Goal: Transaction & Acquisition: Book appointment/travel/reservation

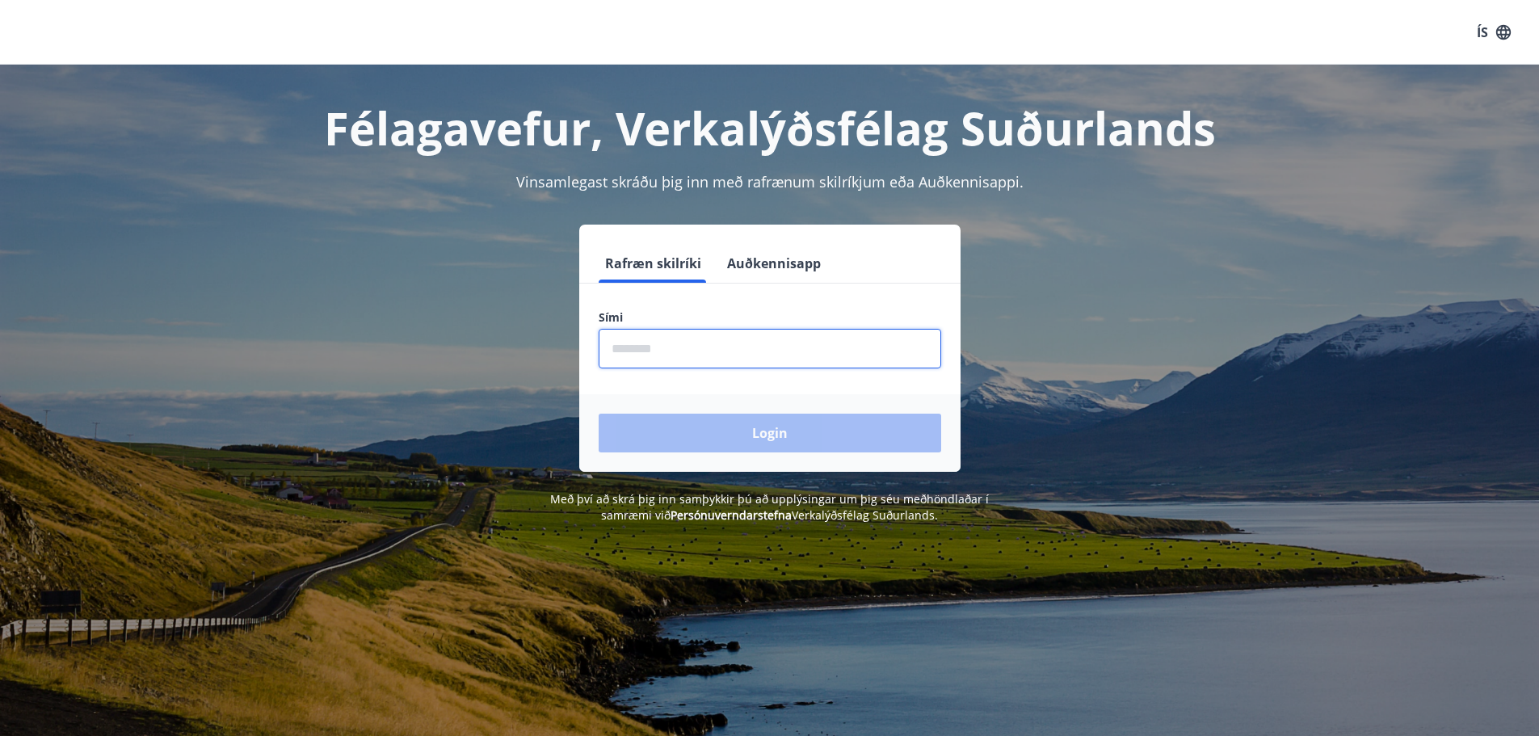
click at [694, 347] on input "phone" at bounding box center [770, 349] width 343 height 40
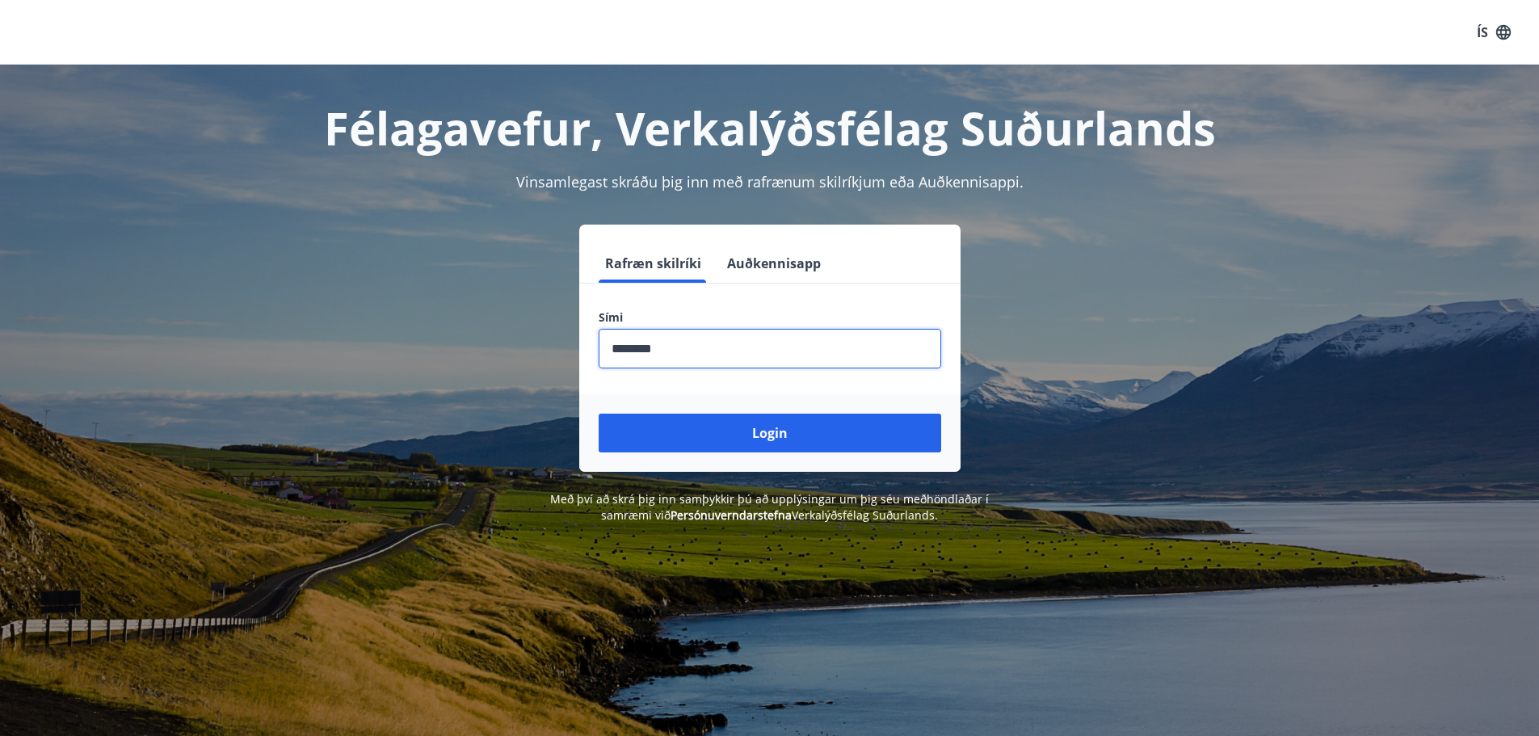
type input "********"
click at [599, 414] on button "Login" at bounding box center [770, 433] width 343 height 39
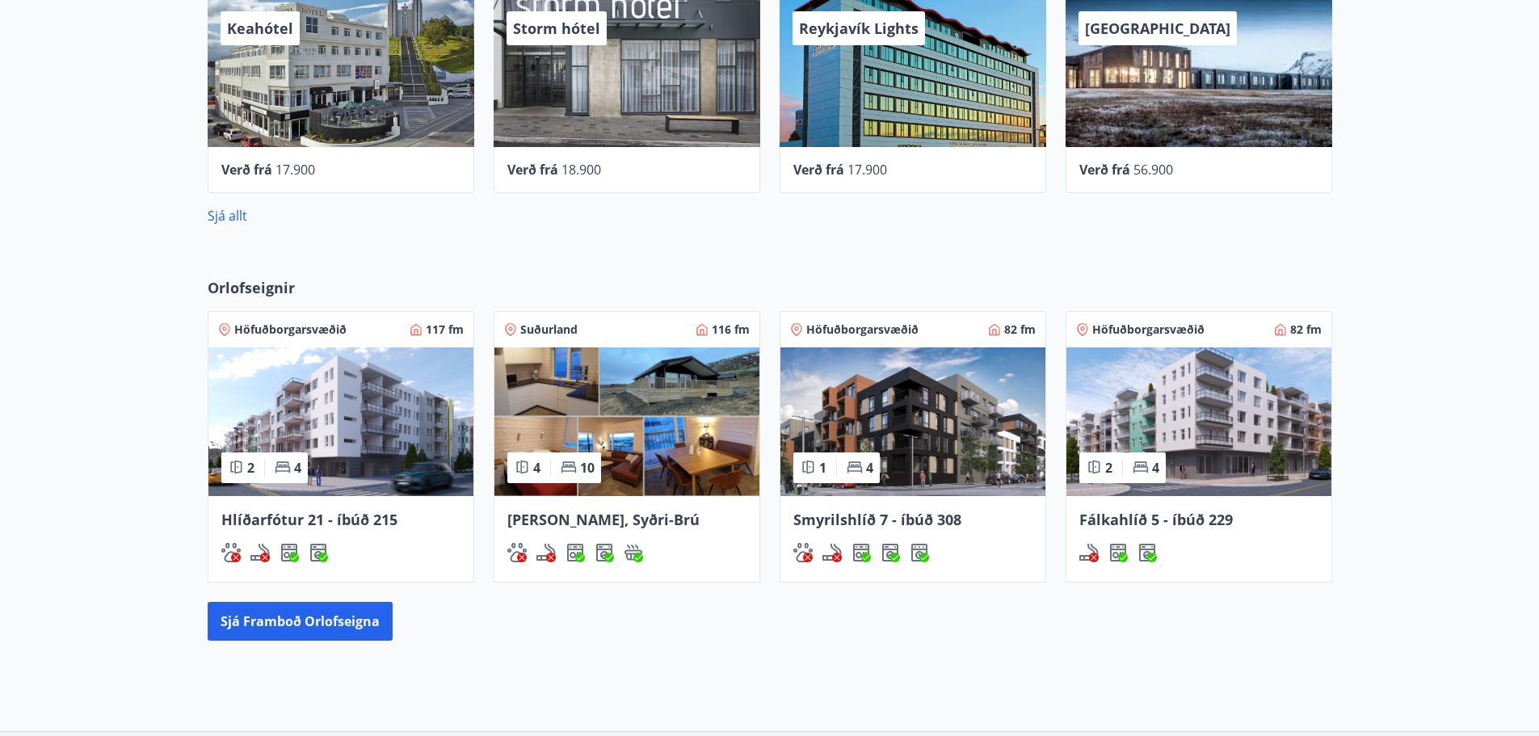
scroll to position [826, 0]
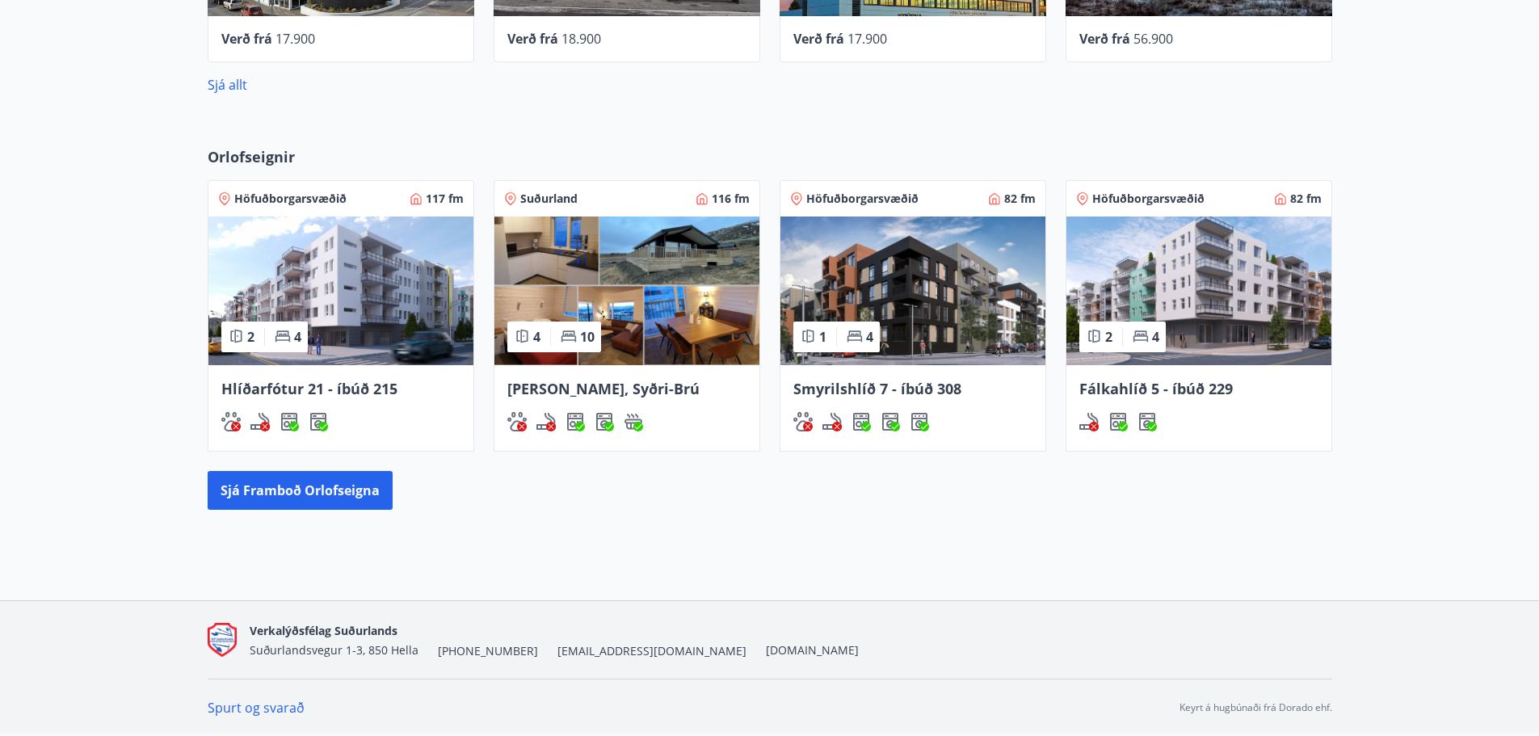
click at [359, 302] on img at bounding box center [340, 290] width 265 height 149
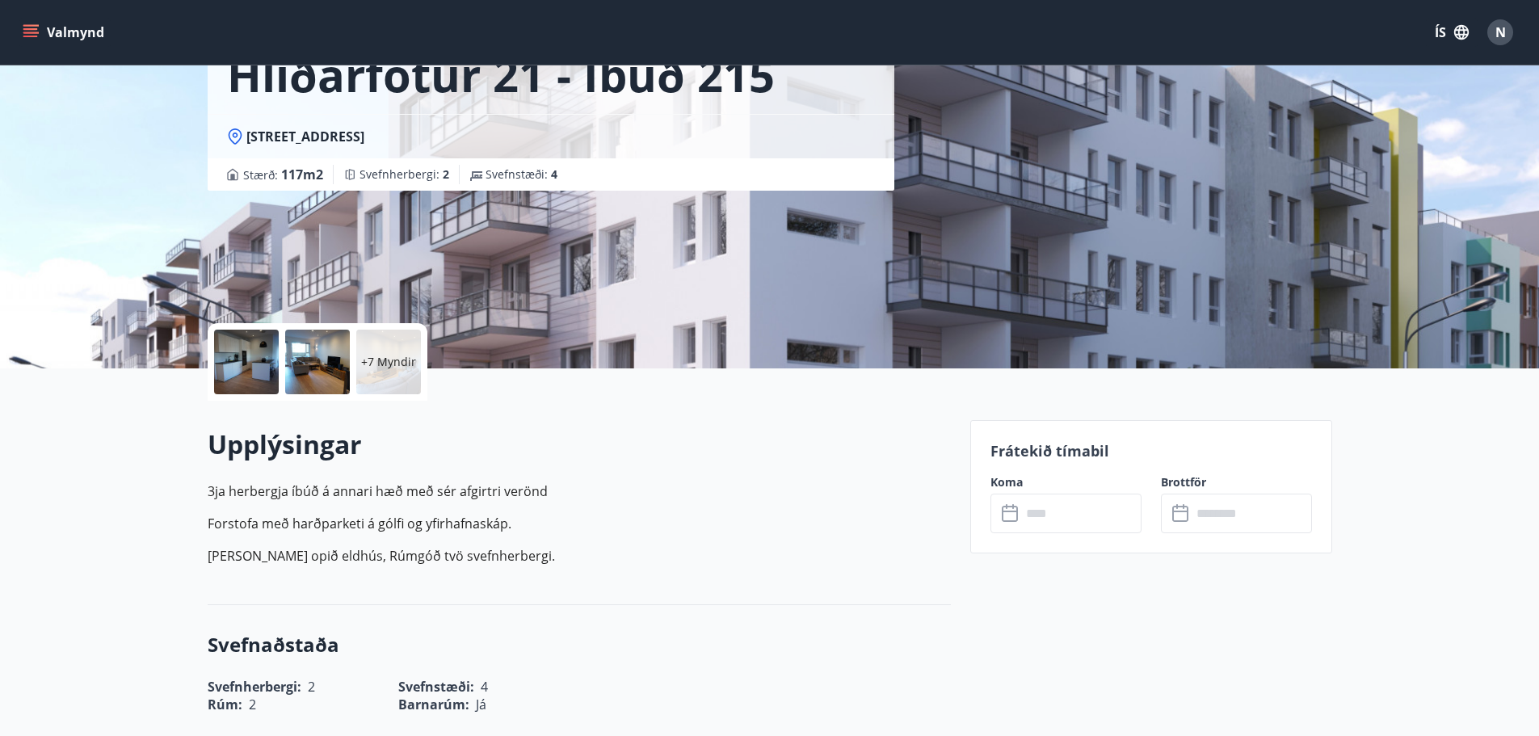
scroll to position [323, 0]
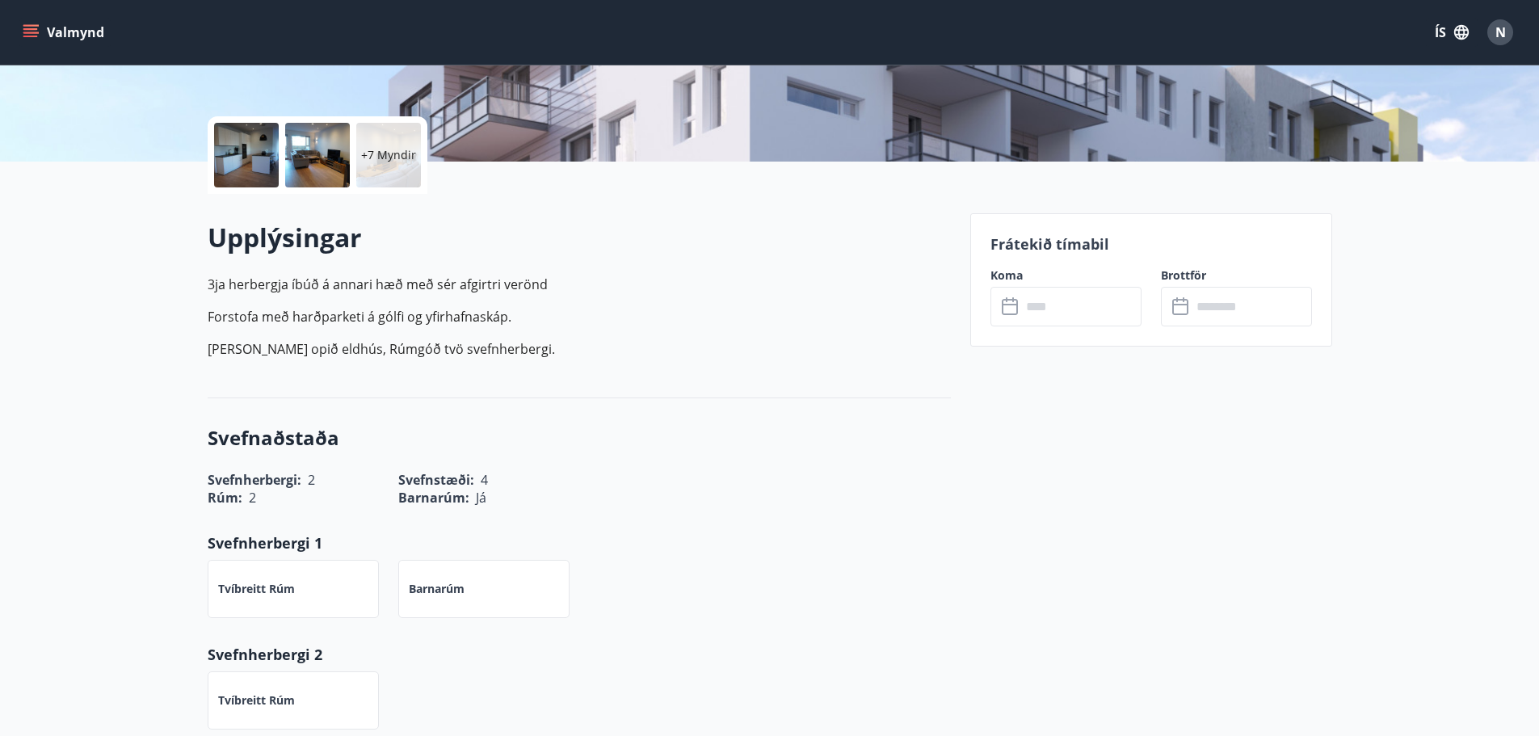
click at [1091, 270] on label "Koma" at bounding box center [1065, 275] width 151 height 16
click at [1086, 292] on input "text" at bounding box center [1081, 307] width 120 height 40
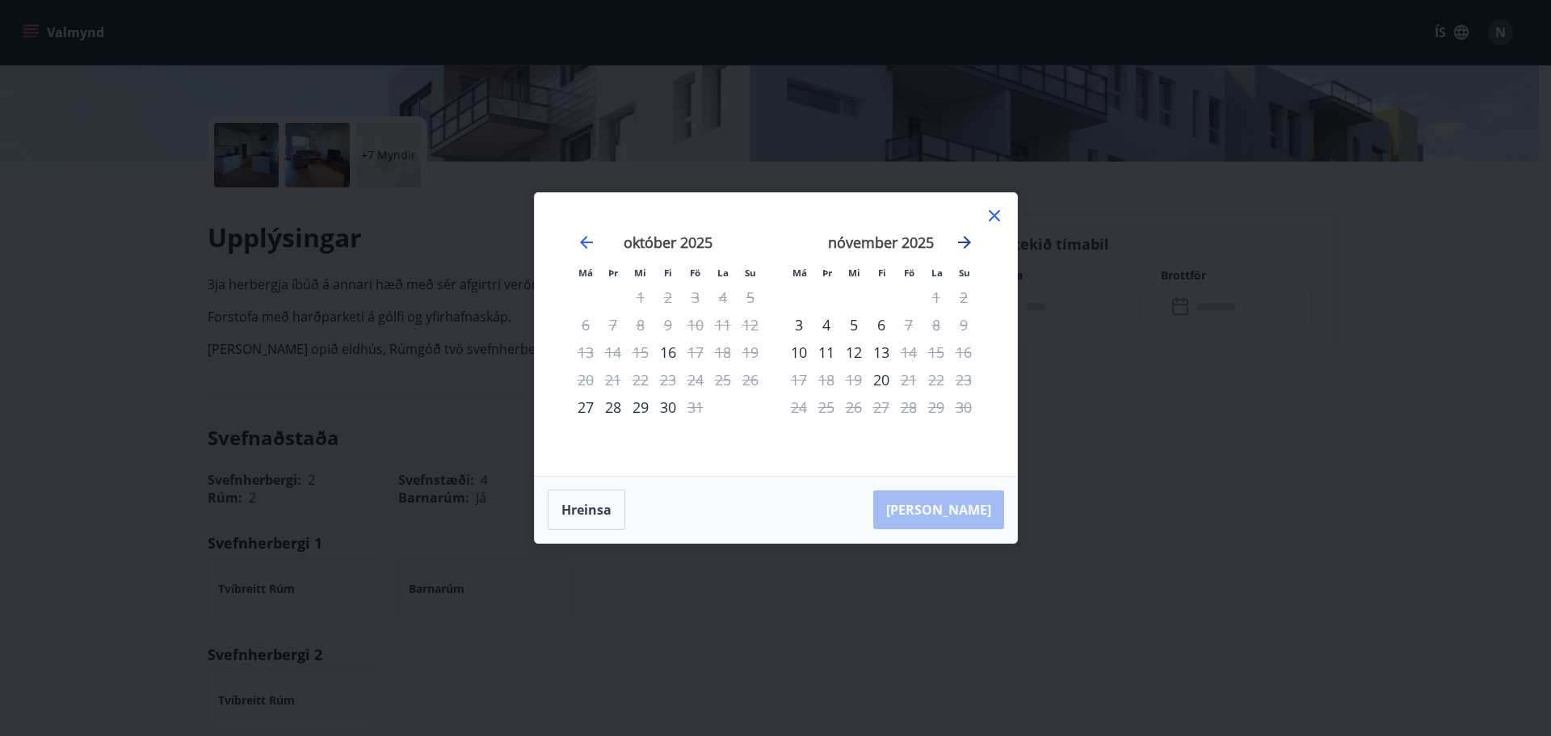
click at [969, 244] on icon "Move forward to switch to the next month." at bounding box center [964, 242] width 19 height 19
click at [987, 215] on icon at bounding box center [994, 215] width 19 height 19
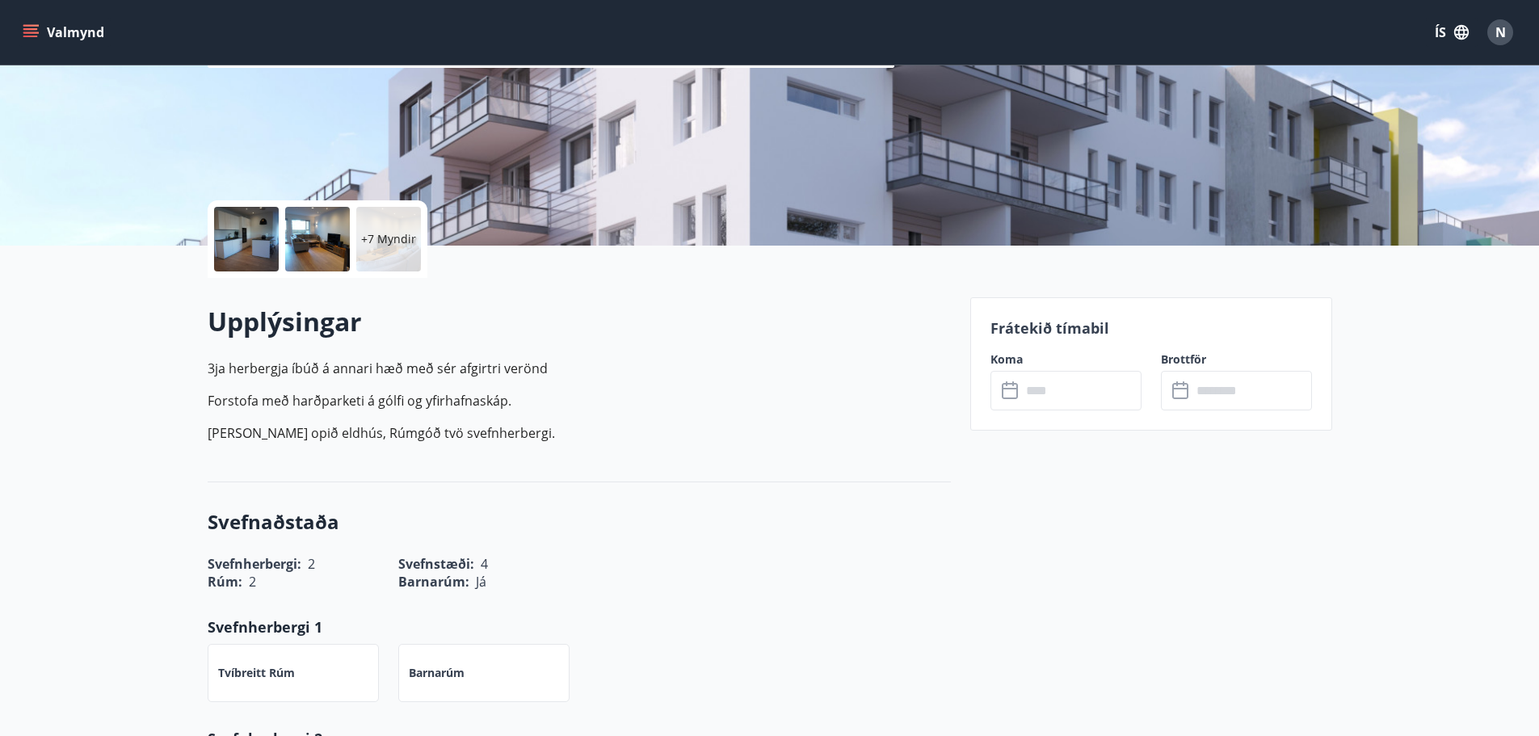
scroll to position [0, 0]
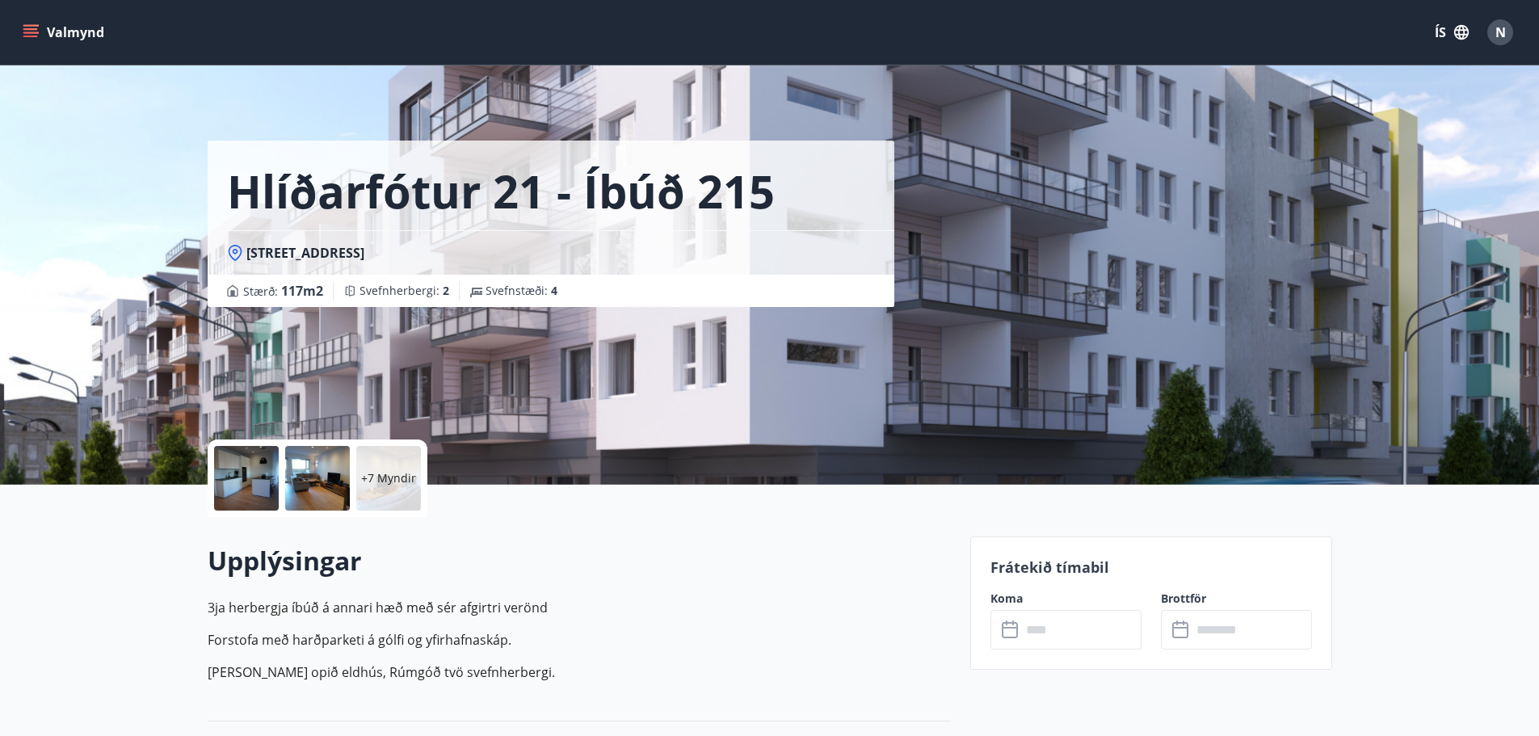
click at [44, 27] on button "Valmynd" at bounding box center [64, 32] width 91 height 29
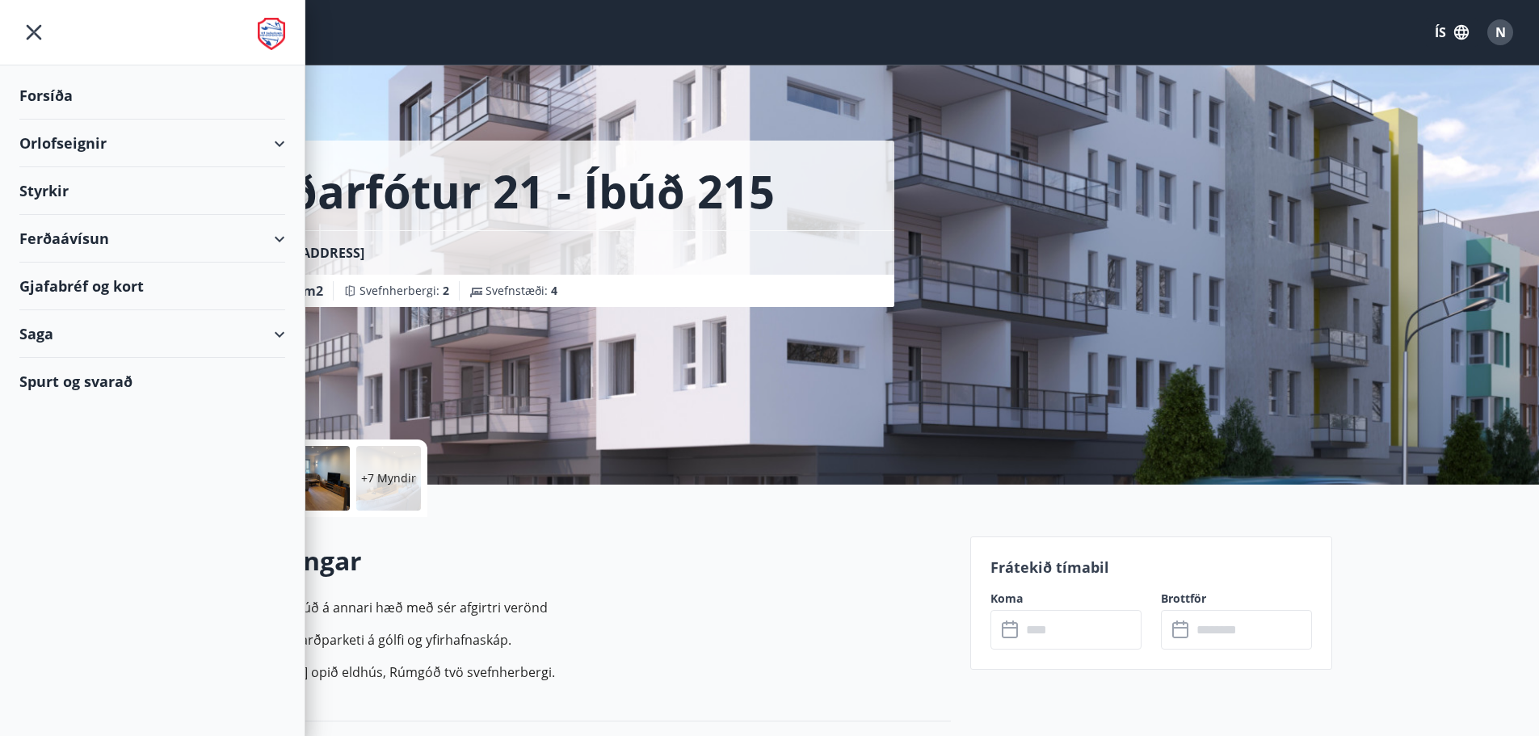
click at [281, 146] on div "Orlofseignir" at bounding box center [152, 144] width 266 height 48
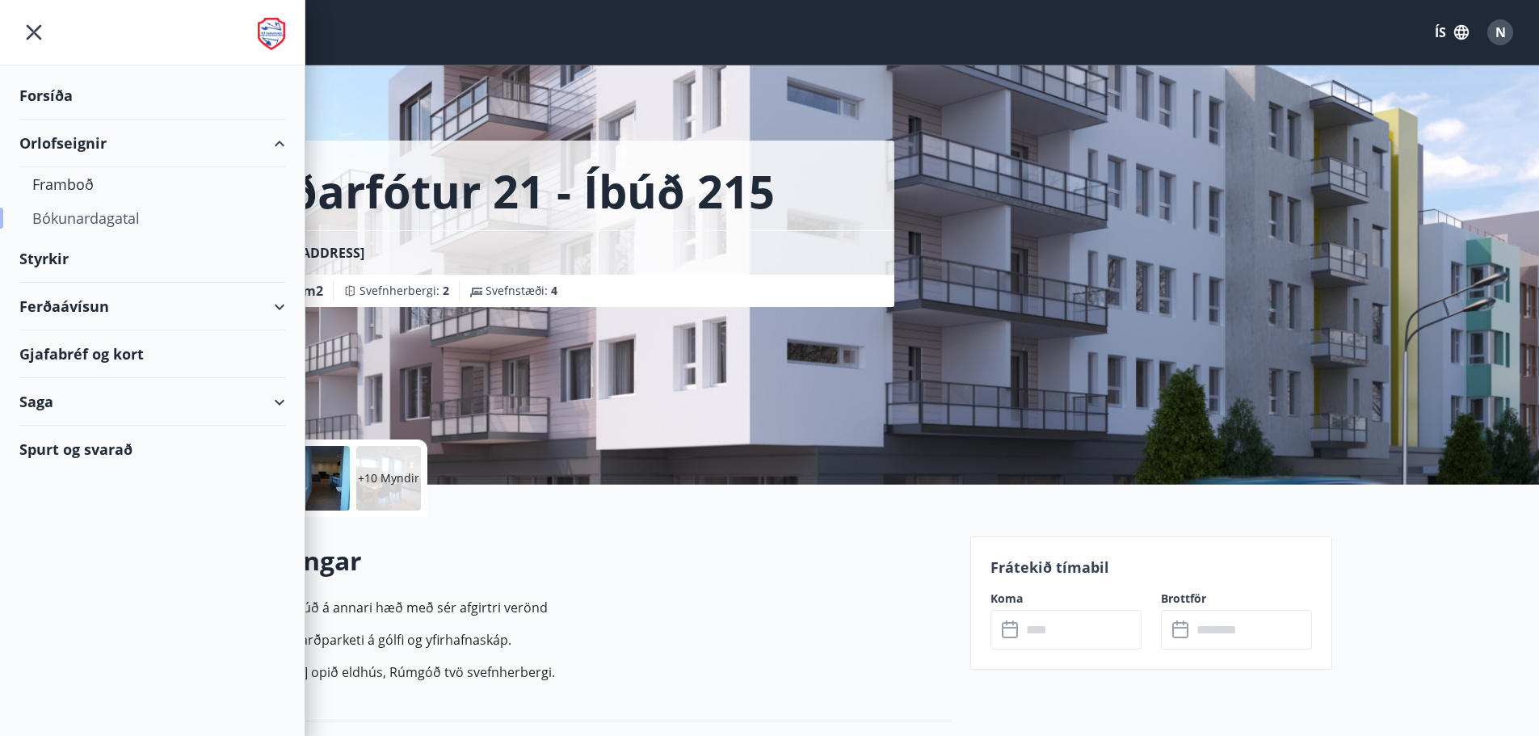
drag, startPoint x: 126, startPoint y: 216, endPoint x: 104, endPoint y: 217, distance: 21.8
click at [104, 217] on div "Bókunardagatal" at bounding box center [152, 218] width 240 height 34
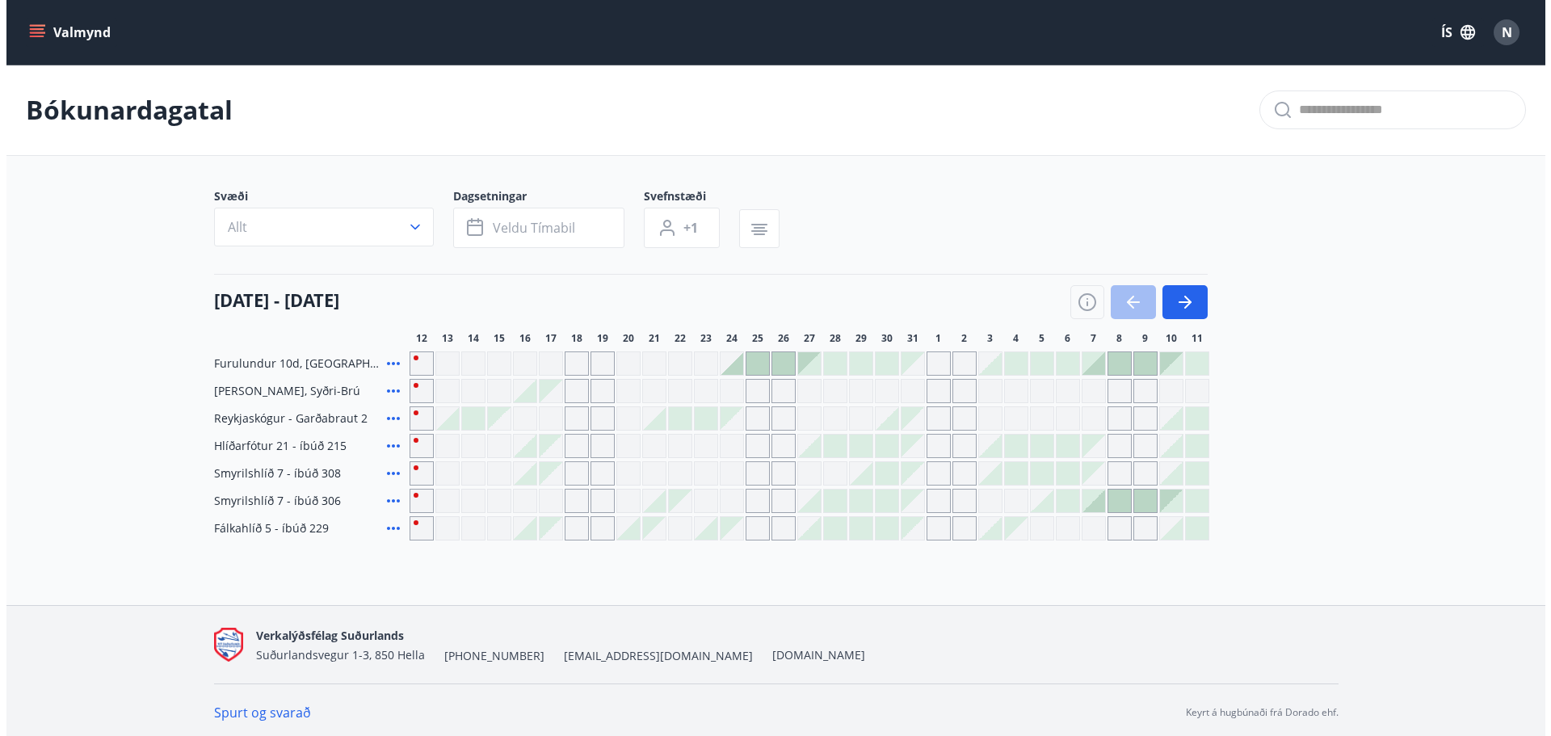
scroll to position [5, 0]
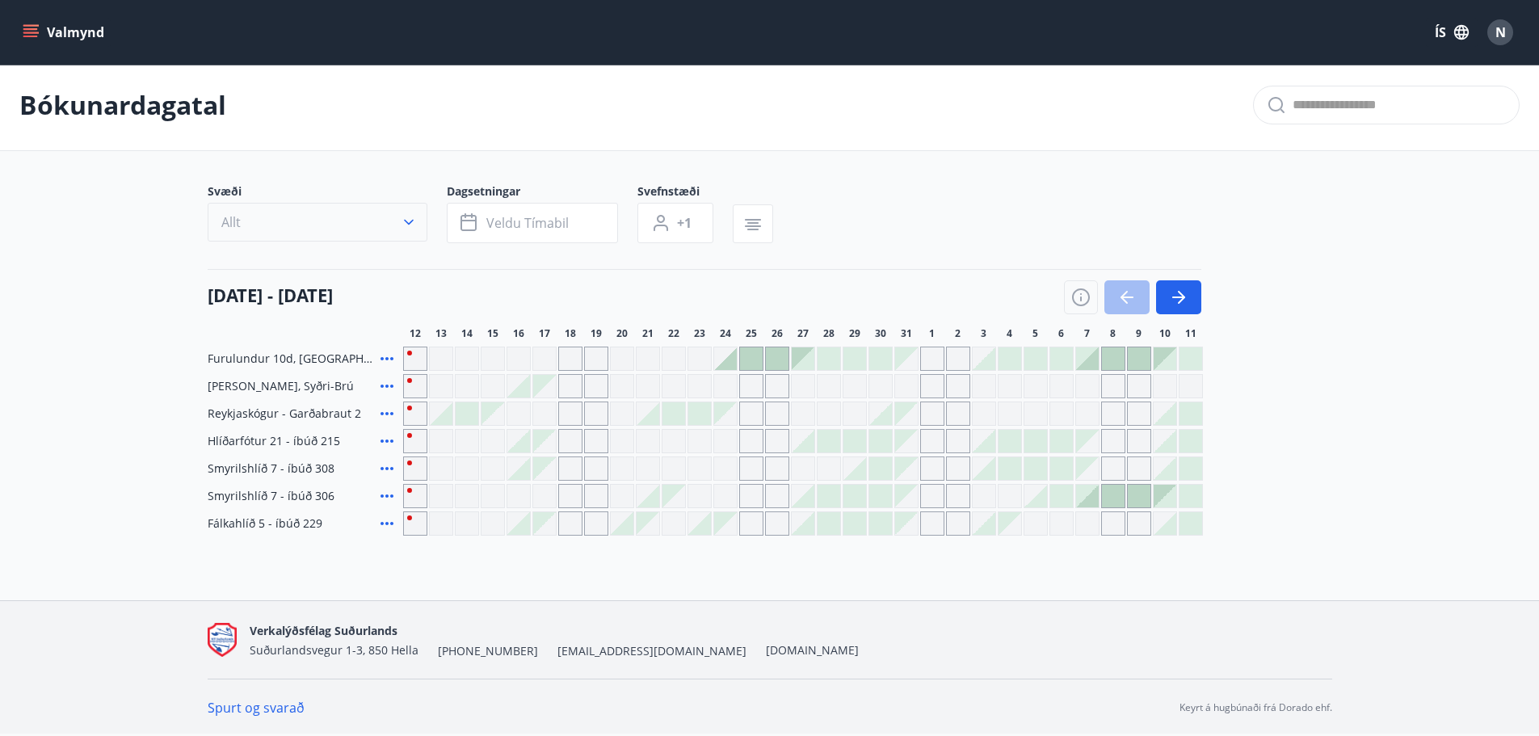
click at [394, 230] on button "Allt" at bounding box center [318, 222] width 220 height 39
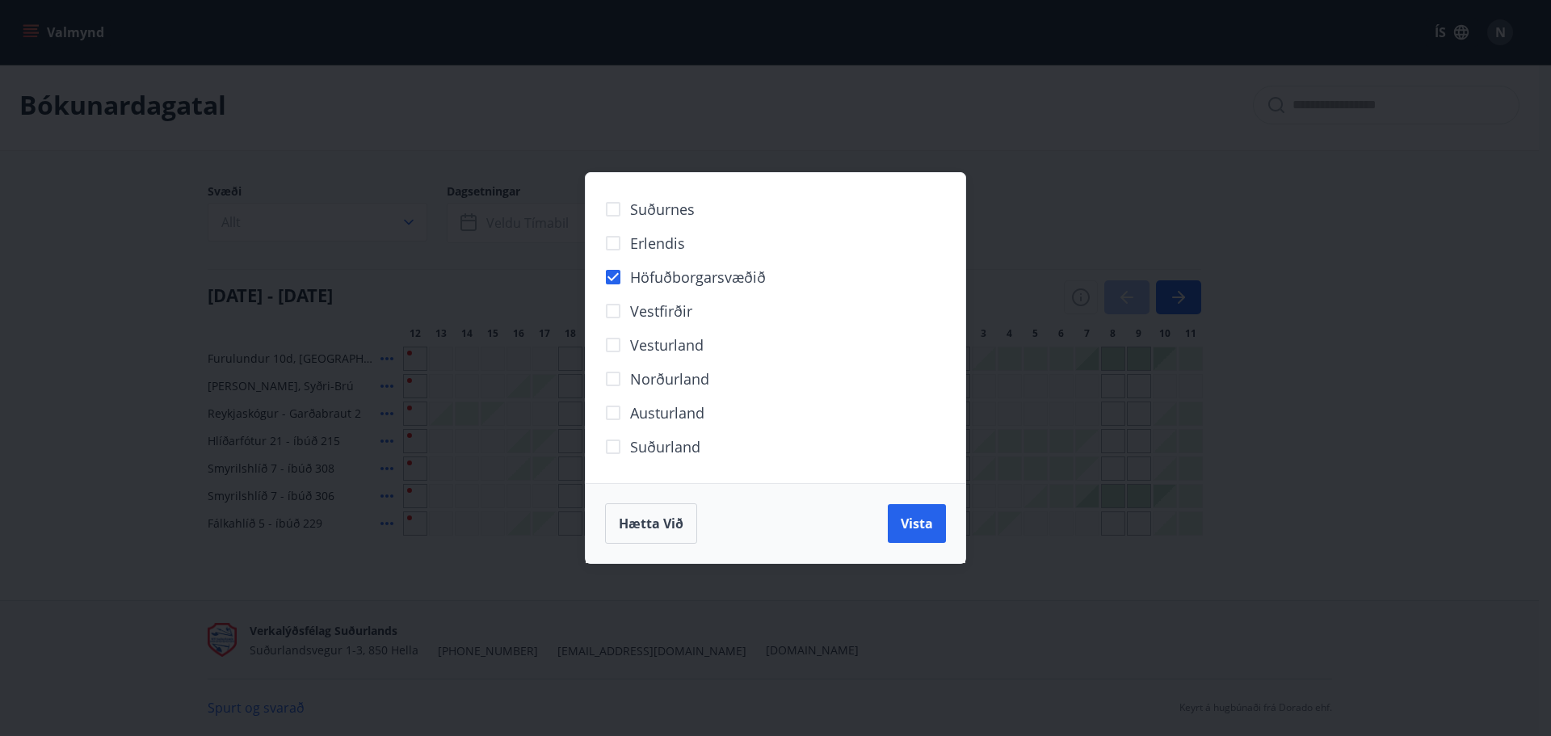
click at [902, 515] on span "Vista" at bounding box center [917, 524] width 32 height 18
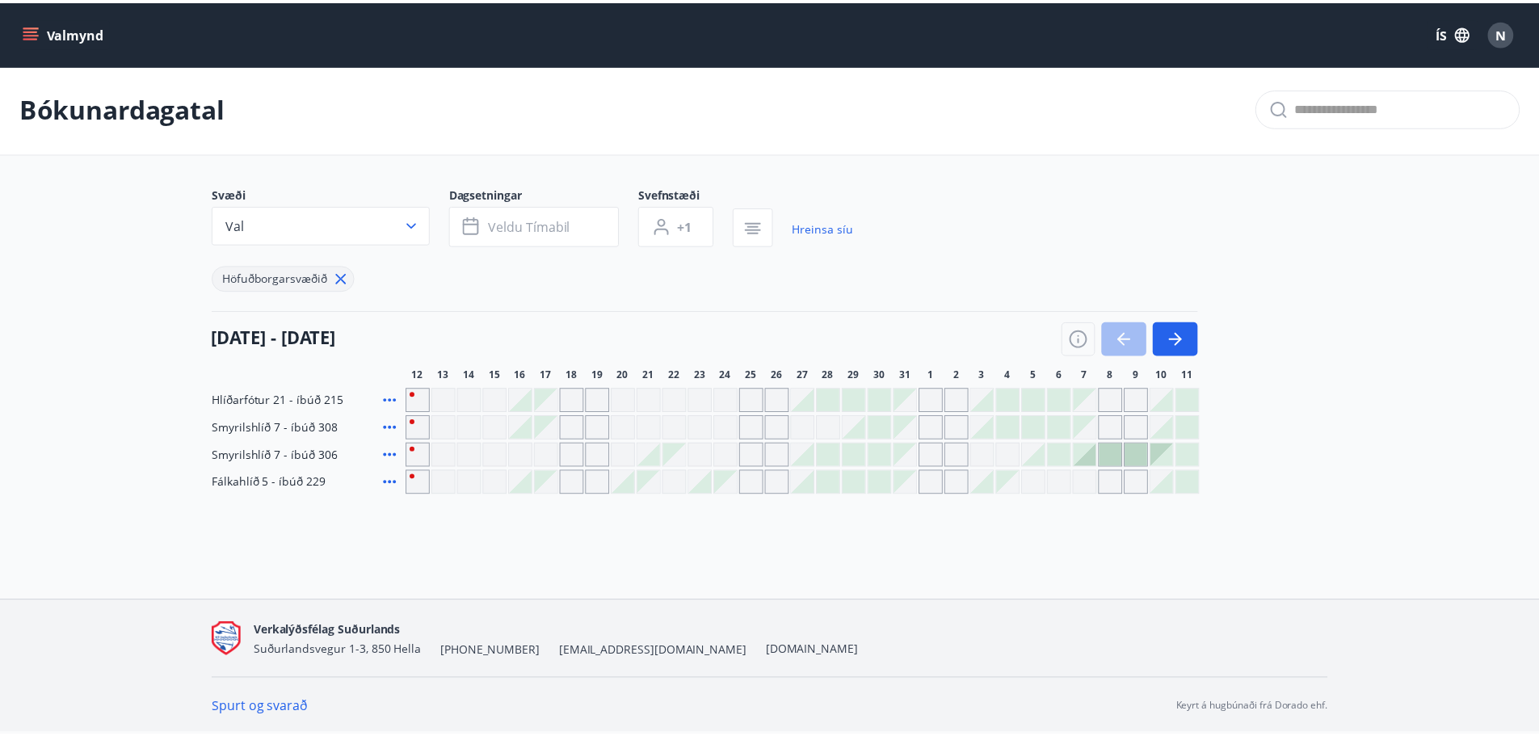
scroll to position [2, 0]
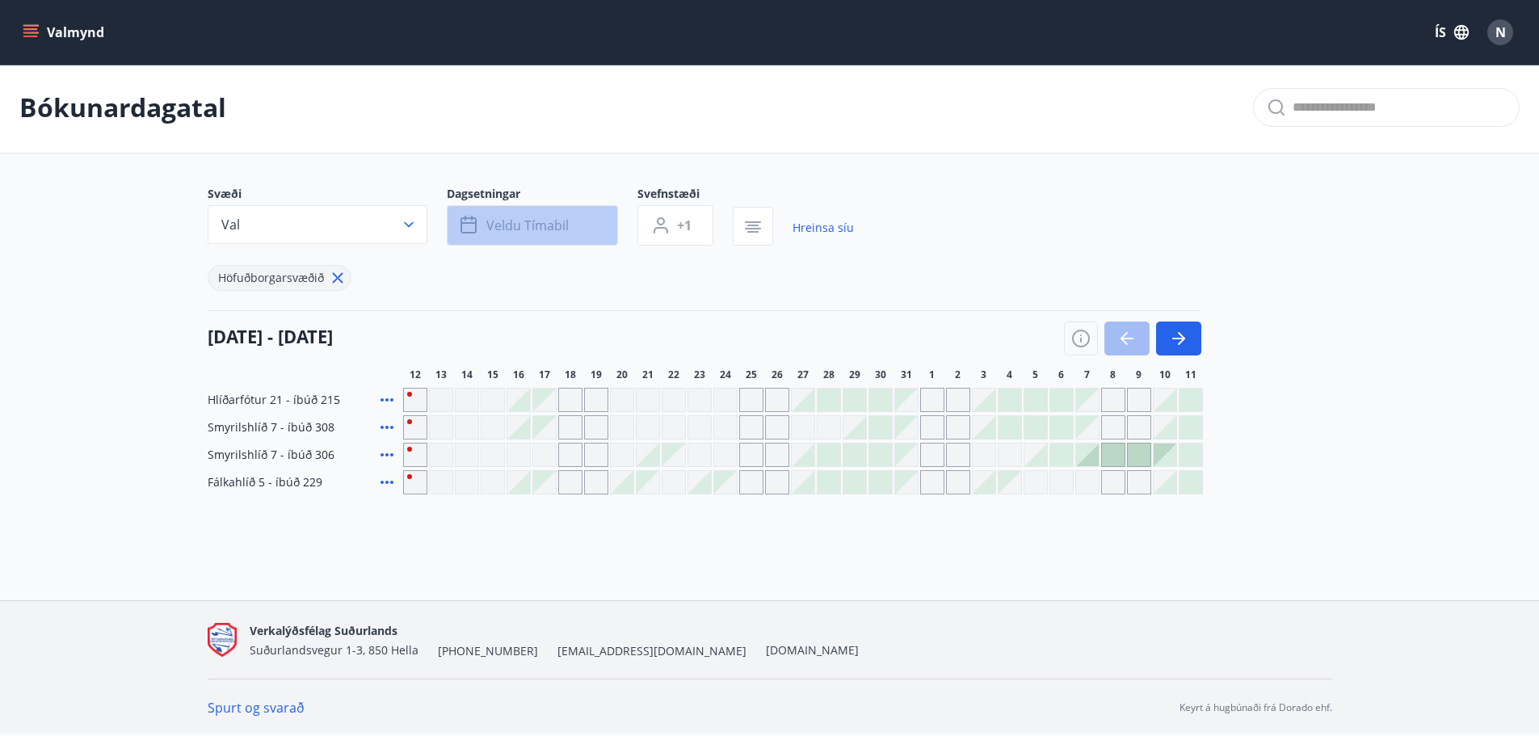
click at [552, 227] on span "Veldu tímabil" at bounding box center [527, 225] width 82 height 18
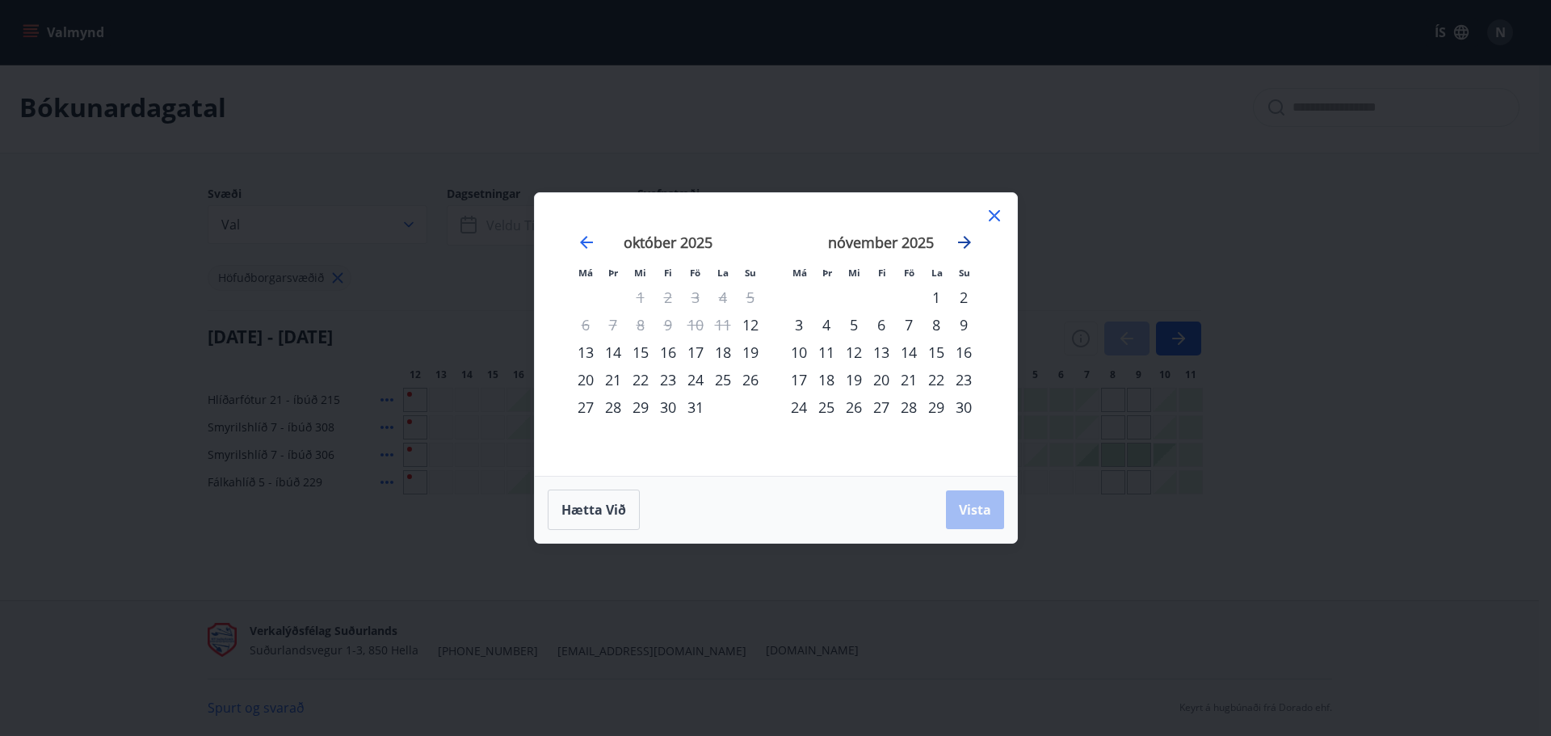
click at [956, 236] on icon "Move forward to switch to the next month." at bounding box center [964, 242] width 19 height 19
click at [910, 352] on div "19" at bounding box center [908, 351] width 27 height 27
click at [966, 352] on div "21" at bounding box center [963, 351] width 27 height 27
click at [906, 359] on div "19" at bounding box center [908, 351] width 27 height 27
click at [799, 381] on div "22" at bounding box center [798, 379] width 27 height 27
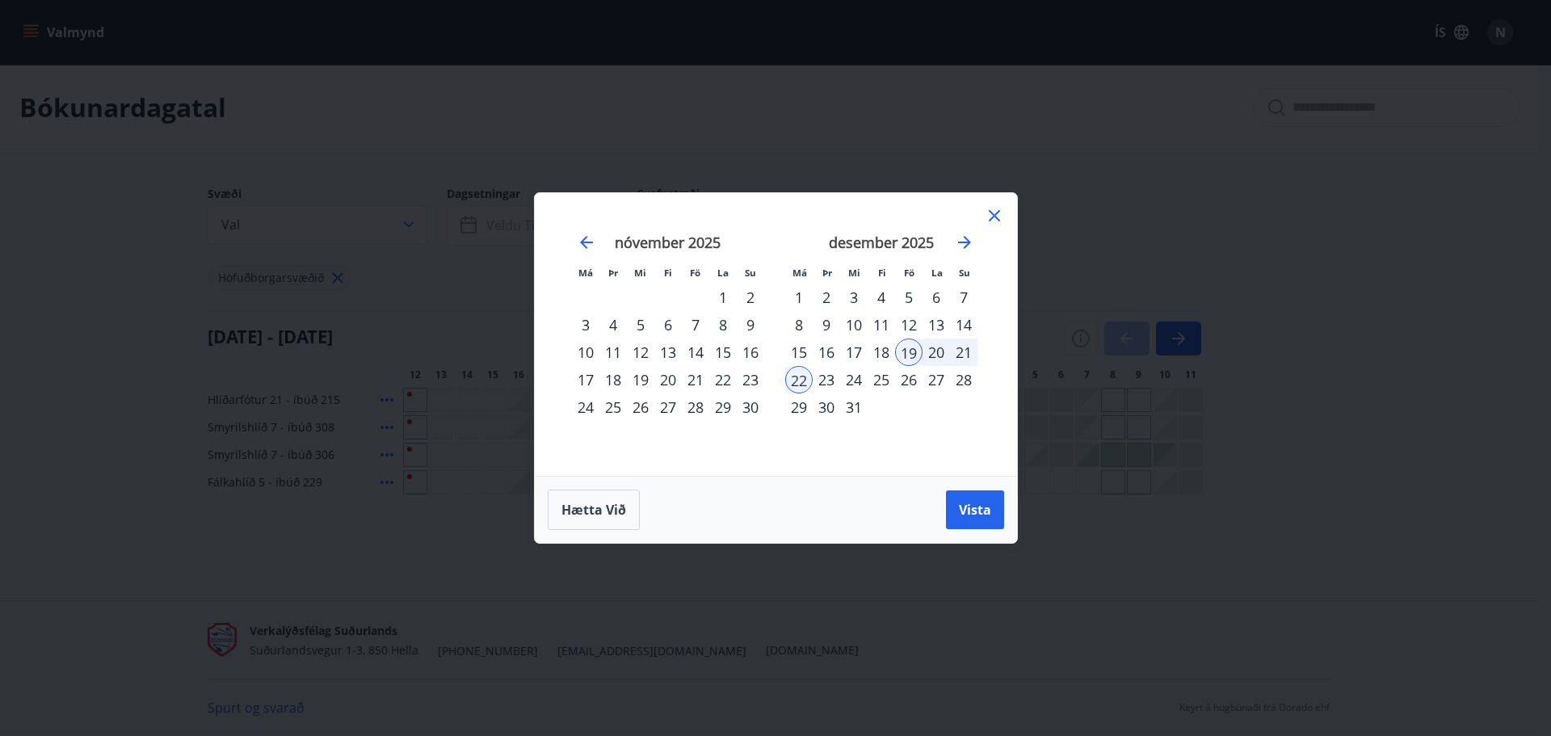
click at [967, 490] on div "Hætta við Vista" at bounding box center [776, 510] width 456 height 40
click at [970, 506] on span "Vista" at bounding box center [975, 510] width 32 height 18
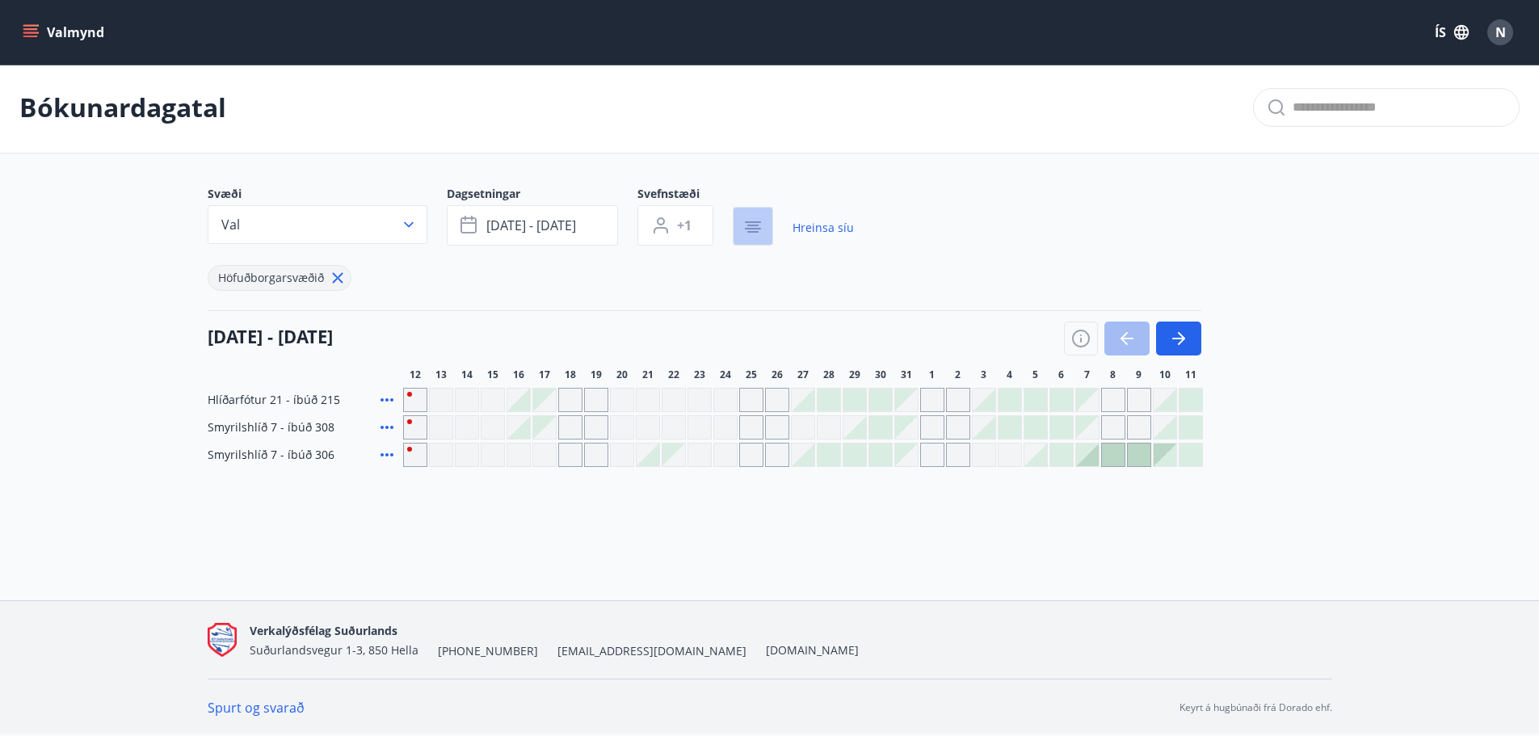
click at [761, 222] on icon "button" at bounding box center [752, 226] width 19 height 19
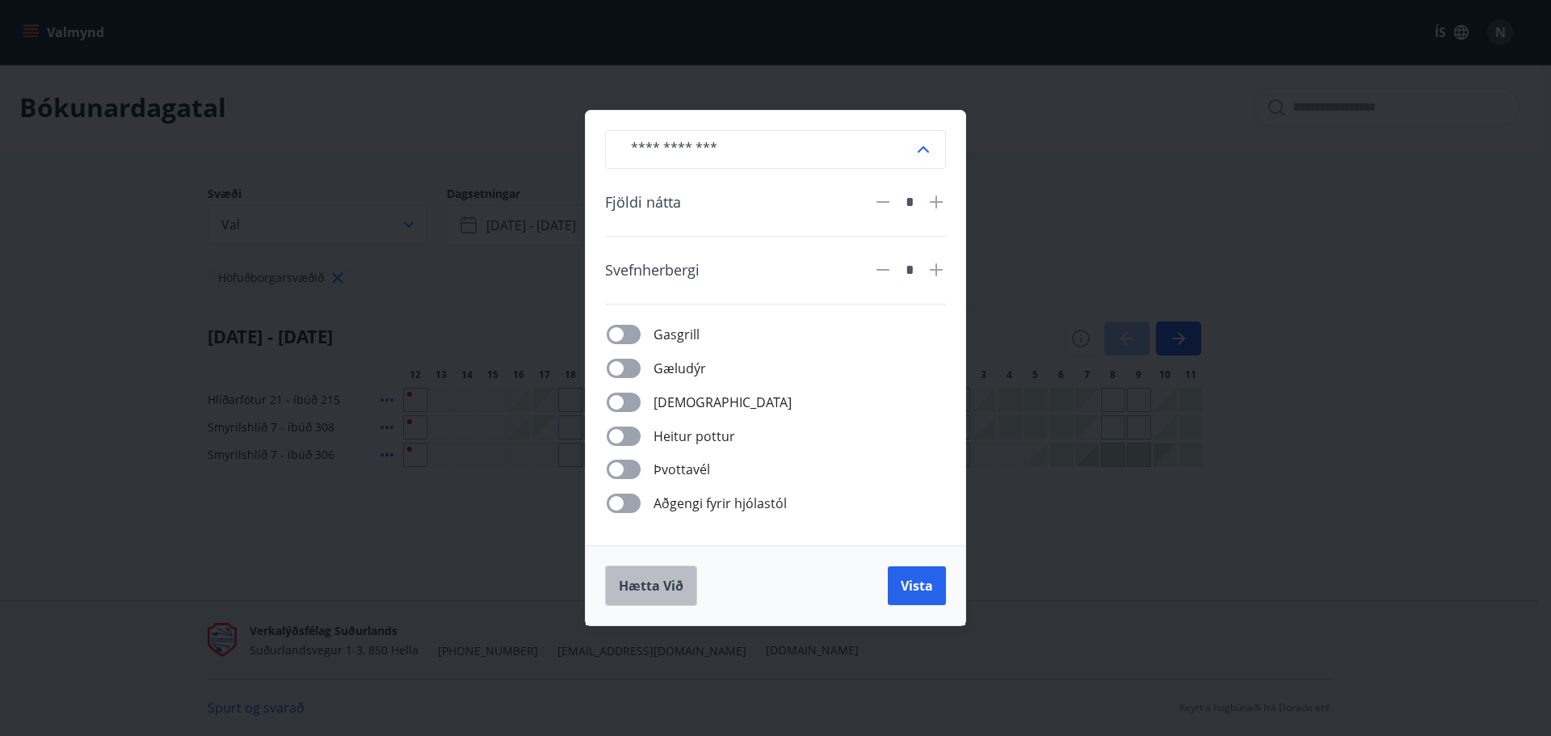
click at [631, 599] on button "Hætta við" at bounding box center [651, 585] width 92 height 40
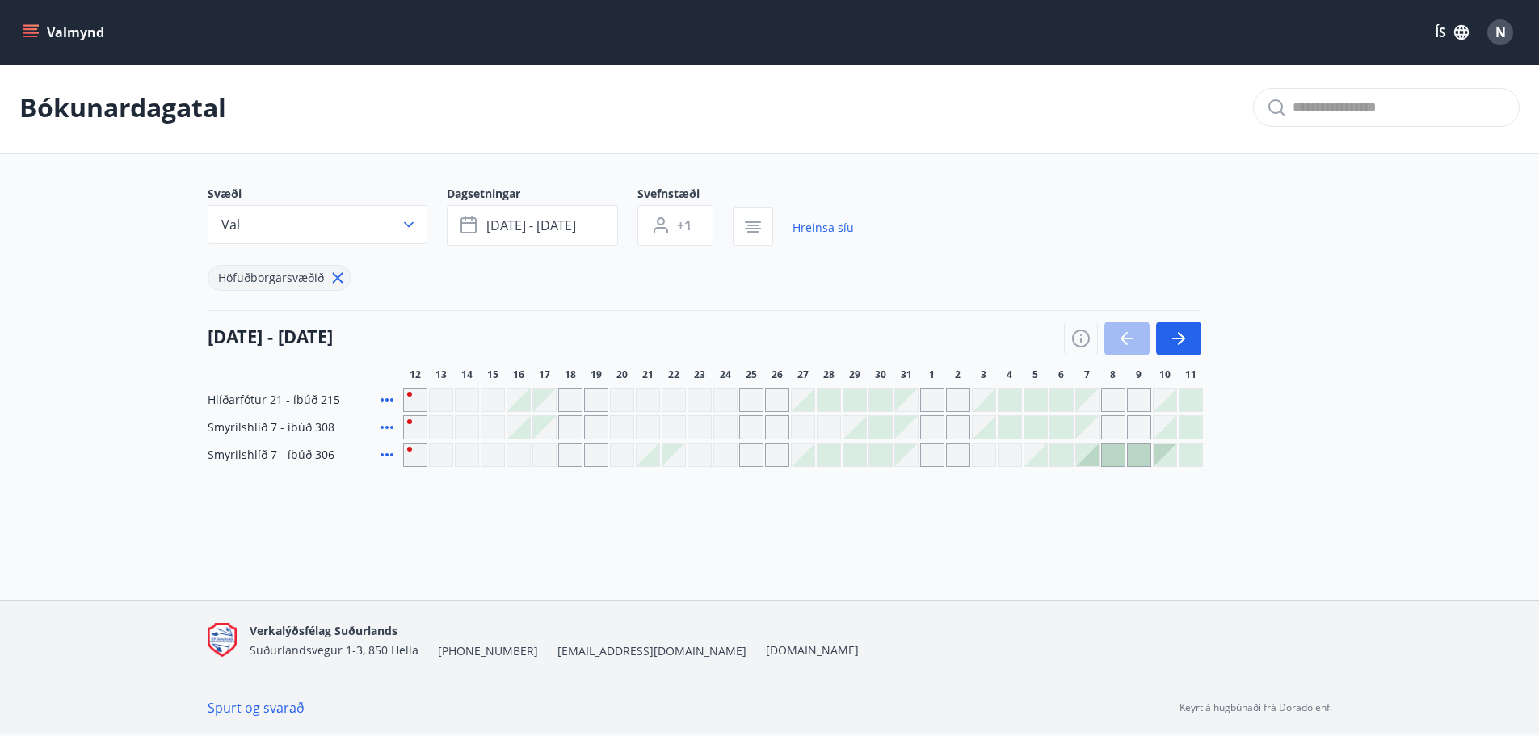
click at [389, 451] on icon at bounding box center [386, 454] width 19 height 19
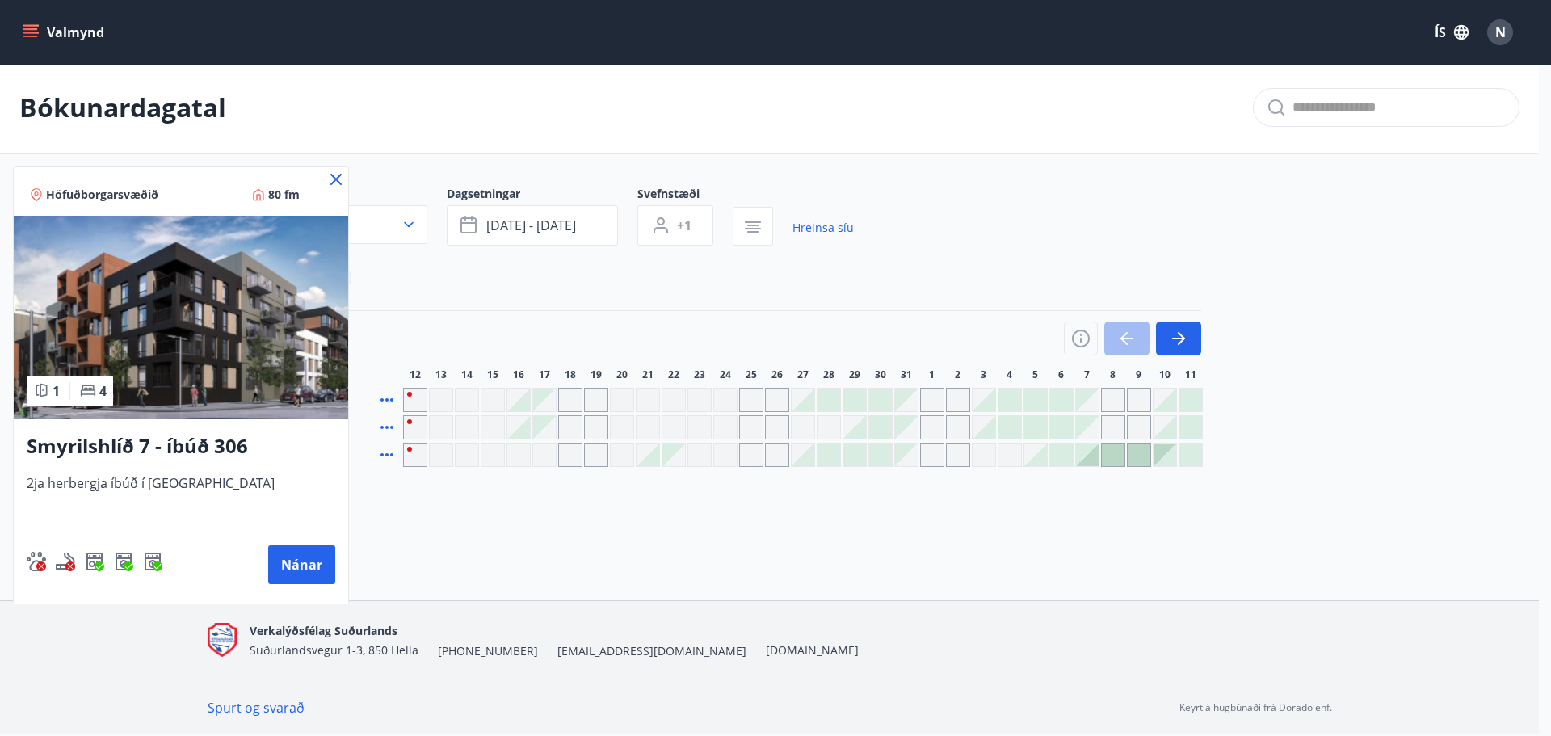
click at [334, 177] on icon at bounding box center [335, 179] width 11 height 11
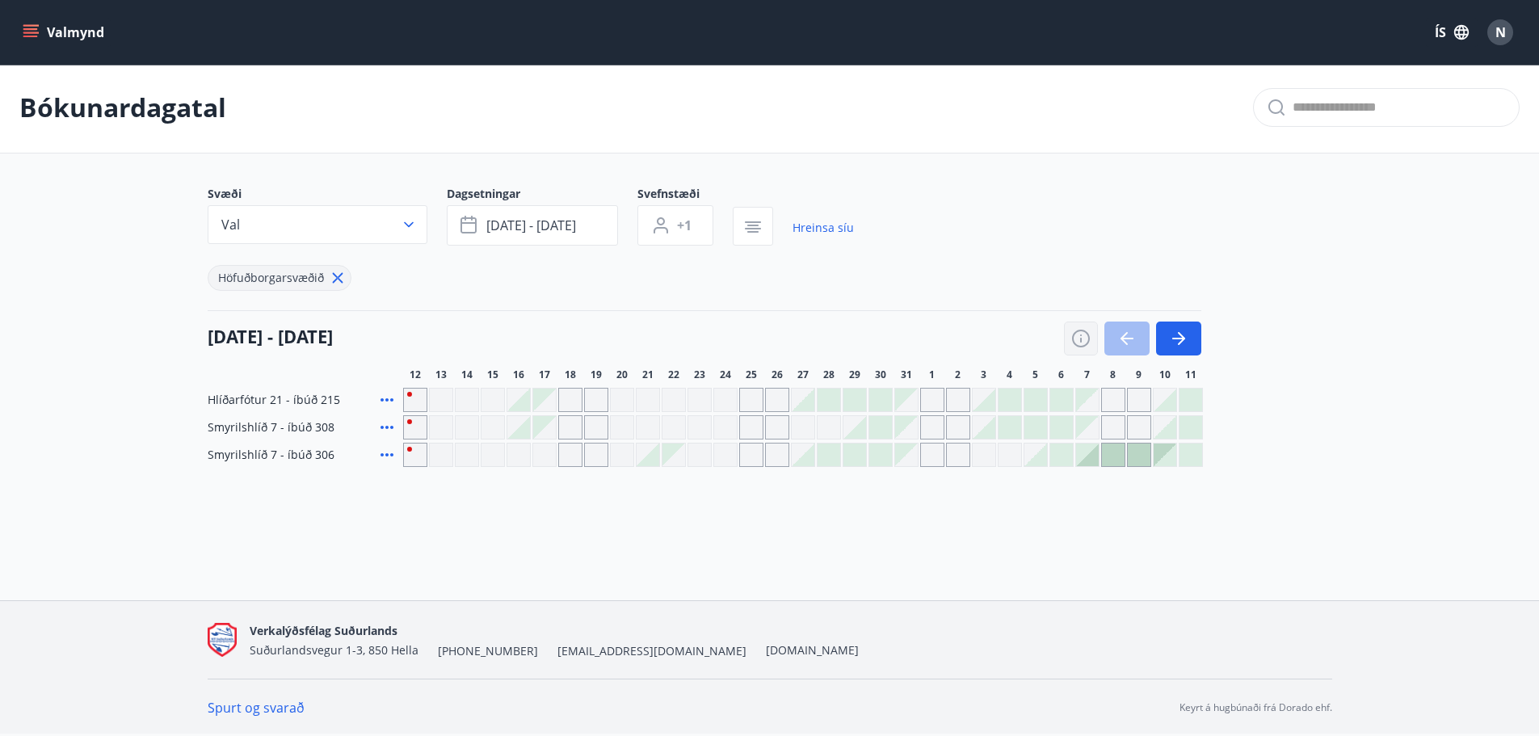
click at [1082, 339] on icon "button" at bounding box center [1080, 338] width 19 height 19
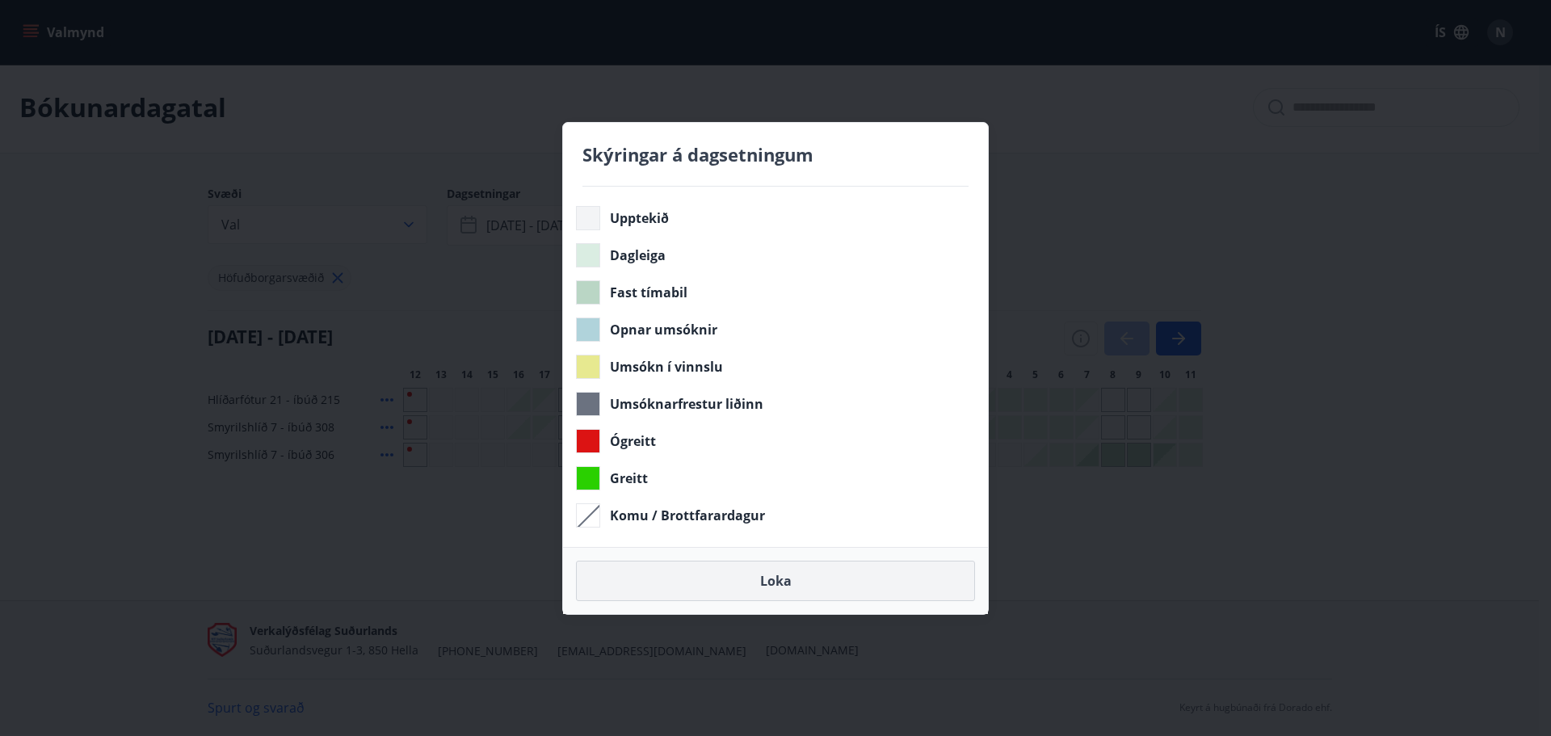
click at [829, 584] on button "Loka" at bounding box center [775, 581] width 399 height 40
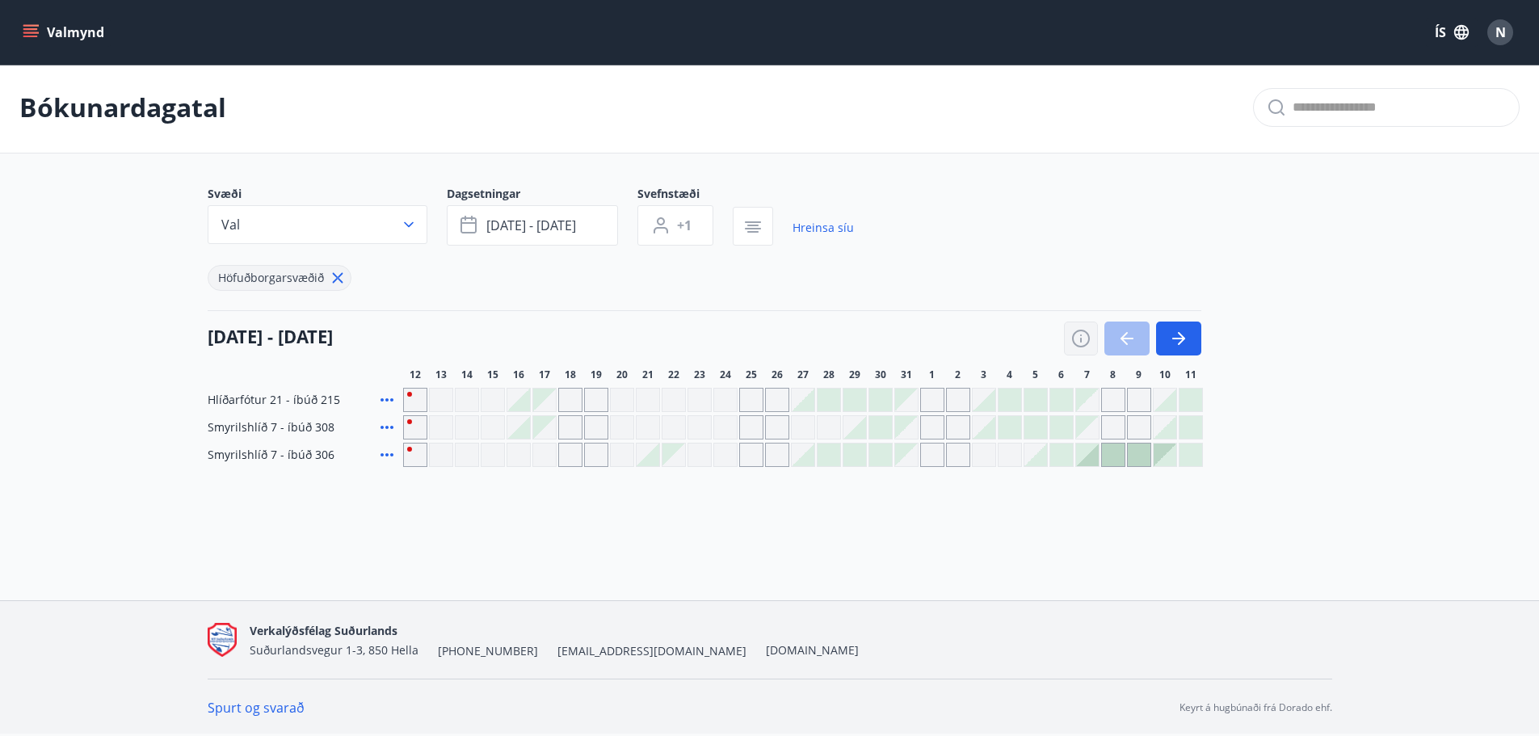
click at [1074, 341] on icon "button" at bounding box center [1080, 338] width 19 height 19
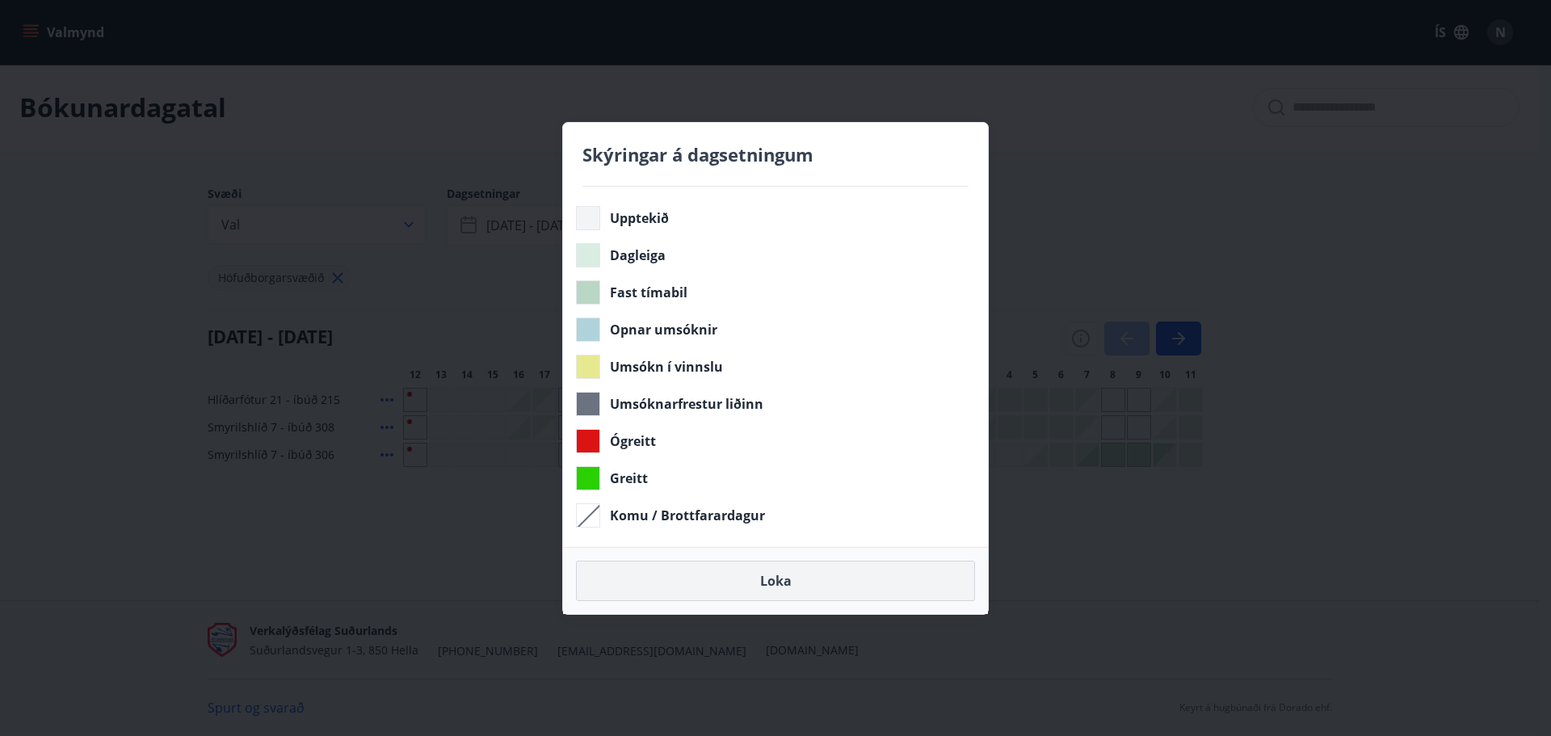
click at [736, 584] on button "Loka" at bounding box center [775, 581] width 399 height 40
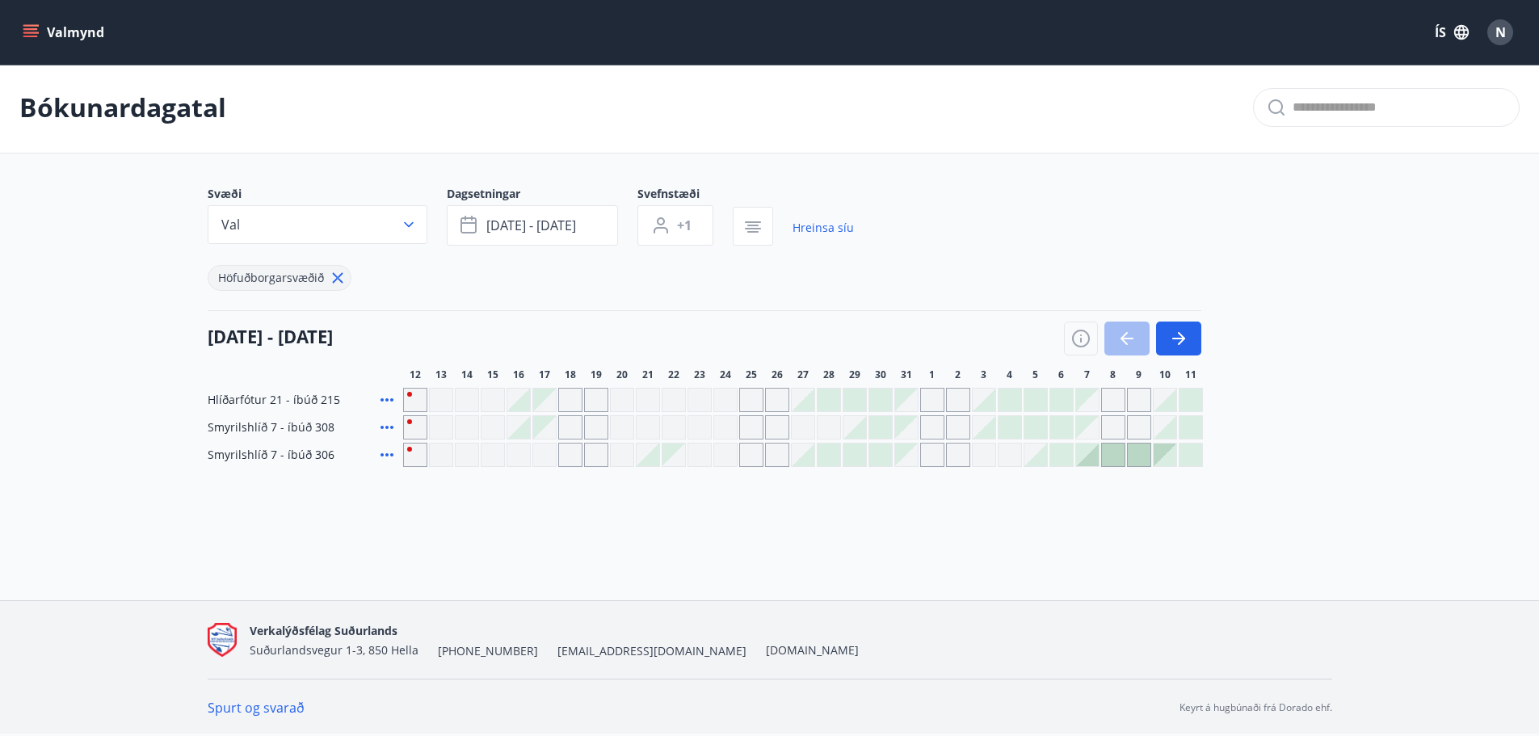
click at [651, 406] on div "Gráir dagar eru ekki bókanlegir" at bounding box center [648, 400] width 24 height 24
click at [647, 401] on div "Gráir dagar eru ekki bókanlegir" at bounding box center [648, 400] width 24 height 24
click at [1081, 338] on icon "button" at bounding box center [1080, 338] width 19 height 19
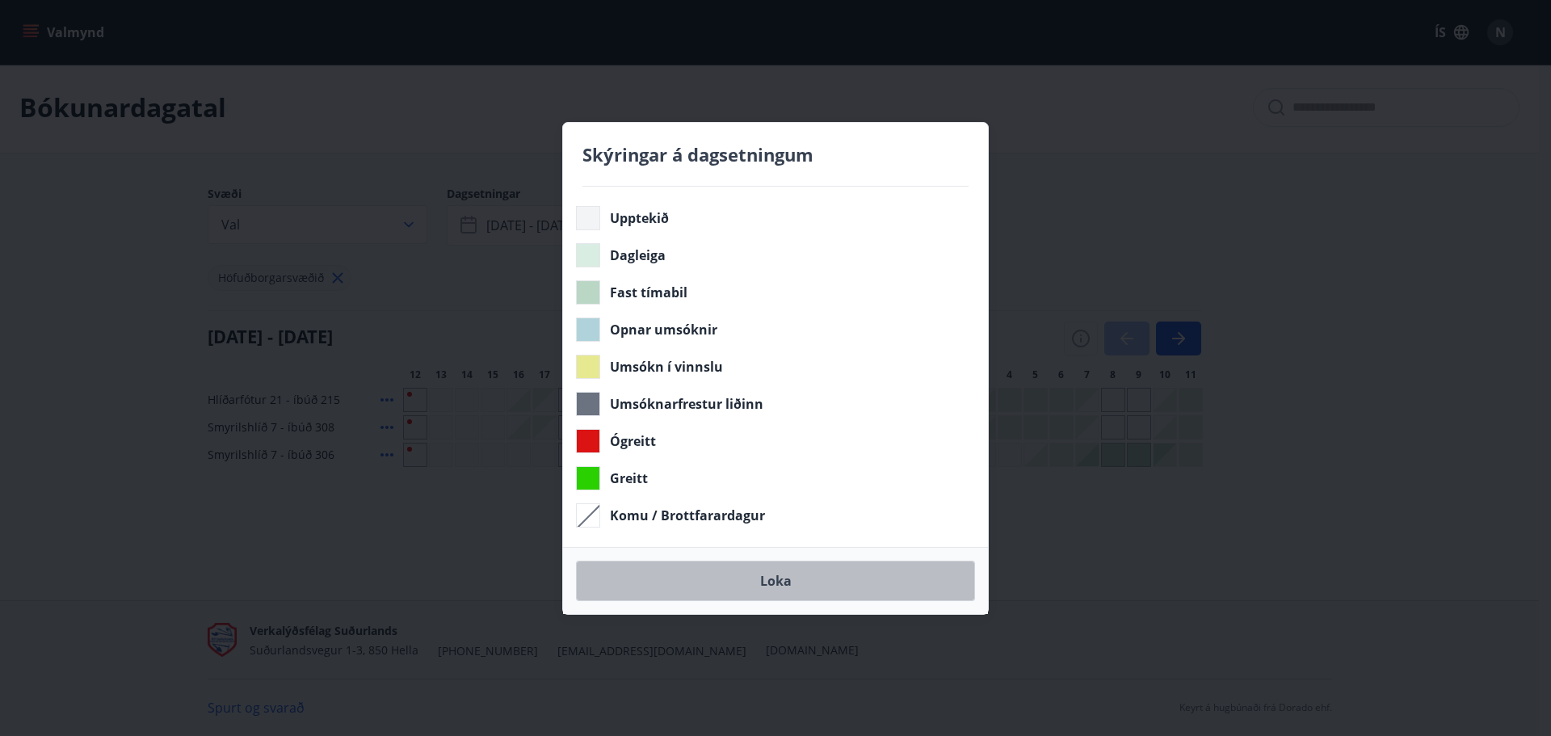
click at [840, 591] on button "Loka" at bounding box center [775, 581] width 399 height 40
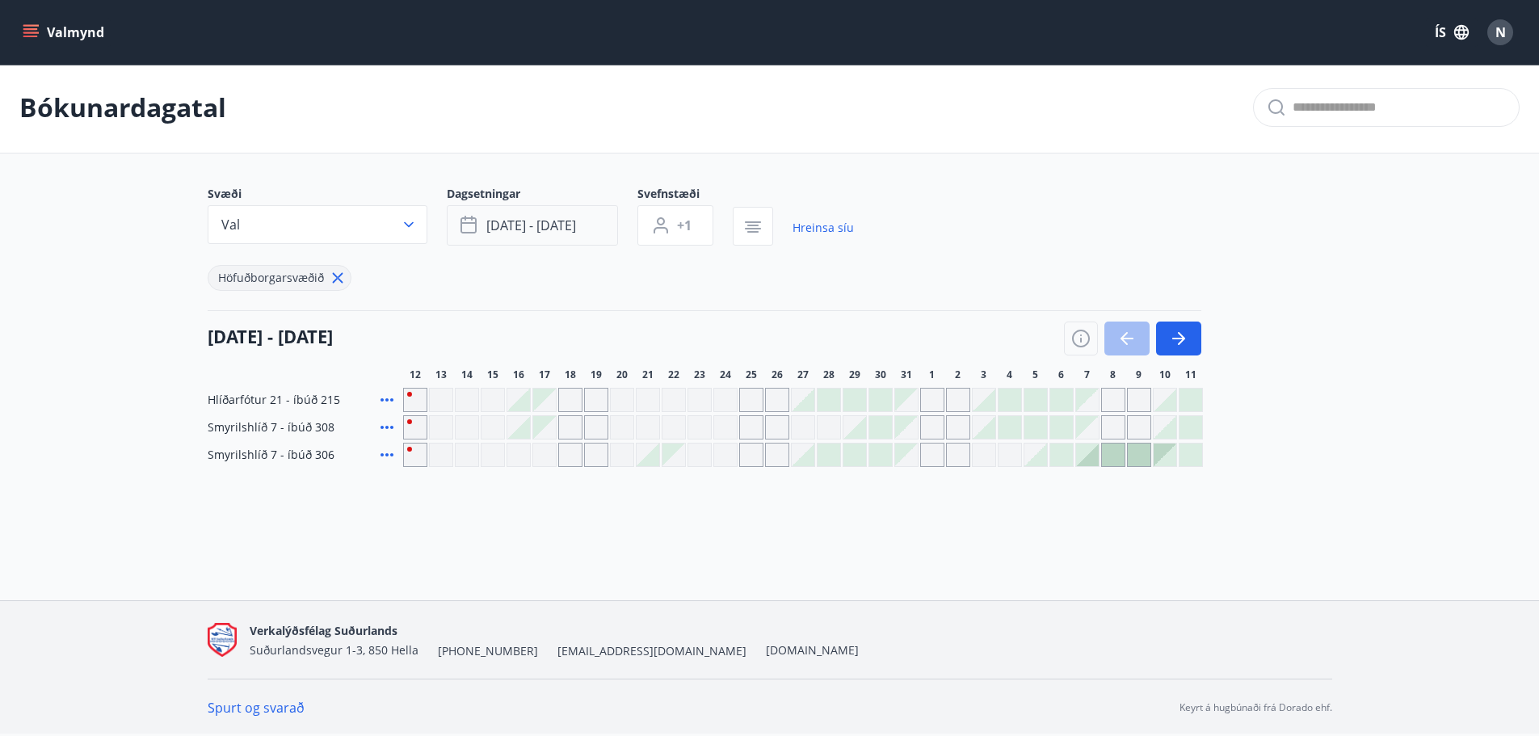
click at [527, 229] on span "[DATE] - [DATE]" at bounding box center [531, 225] width 90 height 18
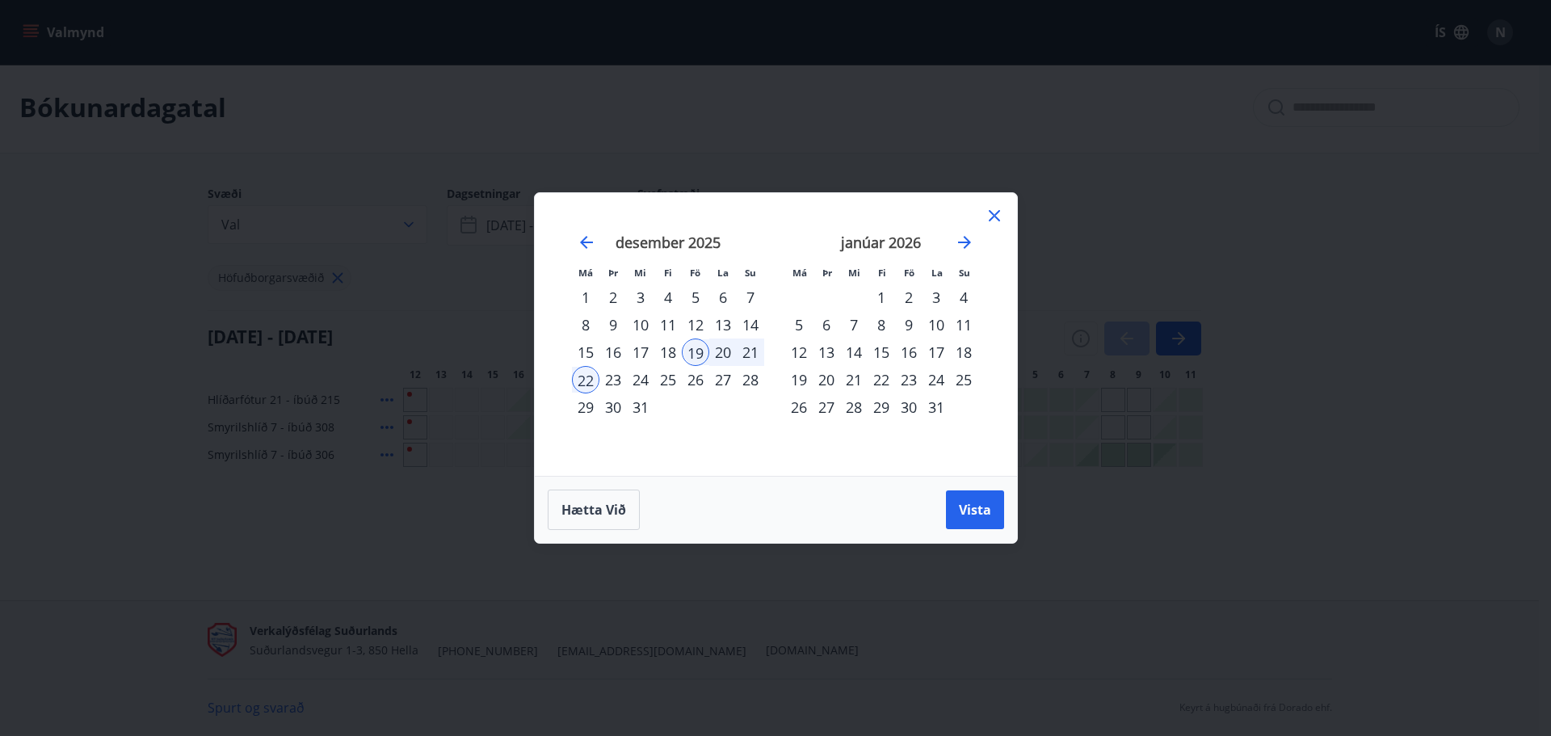
click at [949, 503] on button "Vista" at bounding box center [975, 509] width 58 height 39
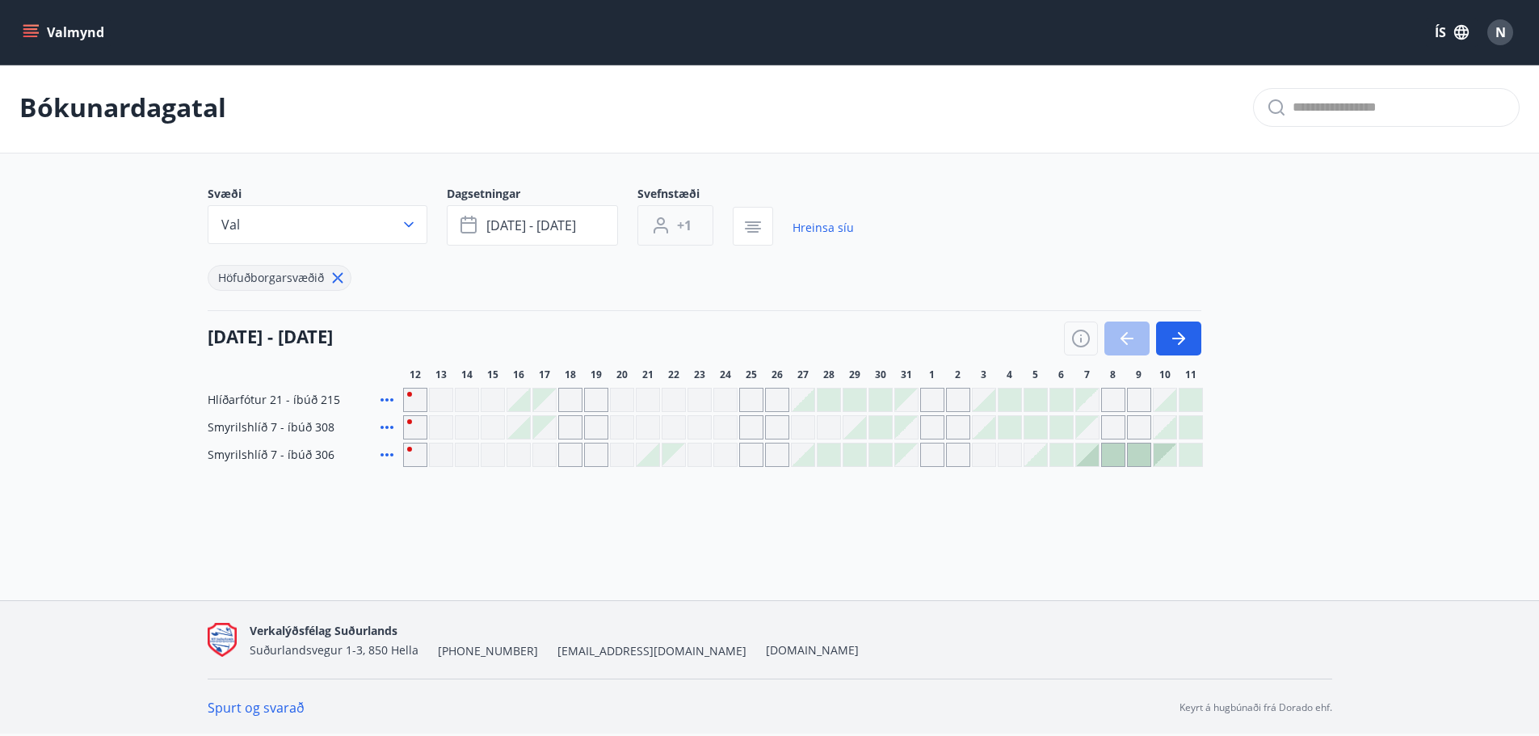
click at [681, 232] on span "+1" at bounding box center [684, 225] width 15 height 18
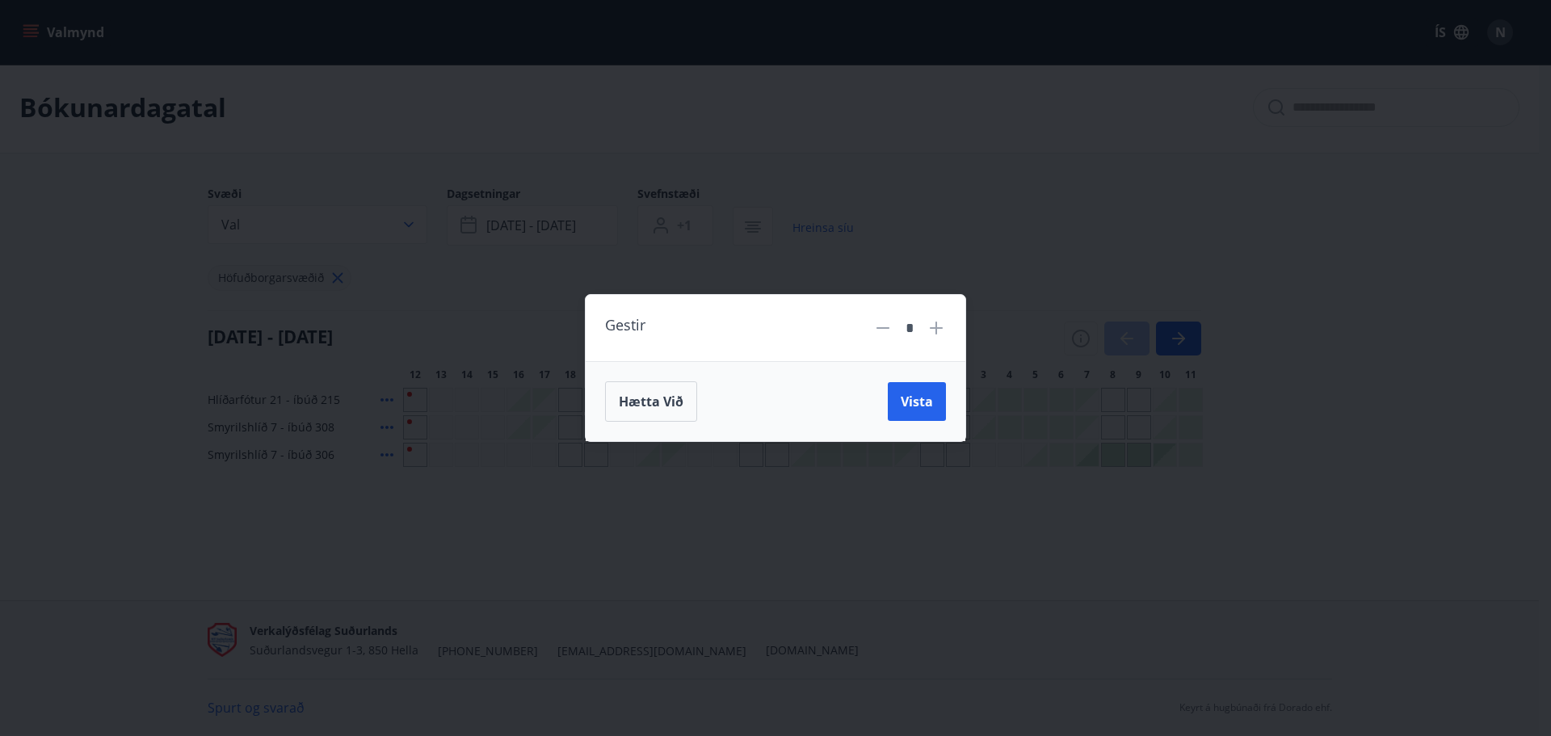
click at [932, 324] on icon at bounding box center [936, 327] width 19 height 19
click at [935, 324] on icon at bounding box center [936, 328] width 13 height 13
type input "*"
click at [914, 397] on span "Vista" at bounding box center [917, 402] width 32 height 18
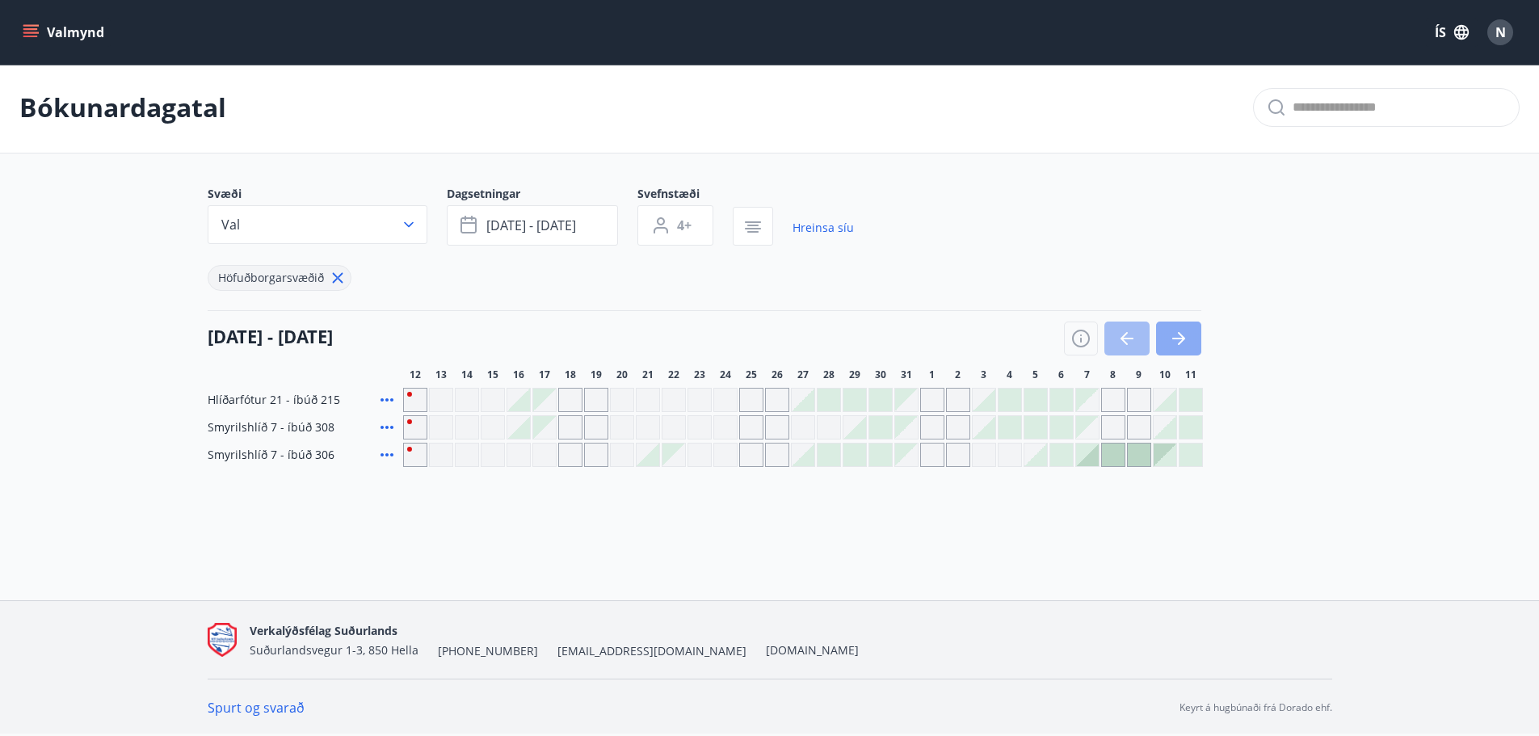
click at [1198, 343] on button "button" at bounding box center [1178, 339] width 45 height 34
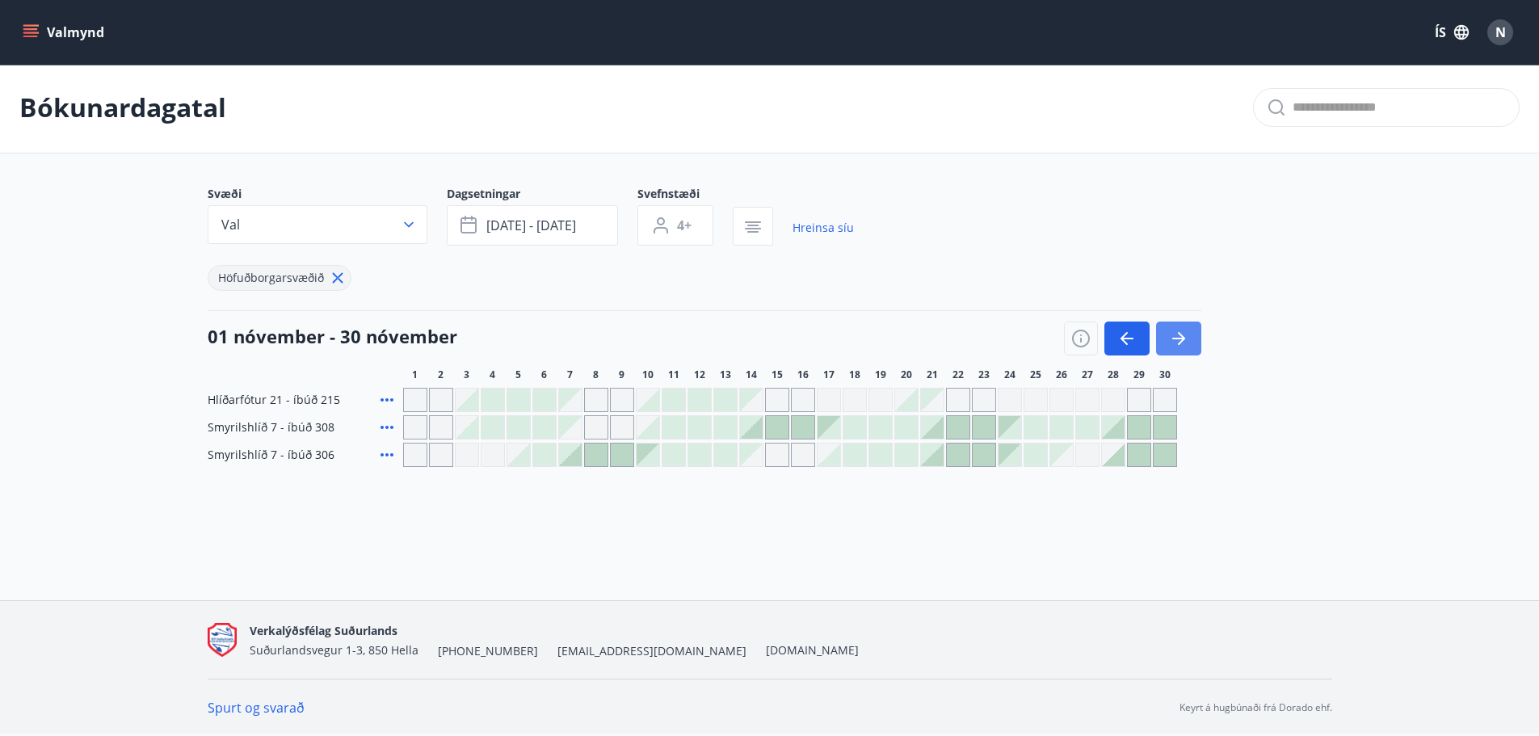
click at [1187, 343] on icon "button" at bounding box center [1178, 338] width 19 height 19
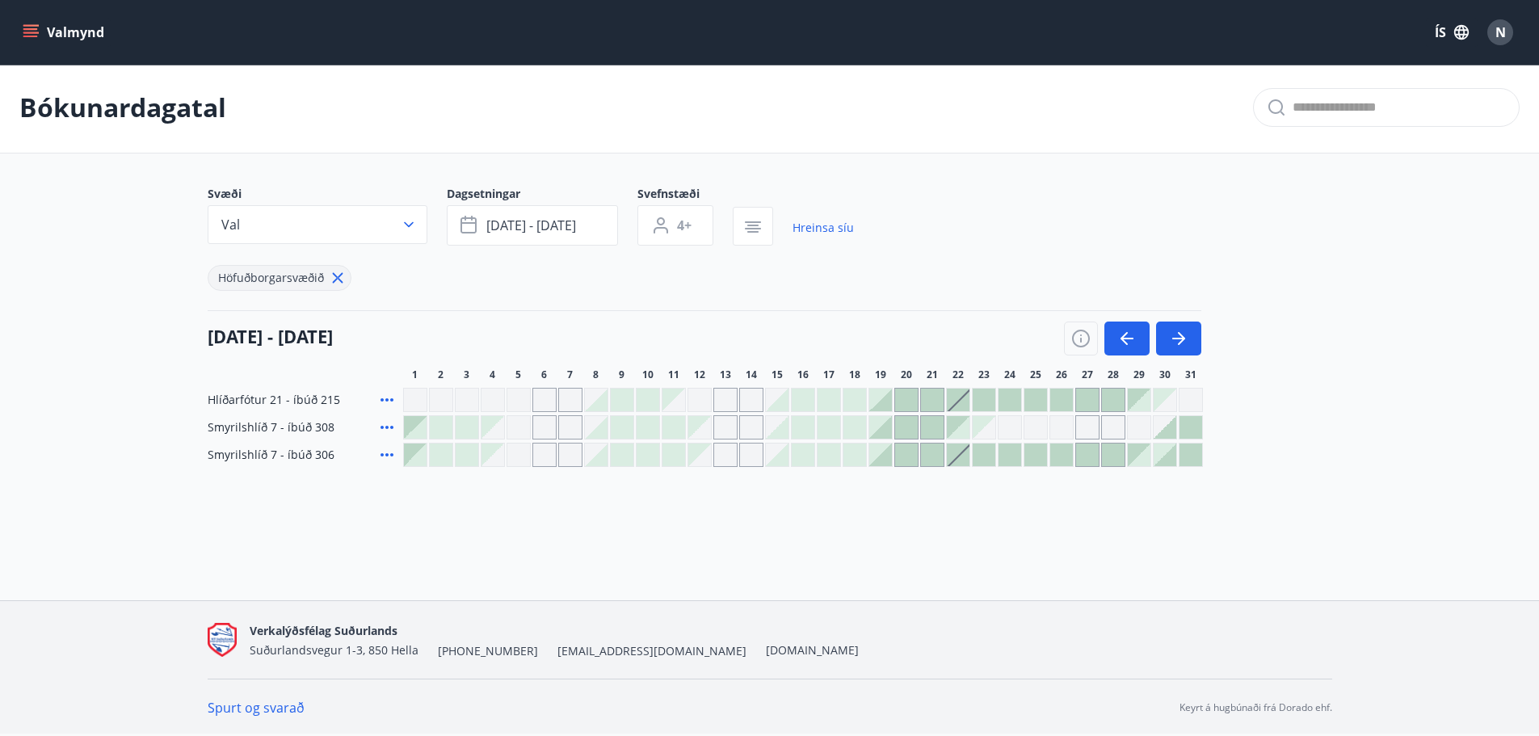
click at [40, 23] on button "Valmynd" at bounding box center [64, 32] width 91 height 29
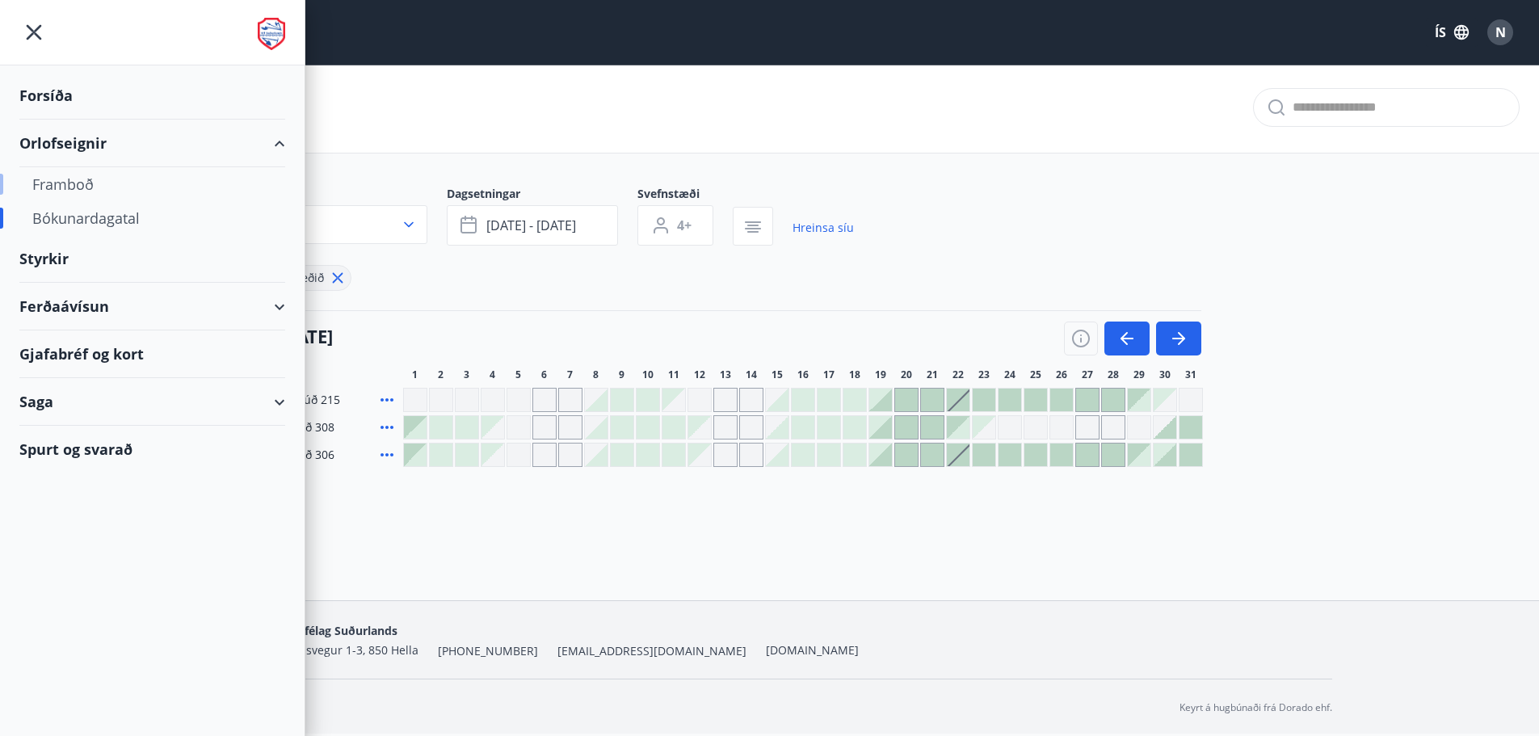
click at [75, 174] on div "Framboð" at bounding box center [152, 184] width 240 height 34
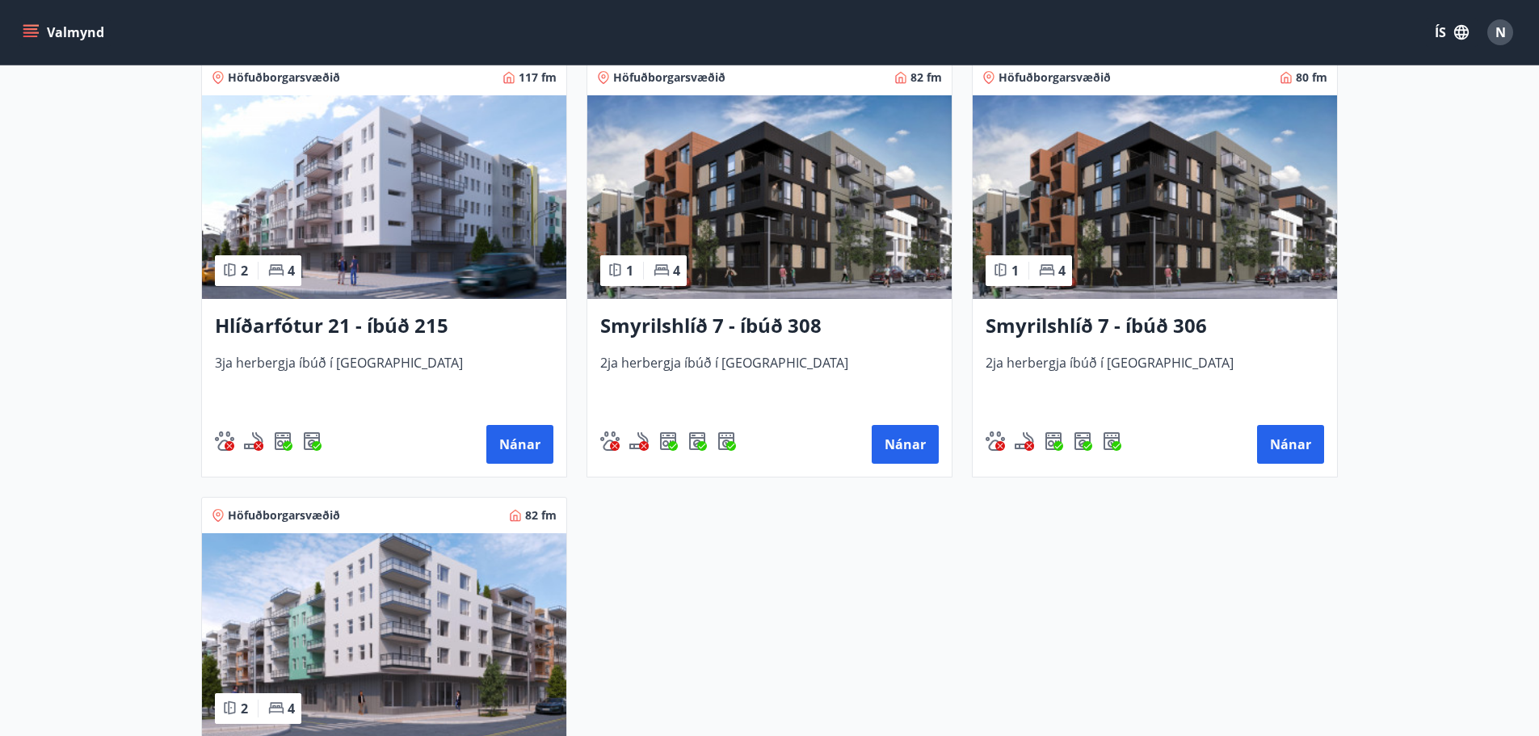
scroll to position [727, 0]
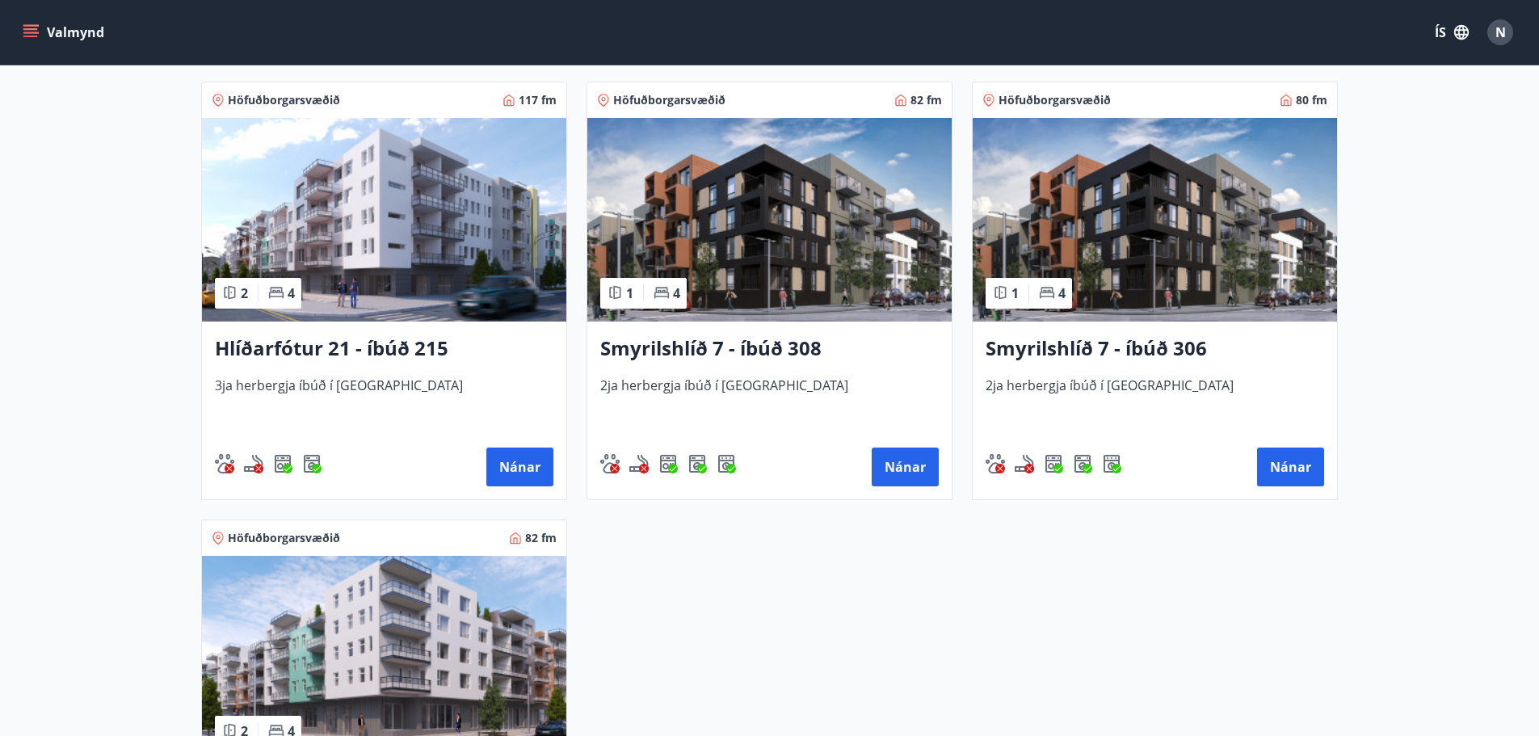
click at [453, 277] on img at bounding box center [384, 220] width 364 height 204
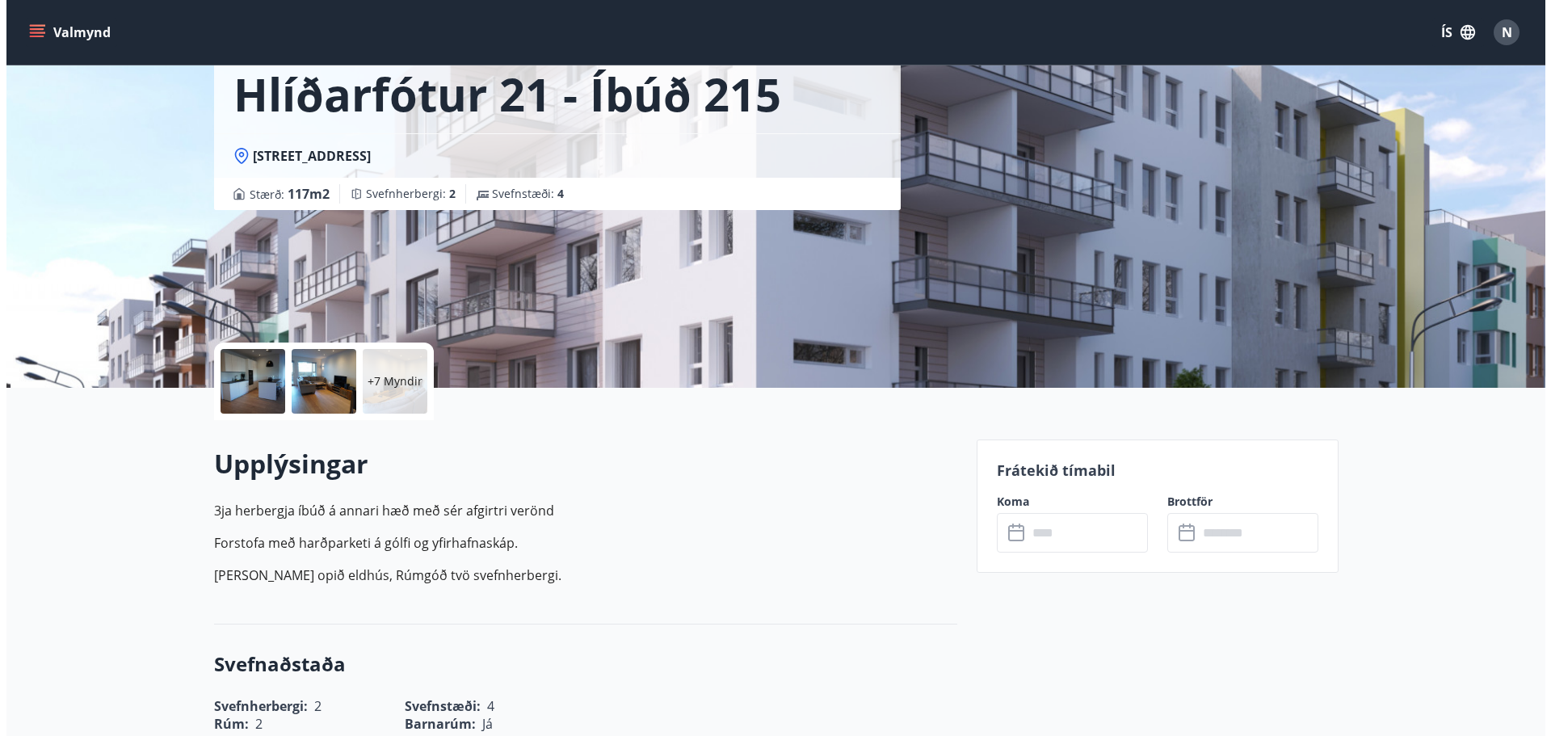
scroll to position [162, 0]
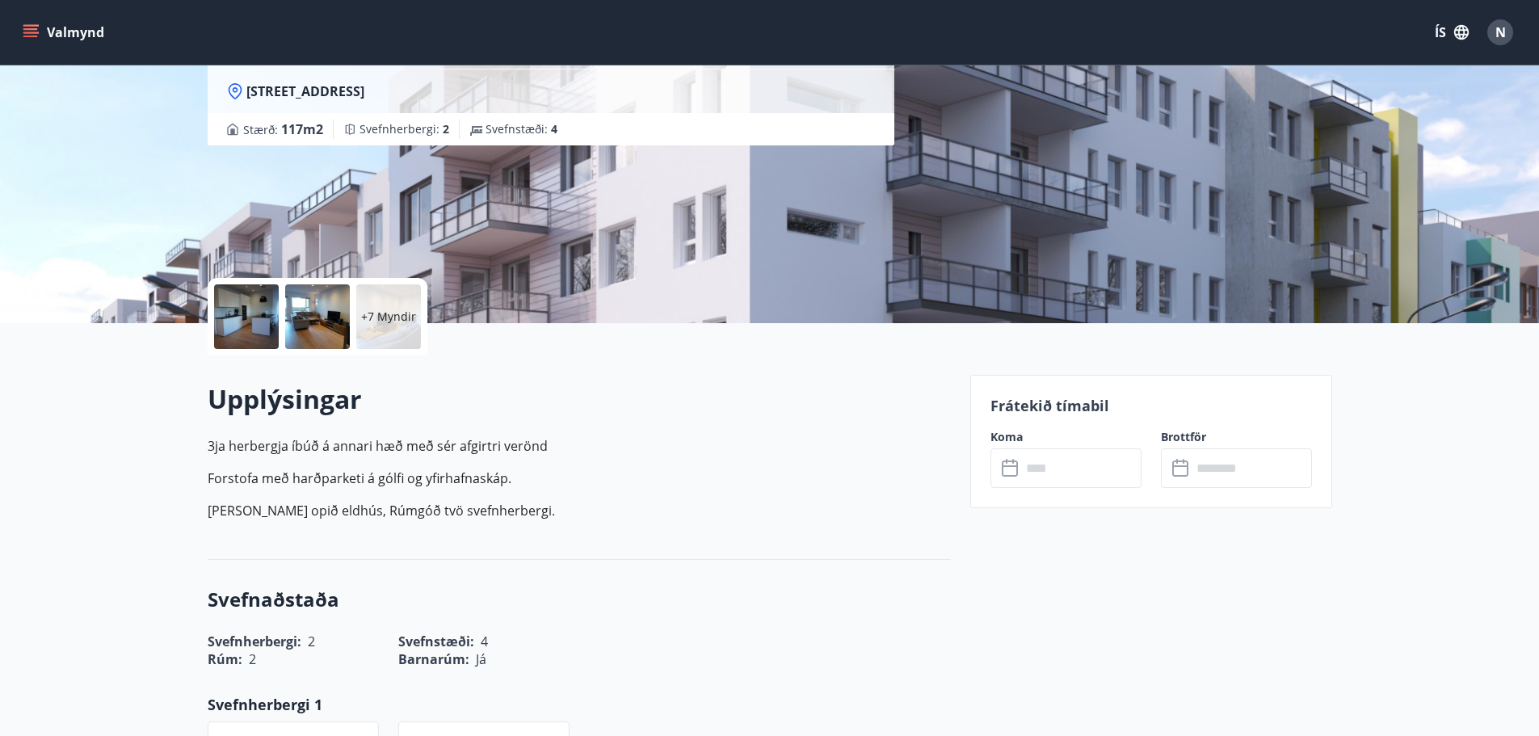
click at [253, 309] on div at bounding box center [246, 316] width 65 height 65
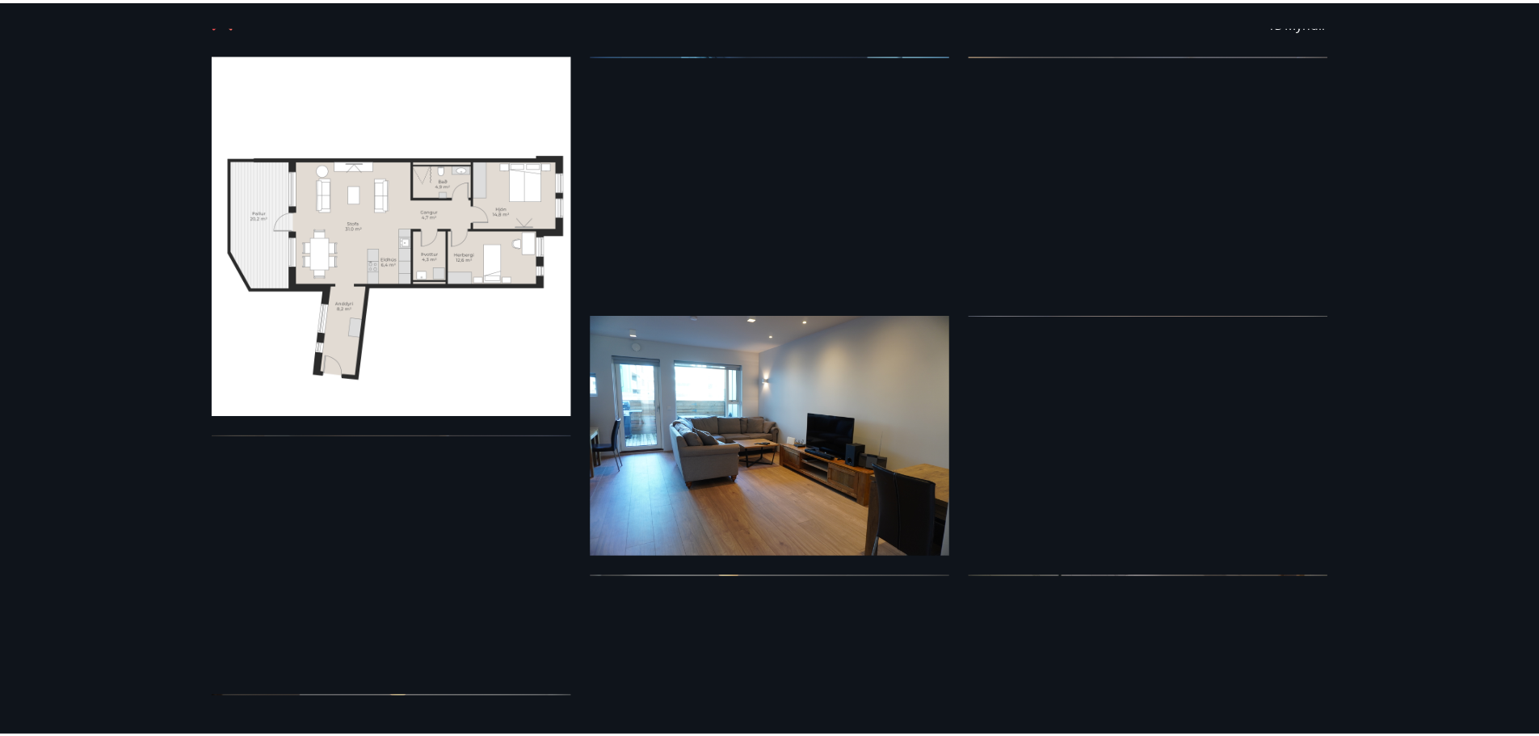
scroll to position [0, 0]
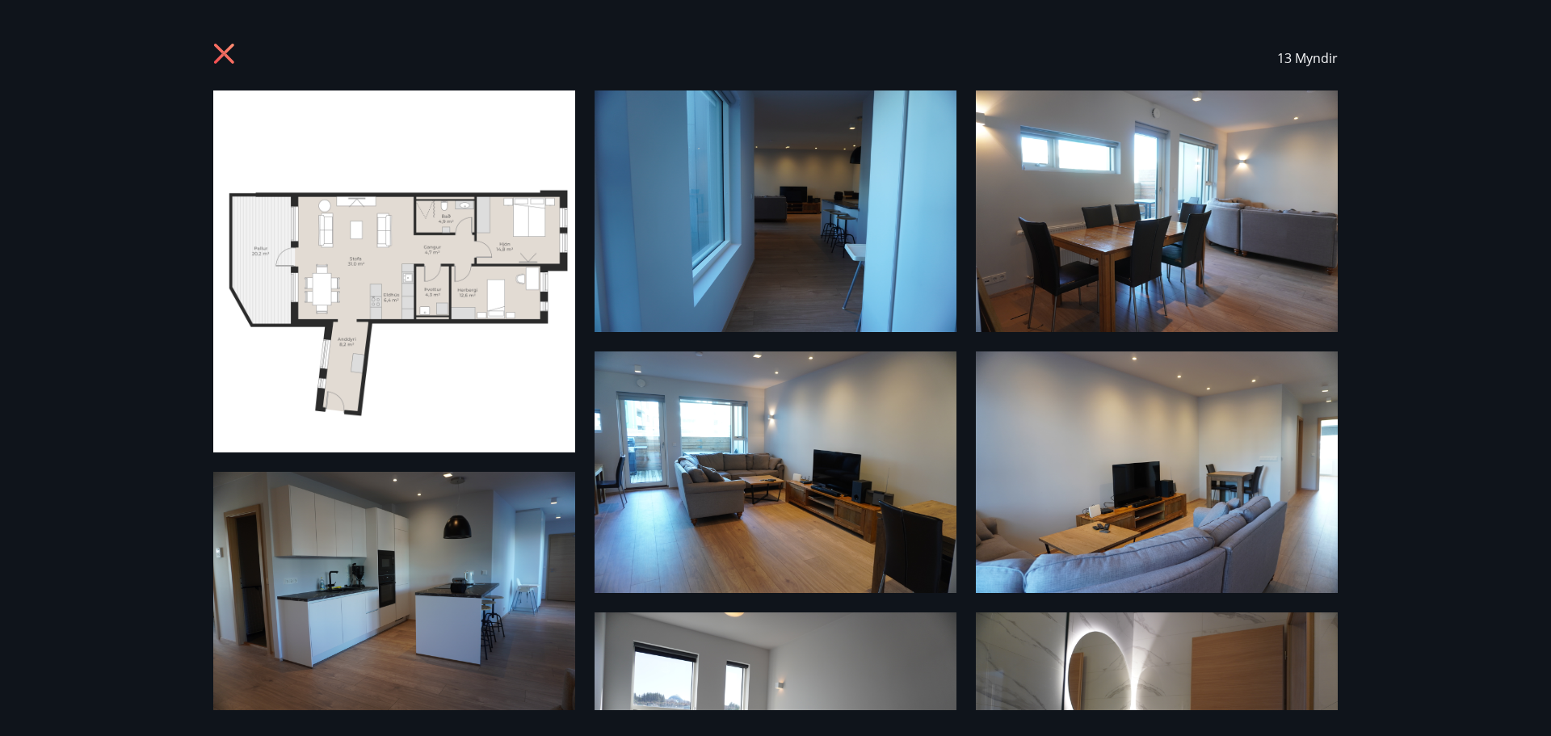
click at [255, 61] on div "13 Myndir" at bounding box center [775, 58] width 1124 height 65
click at [234, 55] on icon at bounding box center [226, 56] width 26 height 26
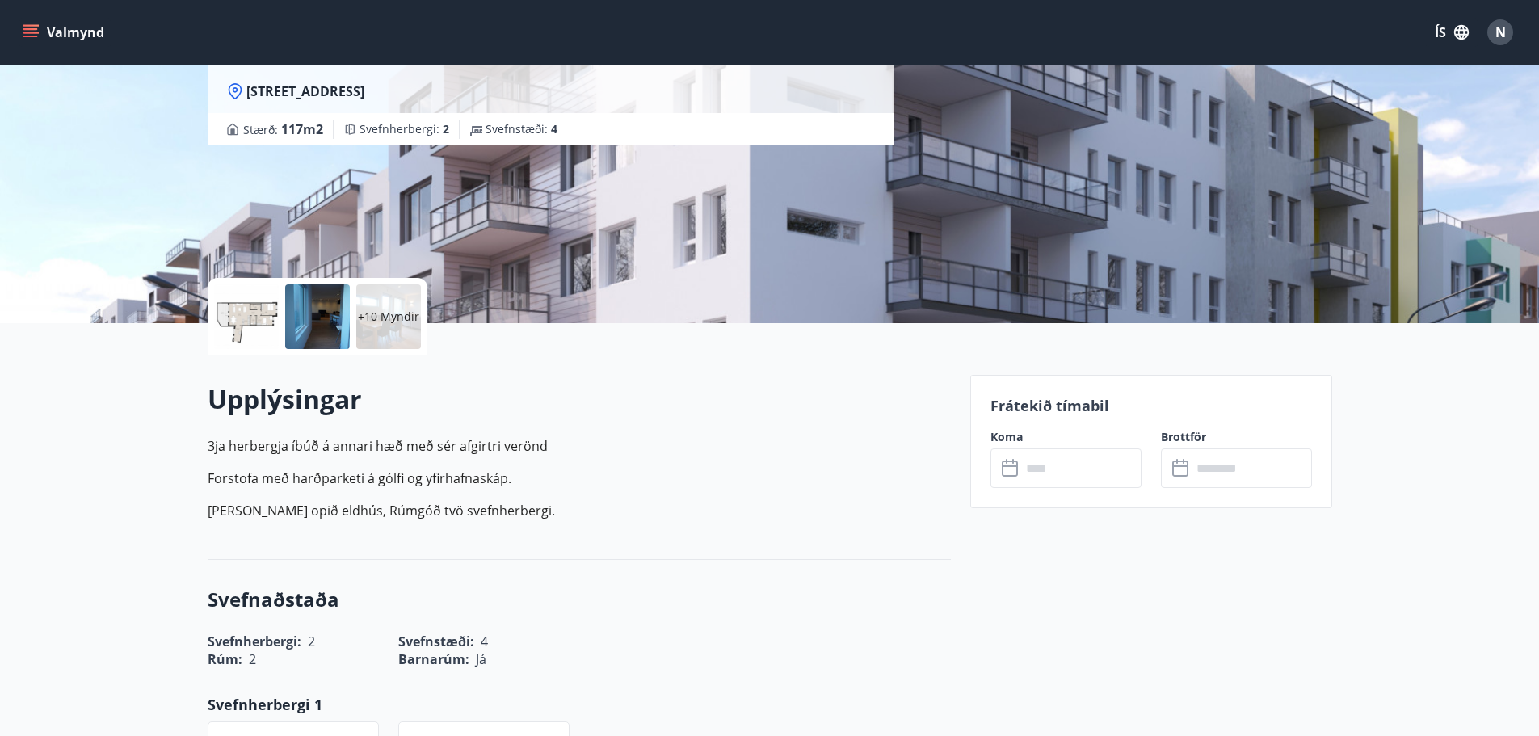
click at [1024, 467] on input "text" at bounding box center [1081, 468] width 120 height 40
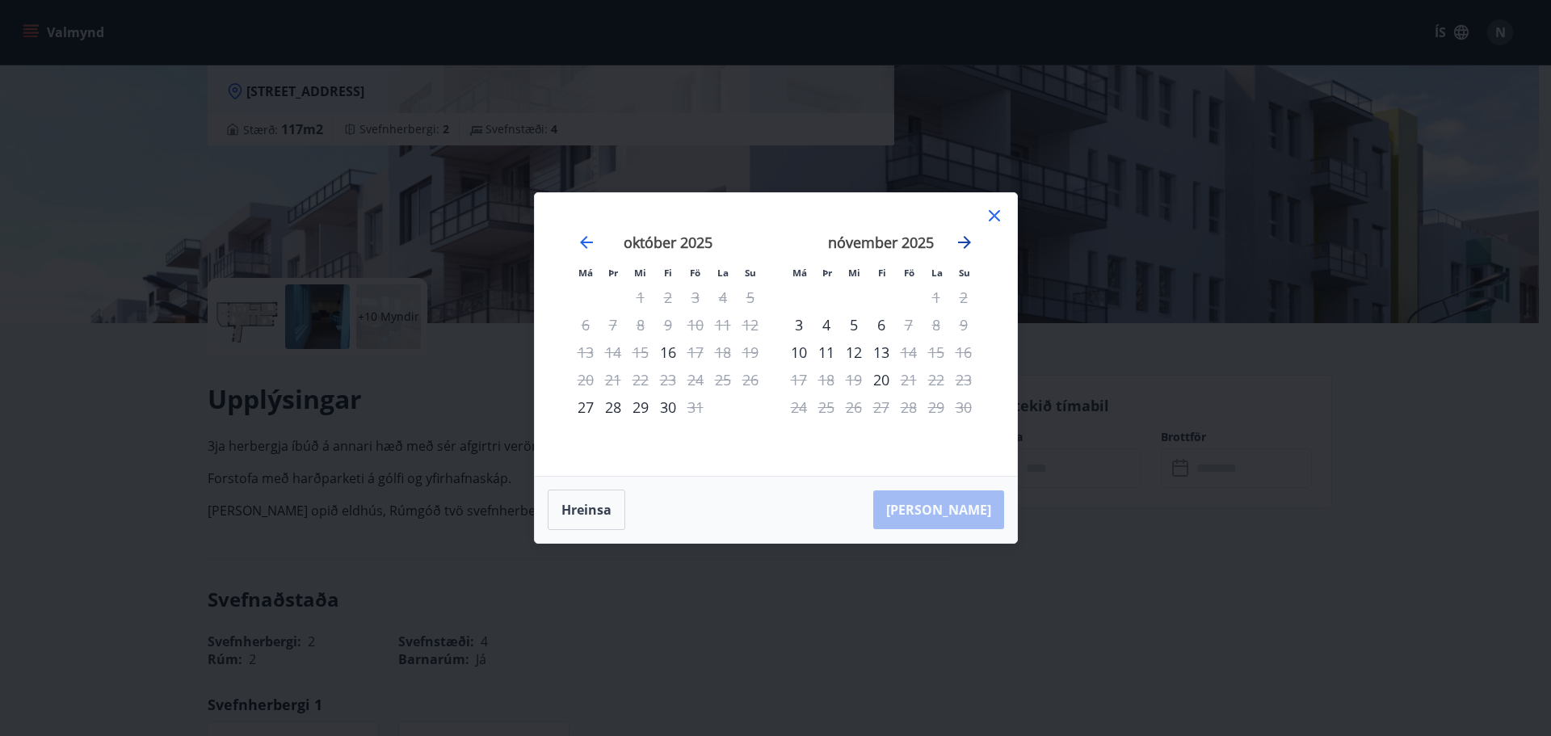
click at [968, 245] on icon "Move forward to switch to the next month." at bounding box center [964, 242] width 13 height 13
click at [933, 349] on div "20" at bounding box center [936, 351] width 27 height 27
click at [952, 379] on div "28" at bounding box center [963, 379] width 27 height 27
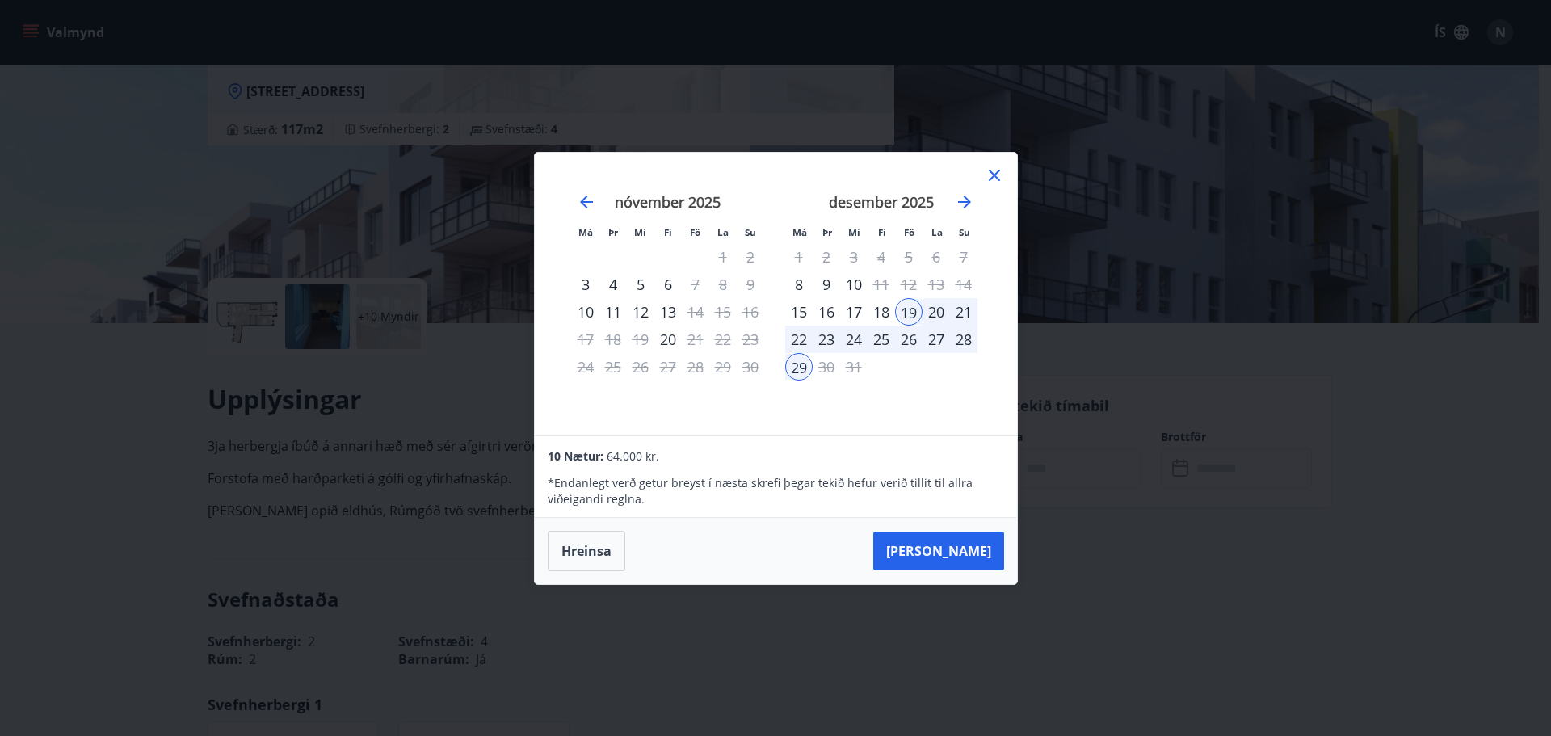
click at [936, 311] on div "20" at bounding box center [936, 311] width 27 height 27
click at [911, 315] on div "19" at bounding box center [908, 311] width 27 height 27
click at [969, 310] on div "21" at bounding box center [963, 311] width 27 height 27
click at [988, 175] on icon at bounding box center [994, 175] width 19 height 19
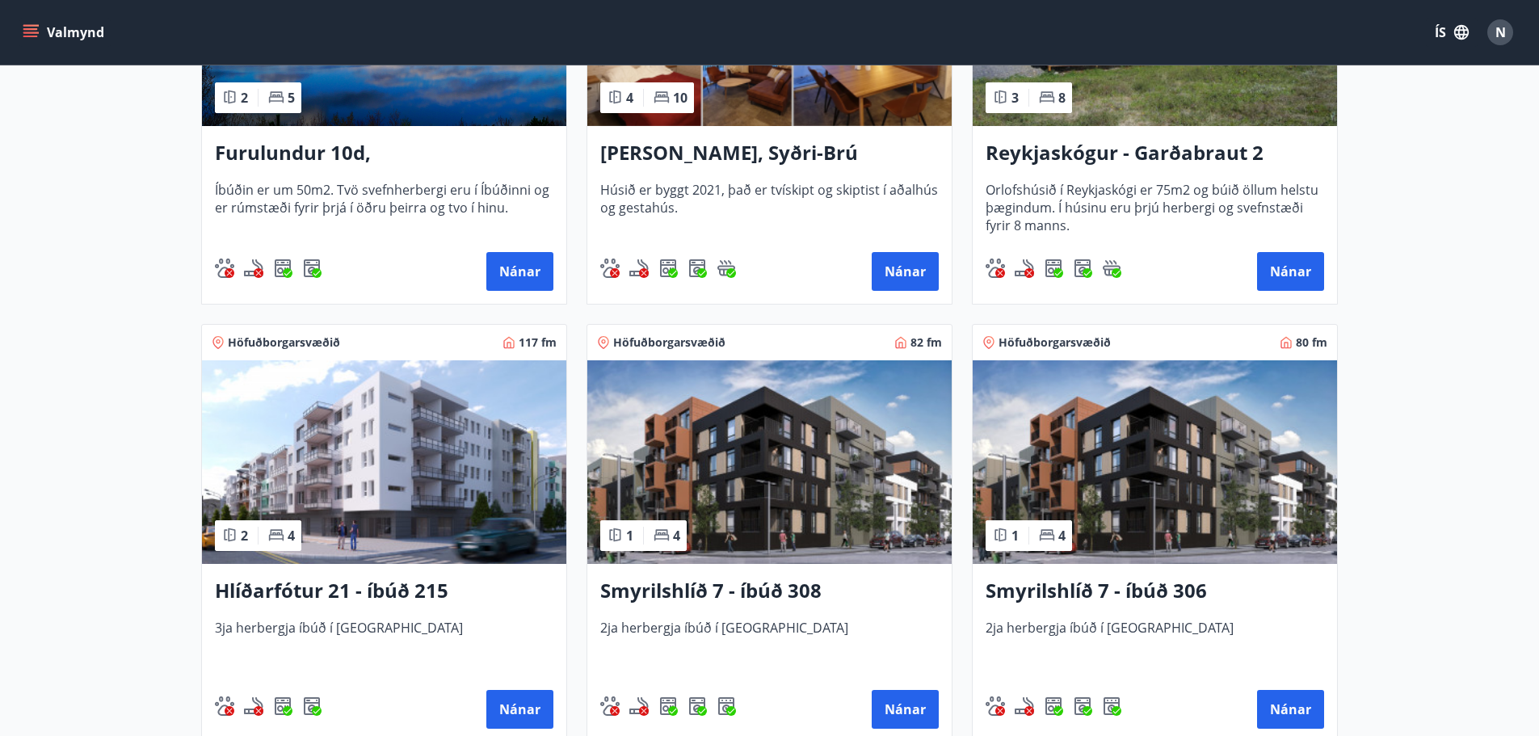
click at [846, 431] on img at bounding box center [769, 462] width 364 height 204
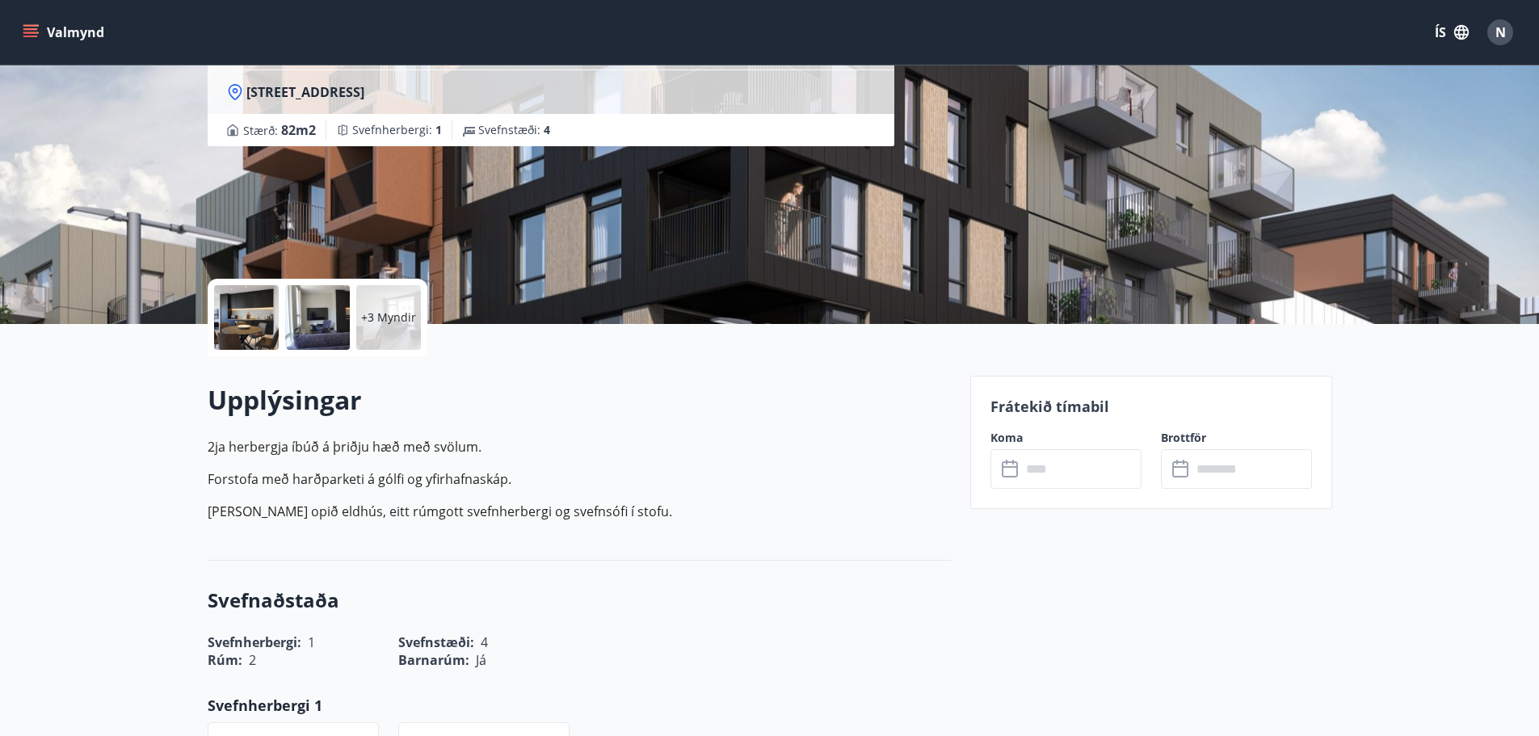
scroll to position [162, 0]
click at [1070, 456] on input "text" at bounding box center [1081, 468] width 120 height 40
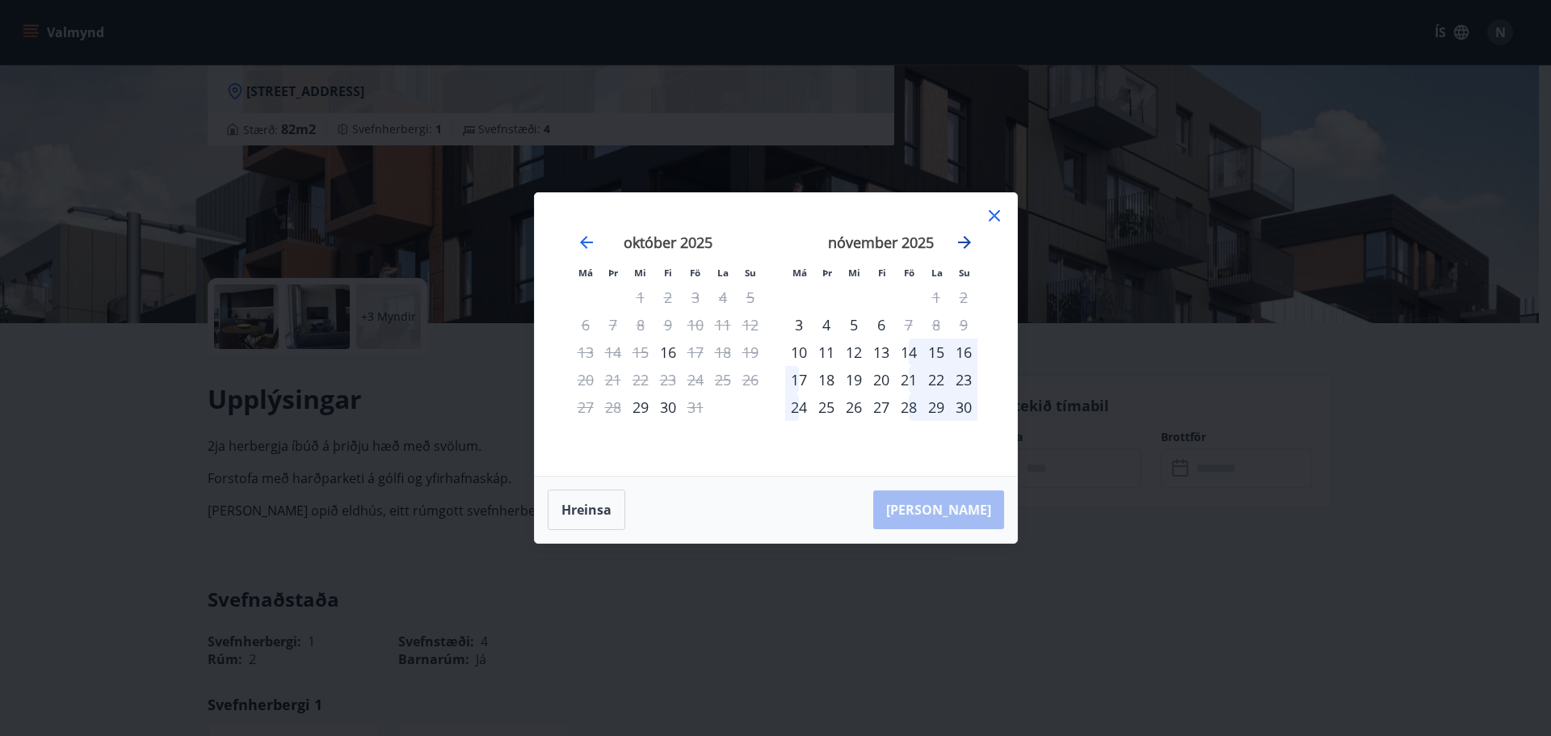
click at [966, 242] on icon "Move forward to switch to the next month." at bounding box center [964, 242] width 13 height 13
click at [994, 212] on icon at bounding box center [994, 215] width 19 height 19
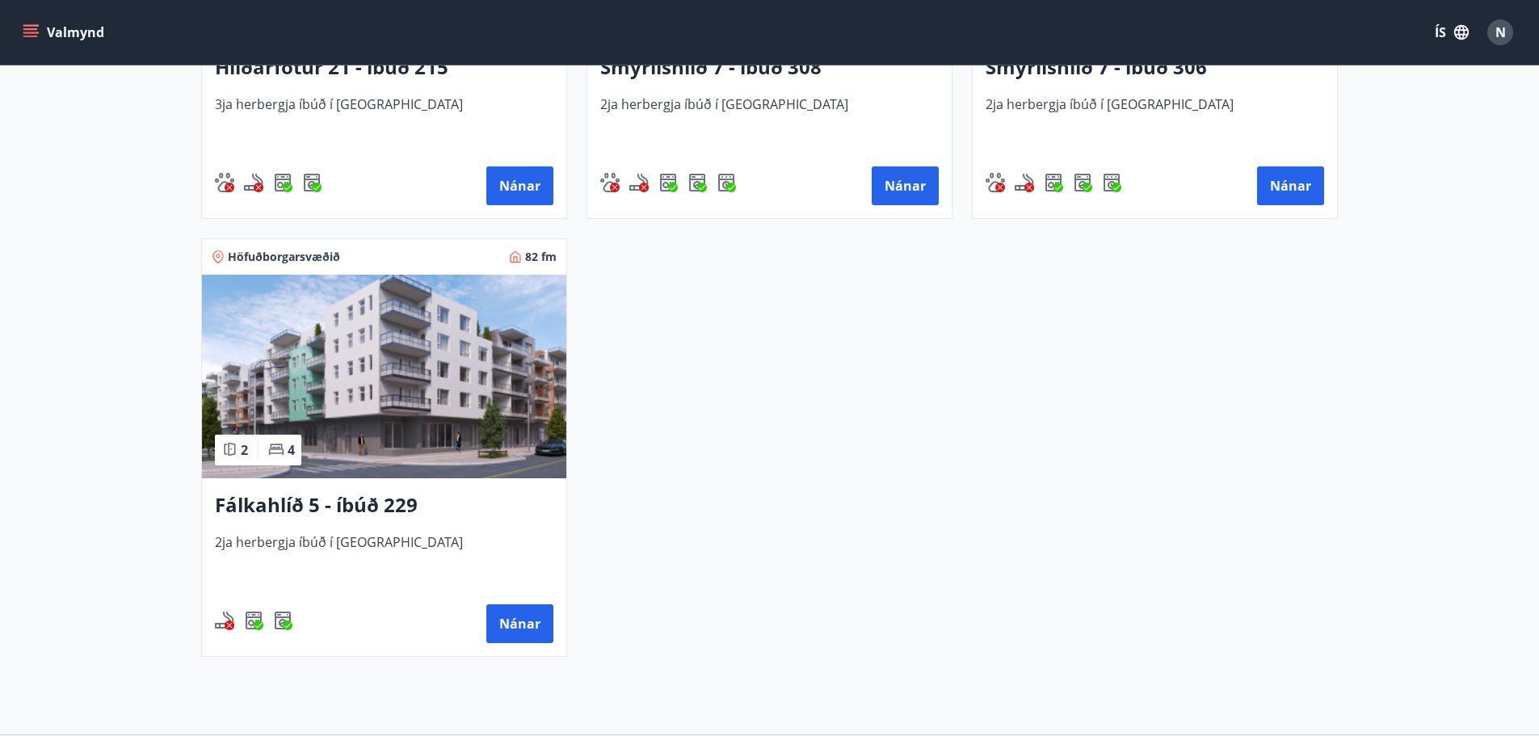
scroll to position [1050, 0]
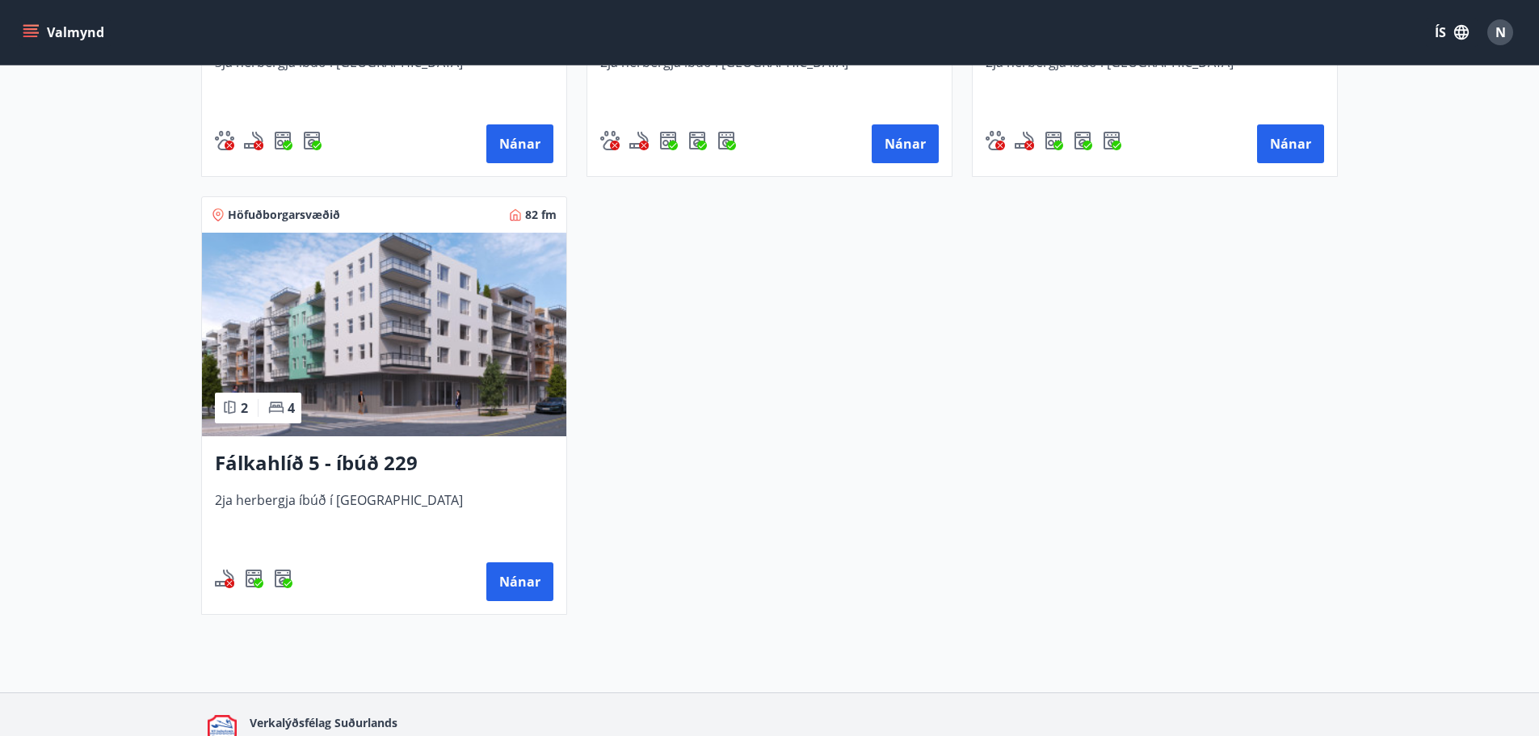
click at [546, 397] on img at bounding box center [384, 335] width 364 height 204
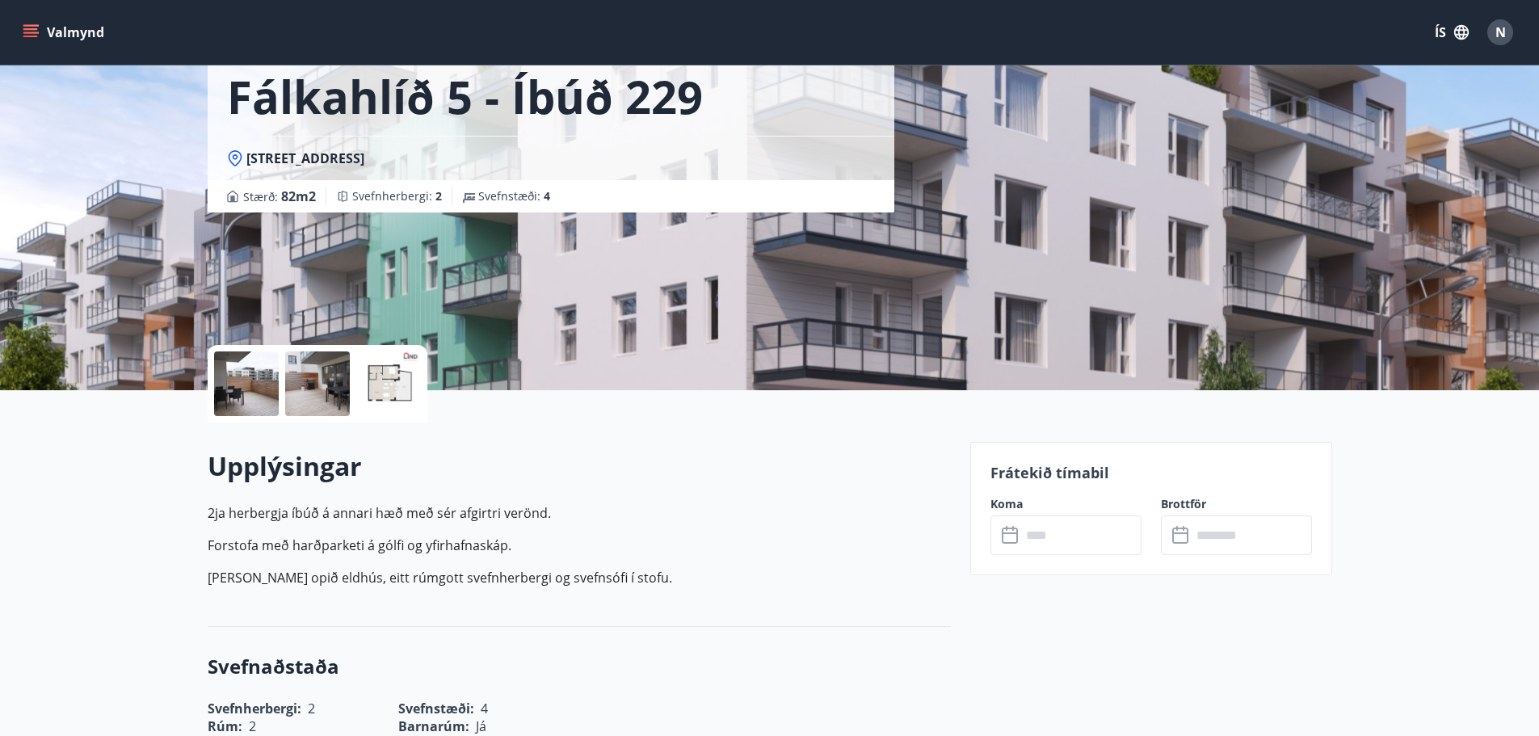
scroll to position [162, 0]
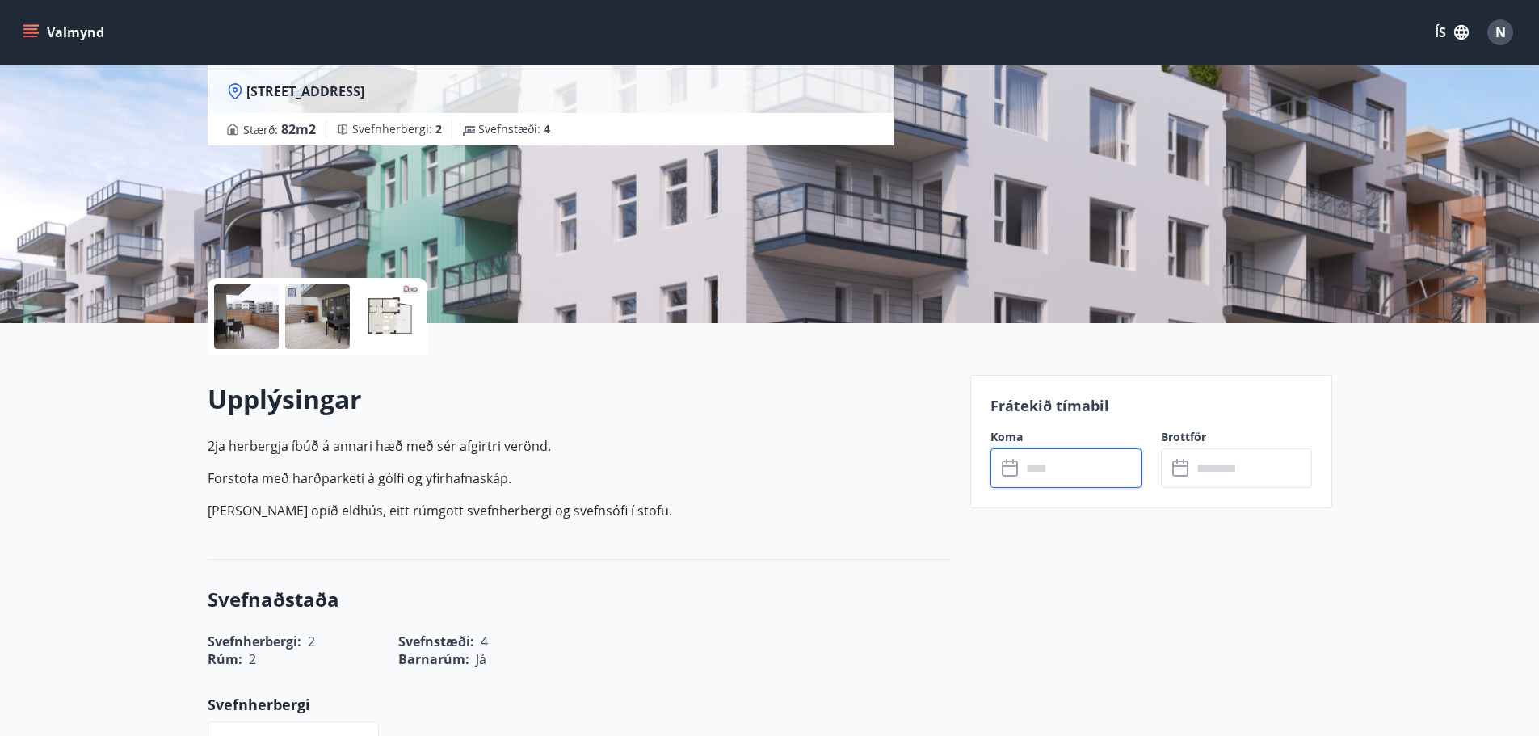
click at [1072, 486] on input "text" at bounding box center [1081, 468] width 120 height 40
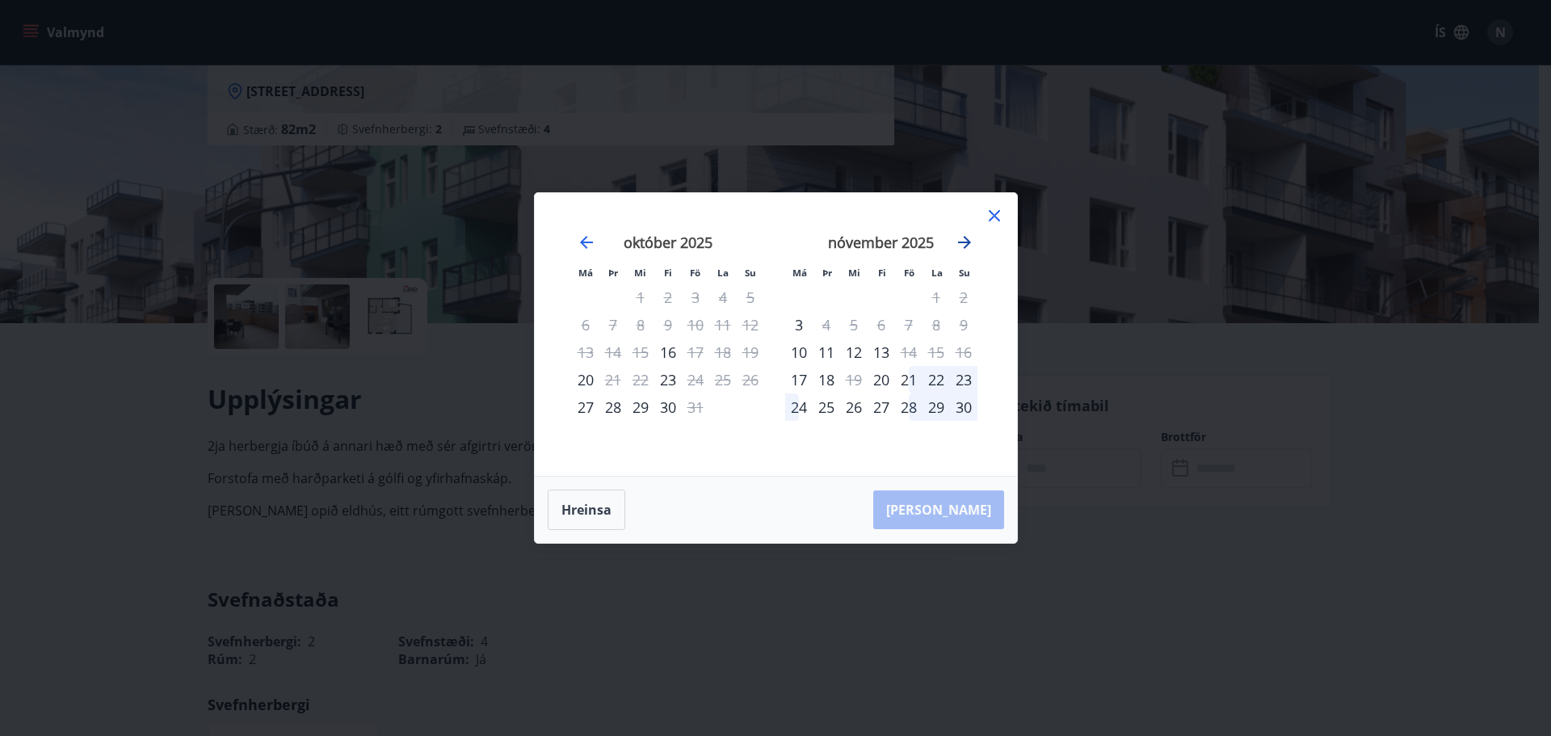
click at [963, 246] on icon "Move forward to switch to the next month." at bounding box center [964, 242] width 19 height 19
click at [1006, 206] on div "Má Þr Mi Fi Fö La Su Má Þr Mi Fi Fö La Su [DATE] 1 2 3 4 5 6 7 8 9 10 11 12 13 …" at bounding box center [776, 334] width 482 height 283
click at [999, 214] on icon at bounding box center [994, 215] width 19 height 19
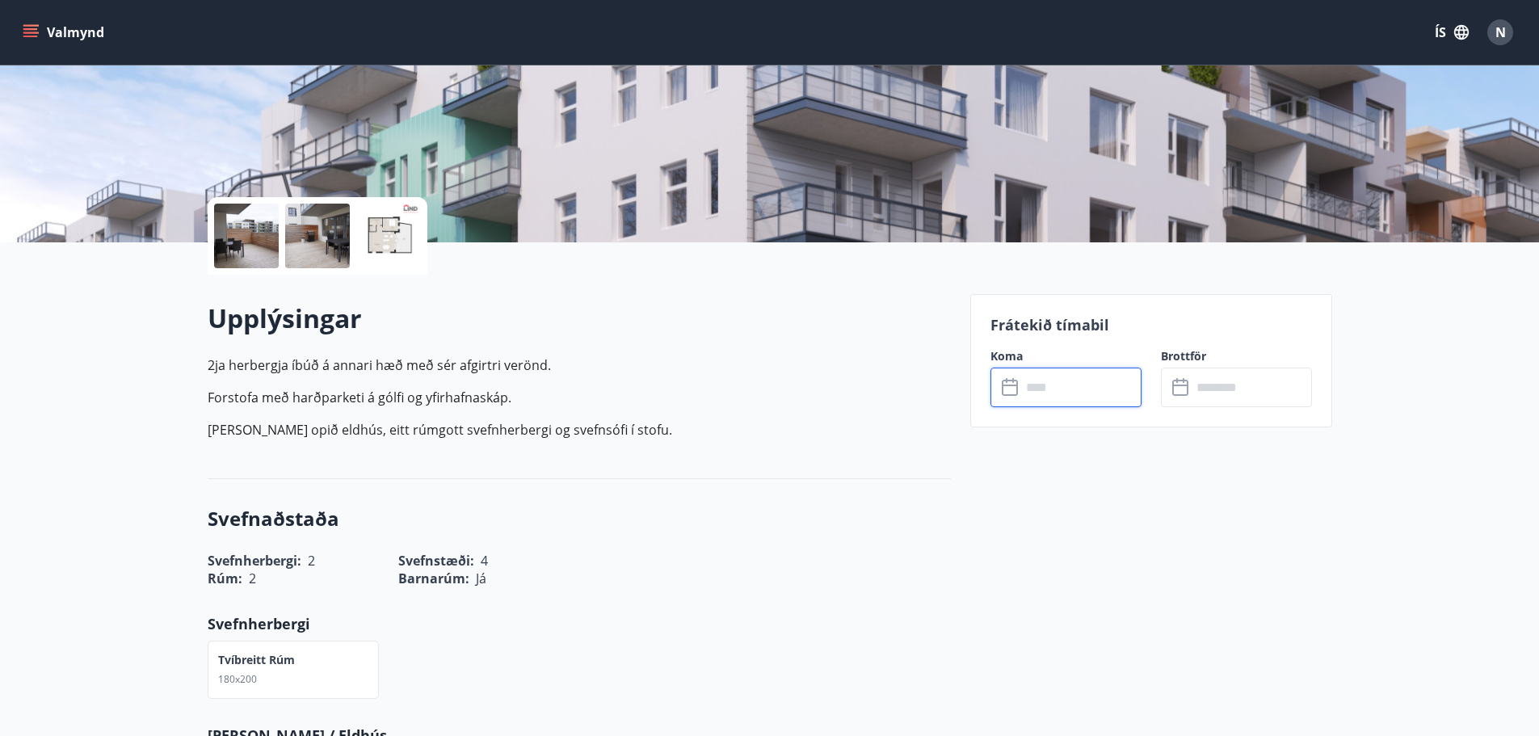
scroll to position [81, 0]
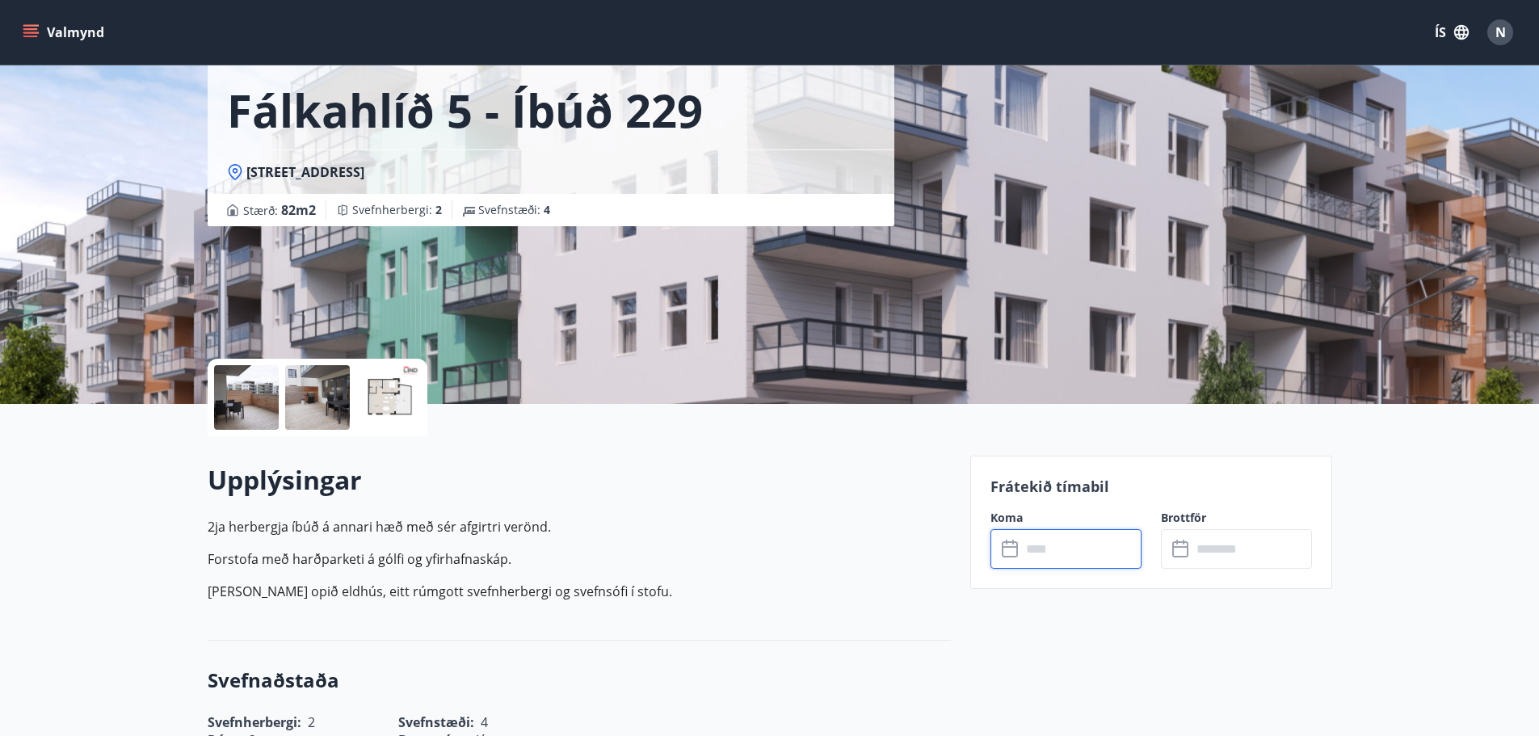
click at [266, 415] on div at bounding box center [246, 397] width 65 height 65
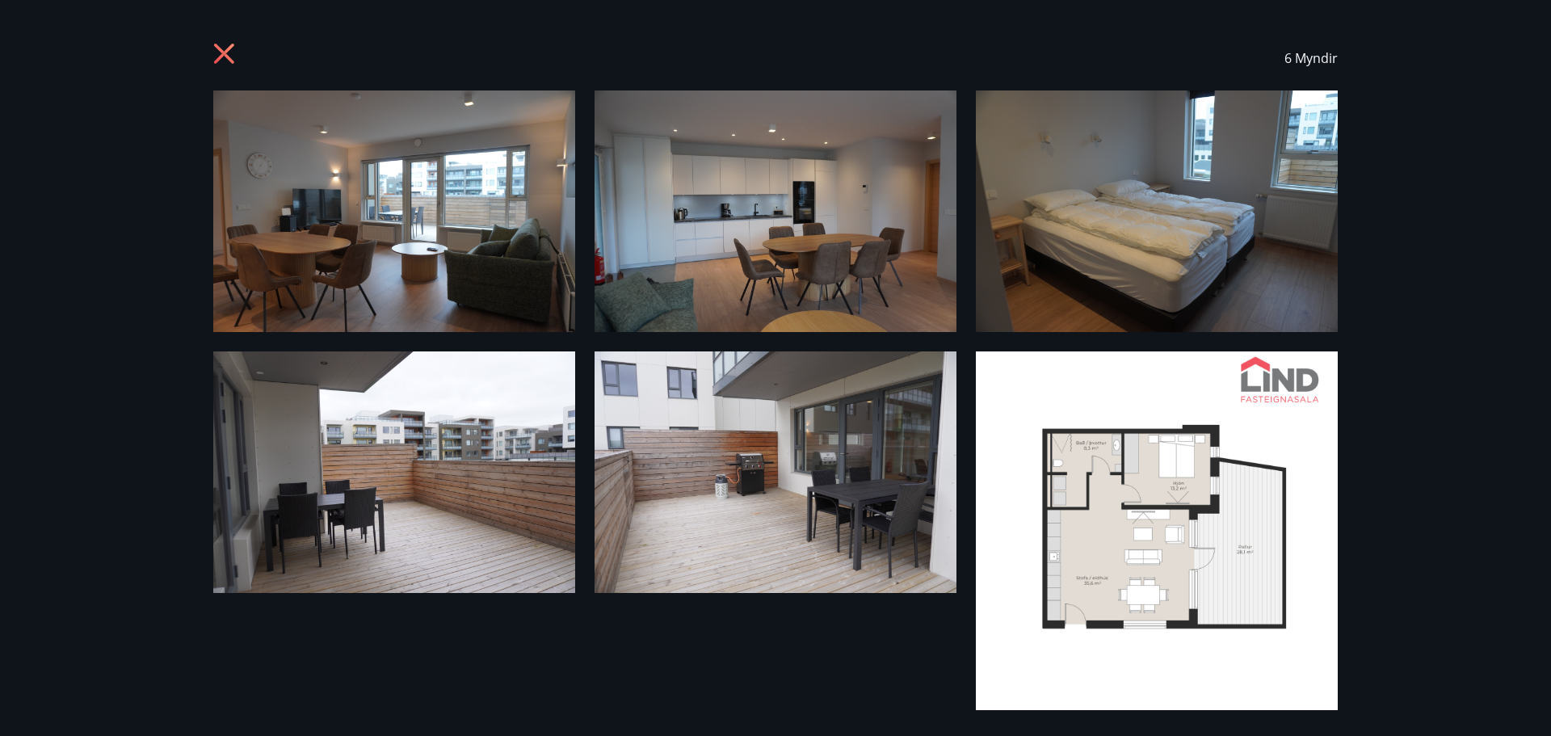
click at [225, 58] on icon at bounding box center [226, 56] width 26 height 26
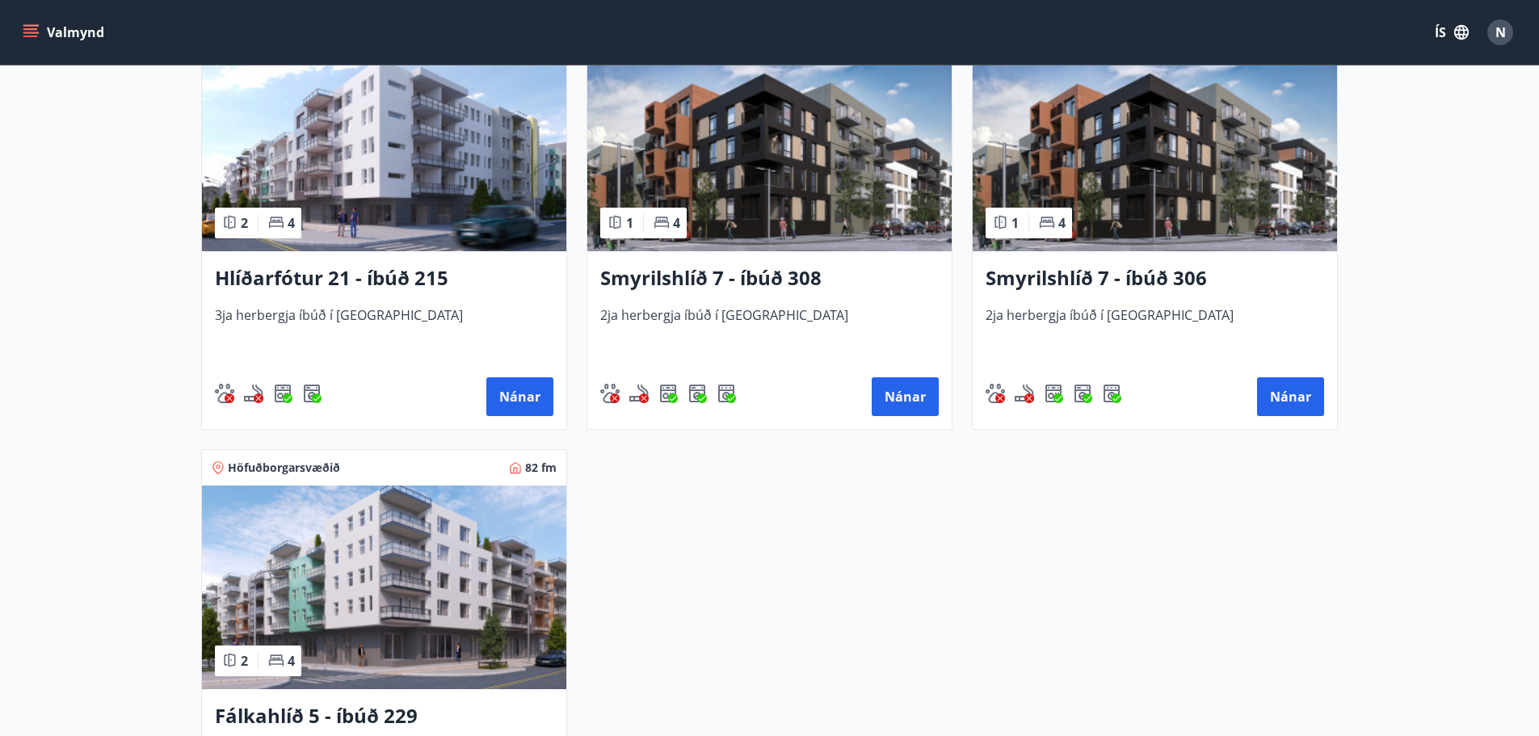
scroll to position [727, 0]
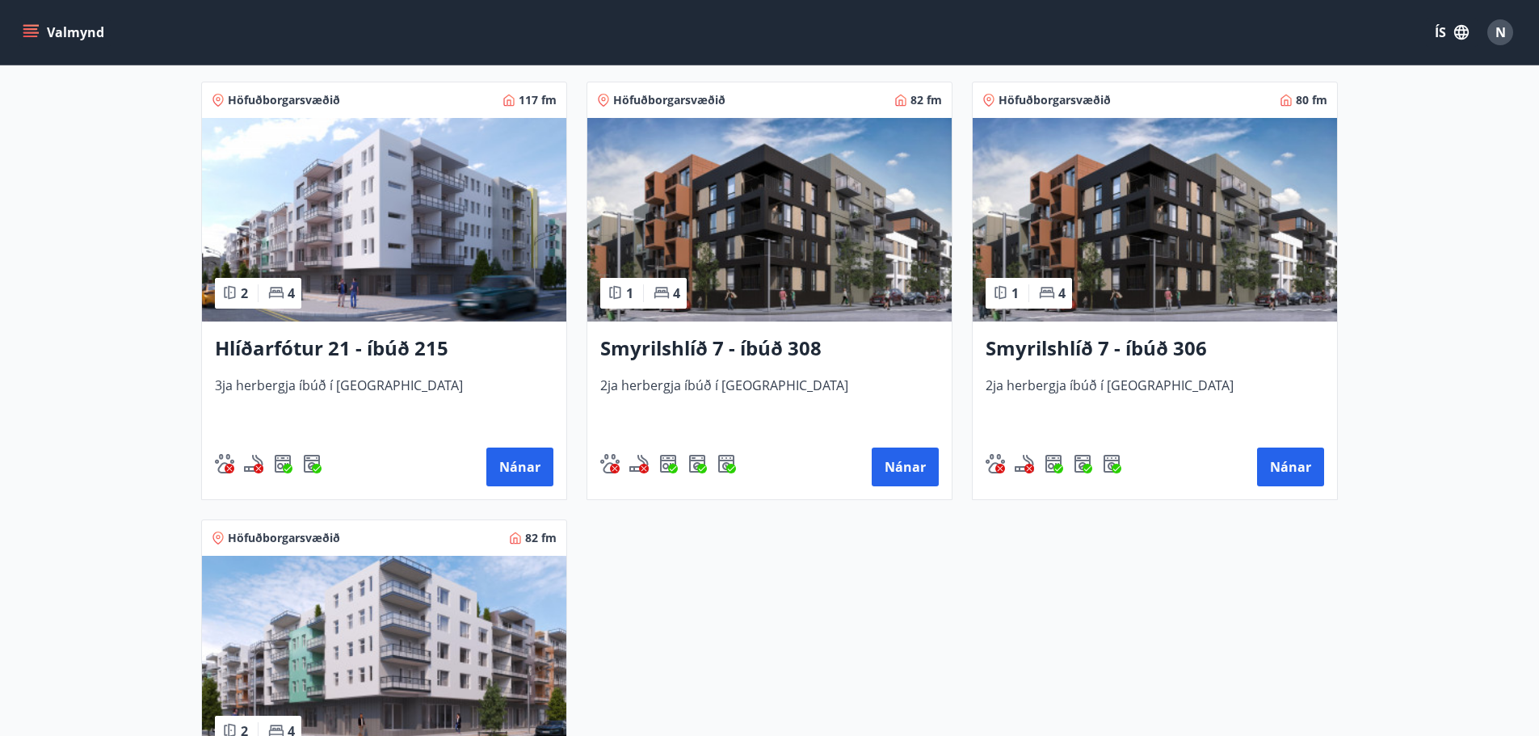
click at [487, 246] on img at bounding box center [384, 220] width 364 height 204
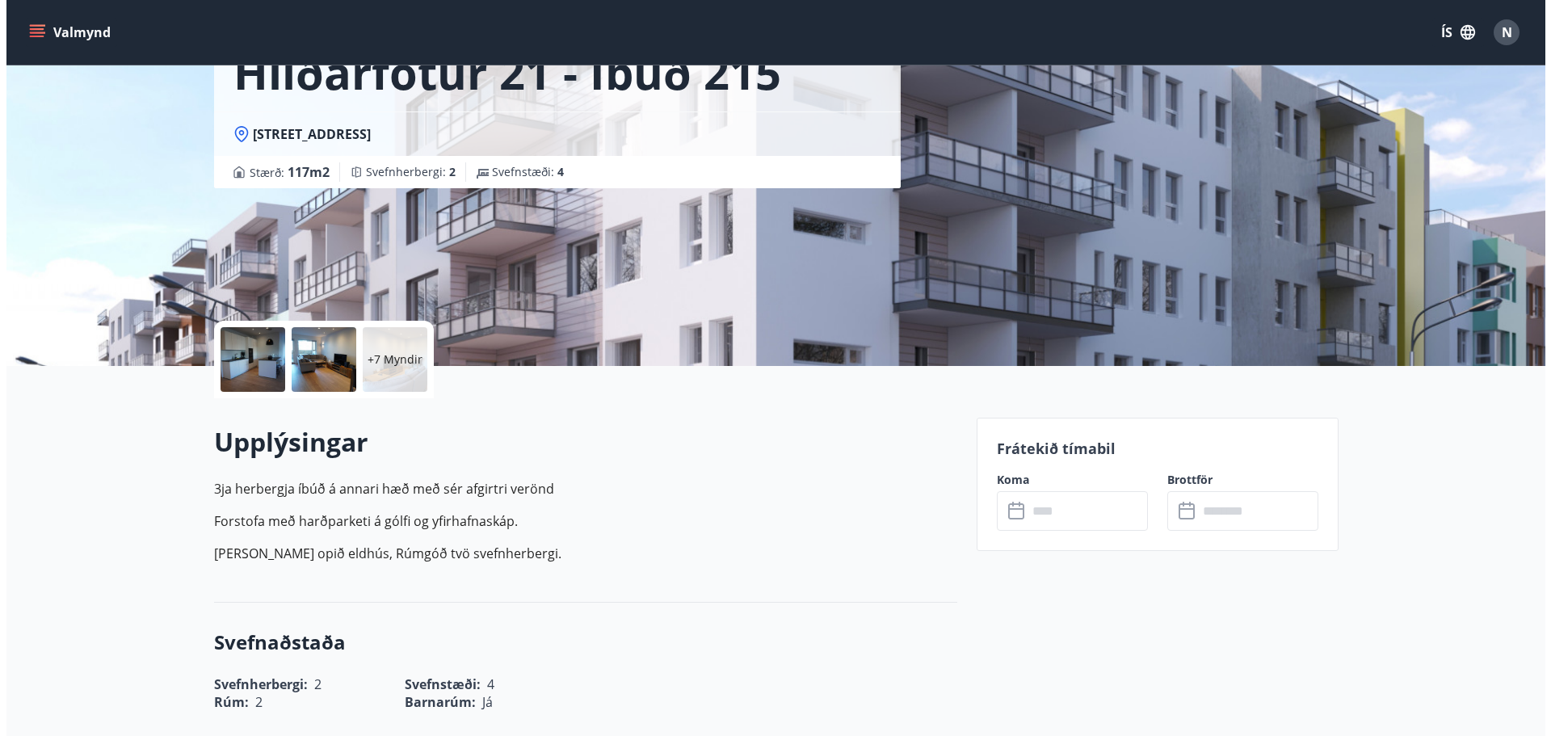
scroll to position [81, 0]
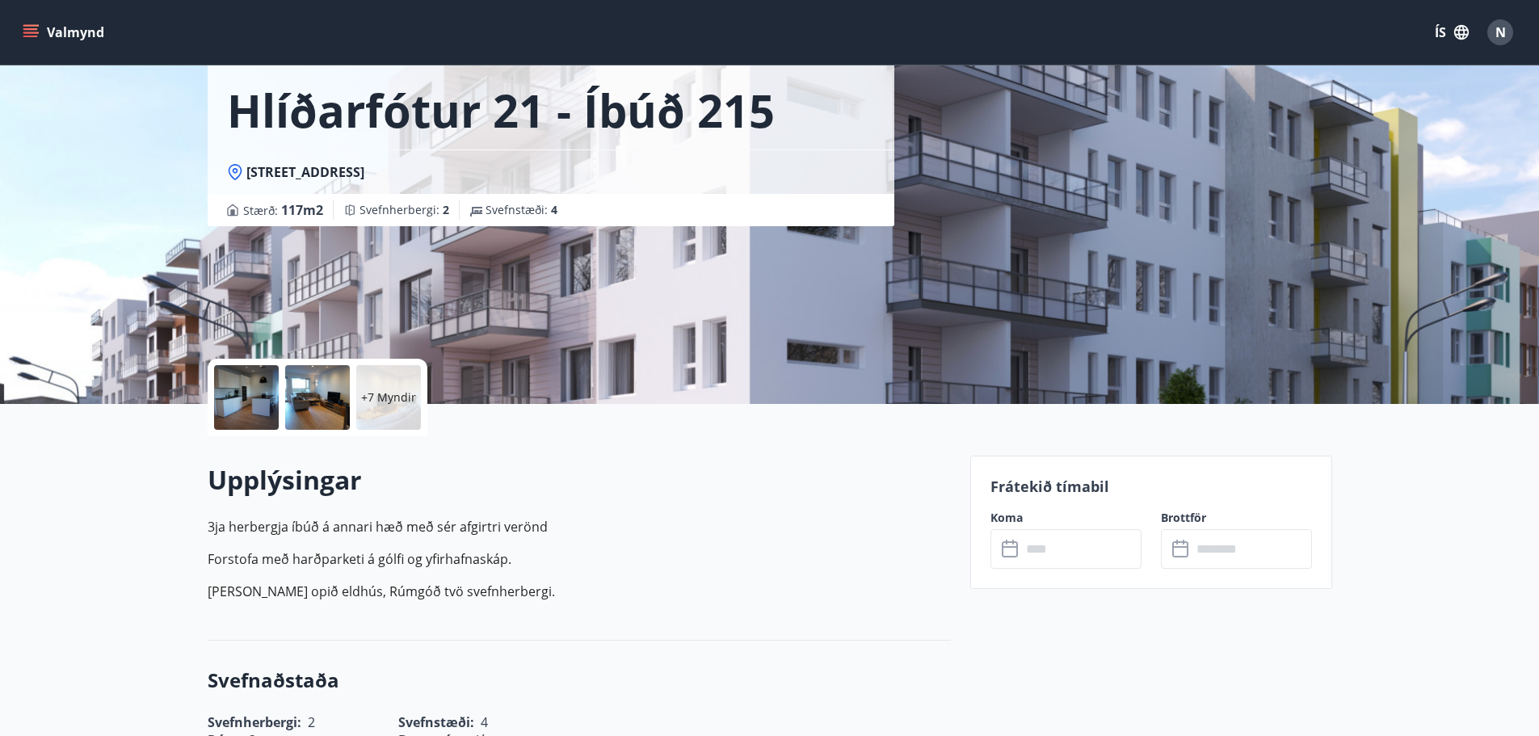
click at [394, 396] on p "+7 Myndir" at bounding box center [388, 397] width 55 height 16
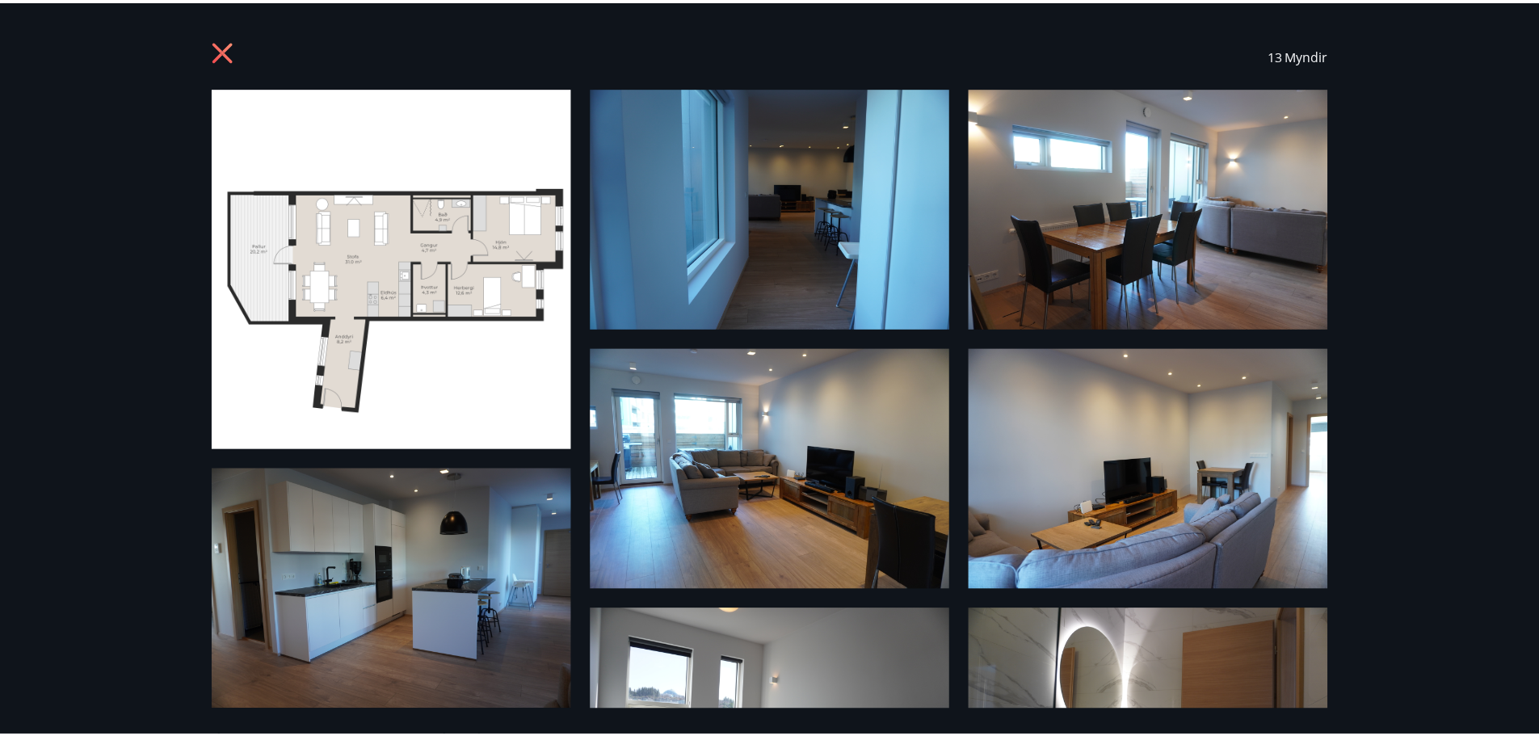
scroll to position [0, 0]
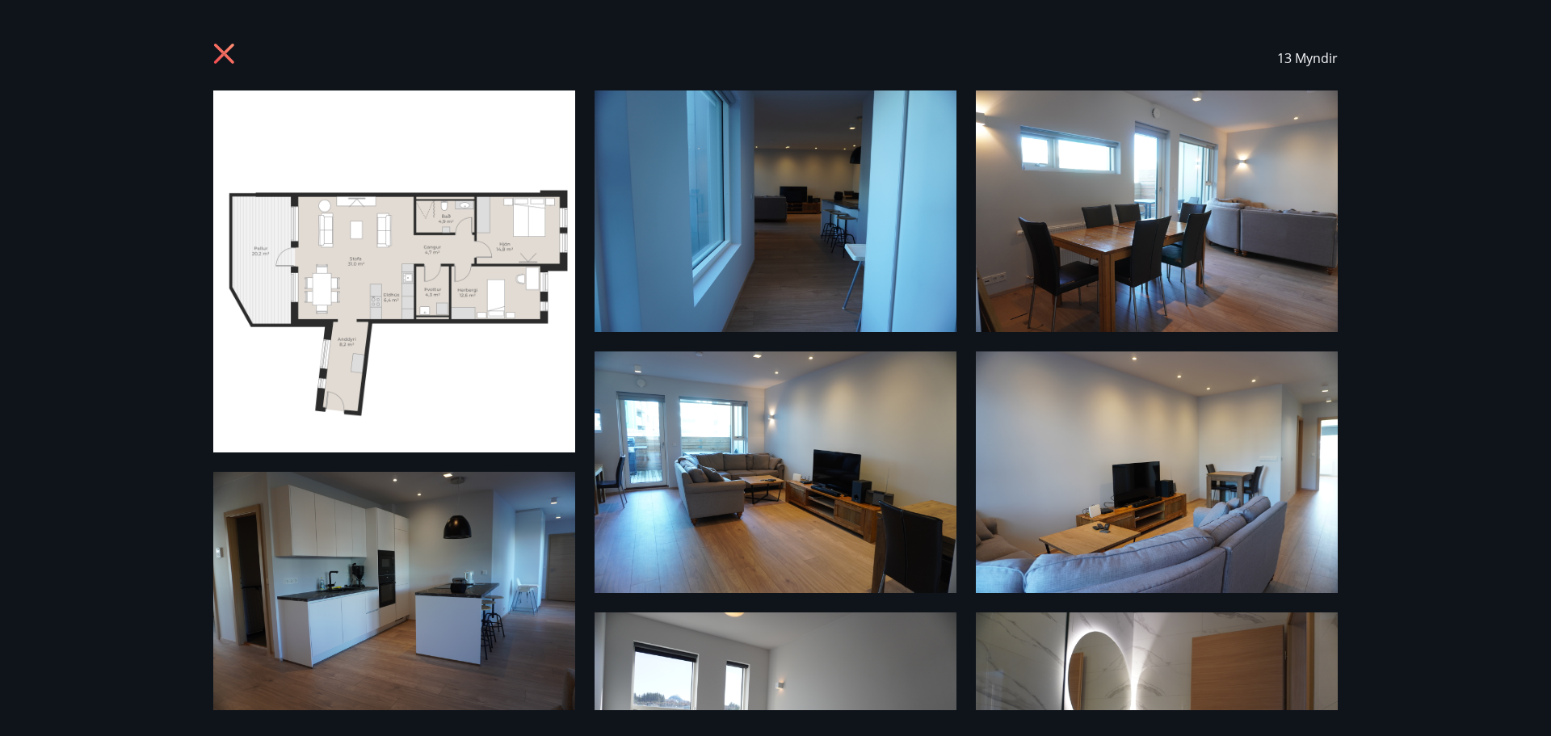
click at [212, 54] on div "13 Myndir" at bounding box center [775, 58] width 1163 height 65
click at [219, 54] on icon at bounding box center [226, 56] width 26 height 26
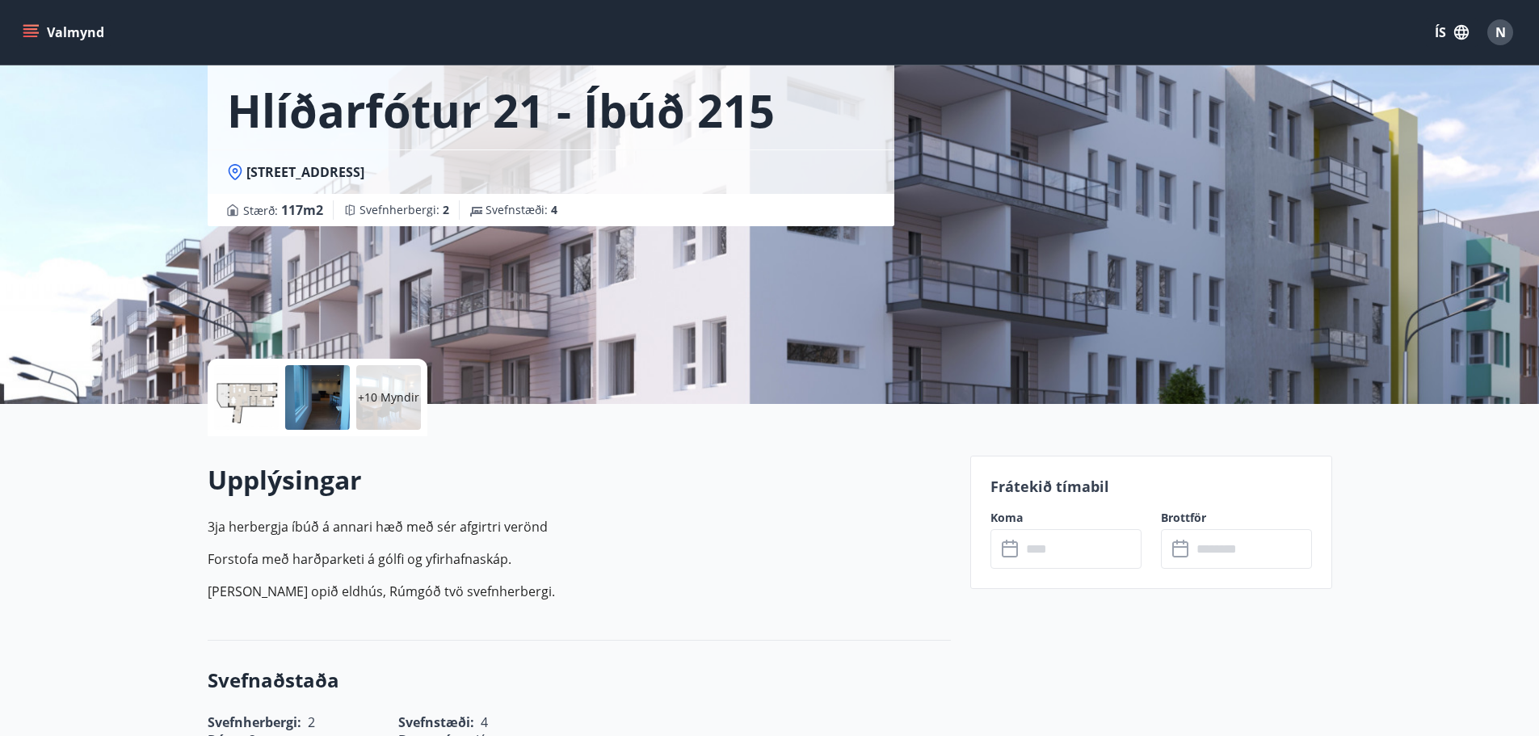
click at [1007, 551] on icon at bounding box center [1011, 549] width 19 height 19
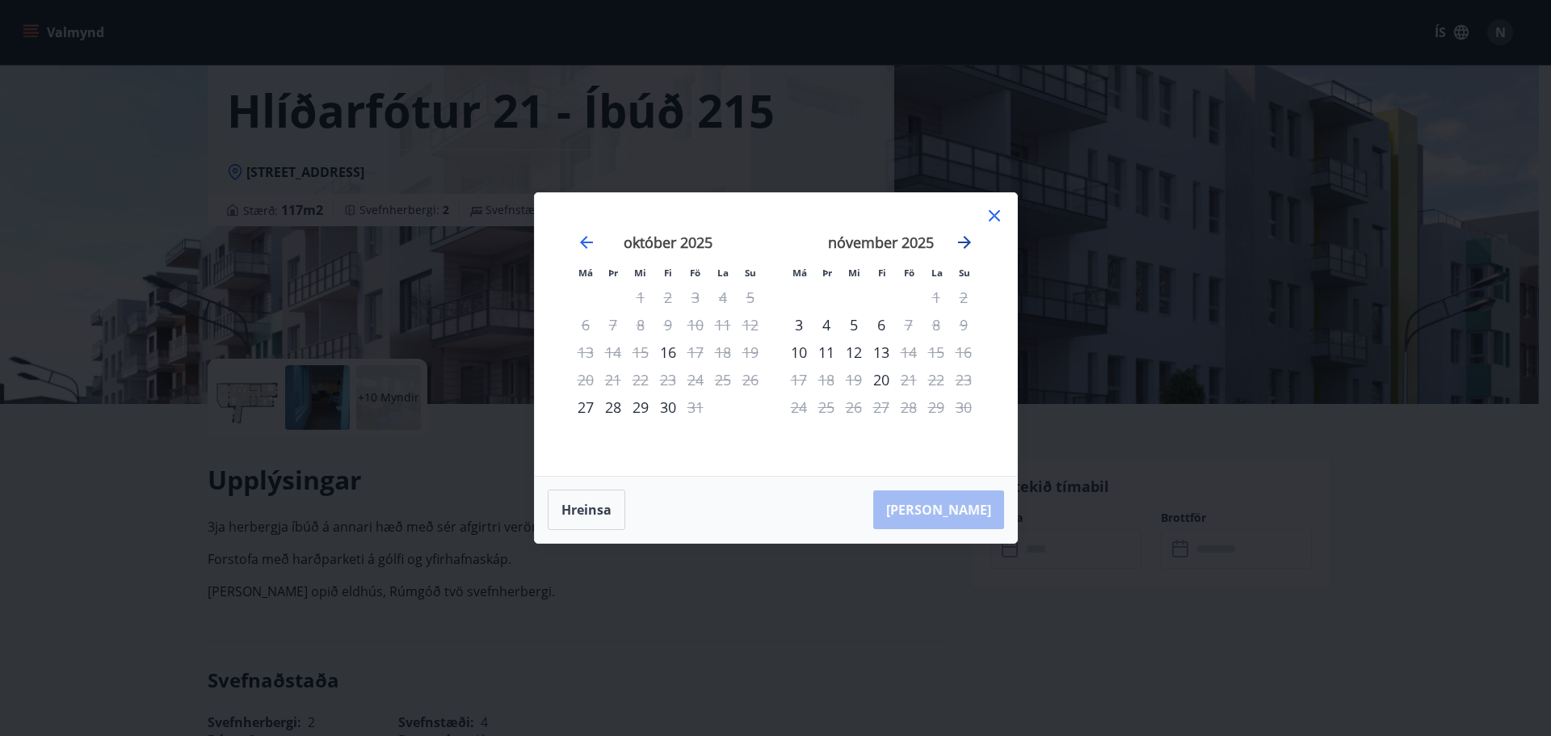
click at [963, 245] on icon "Move forward to switch to the next month." at bounding box center [964, 242] width 19 height 19
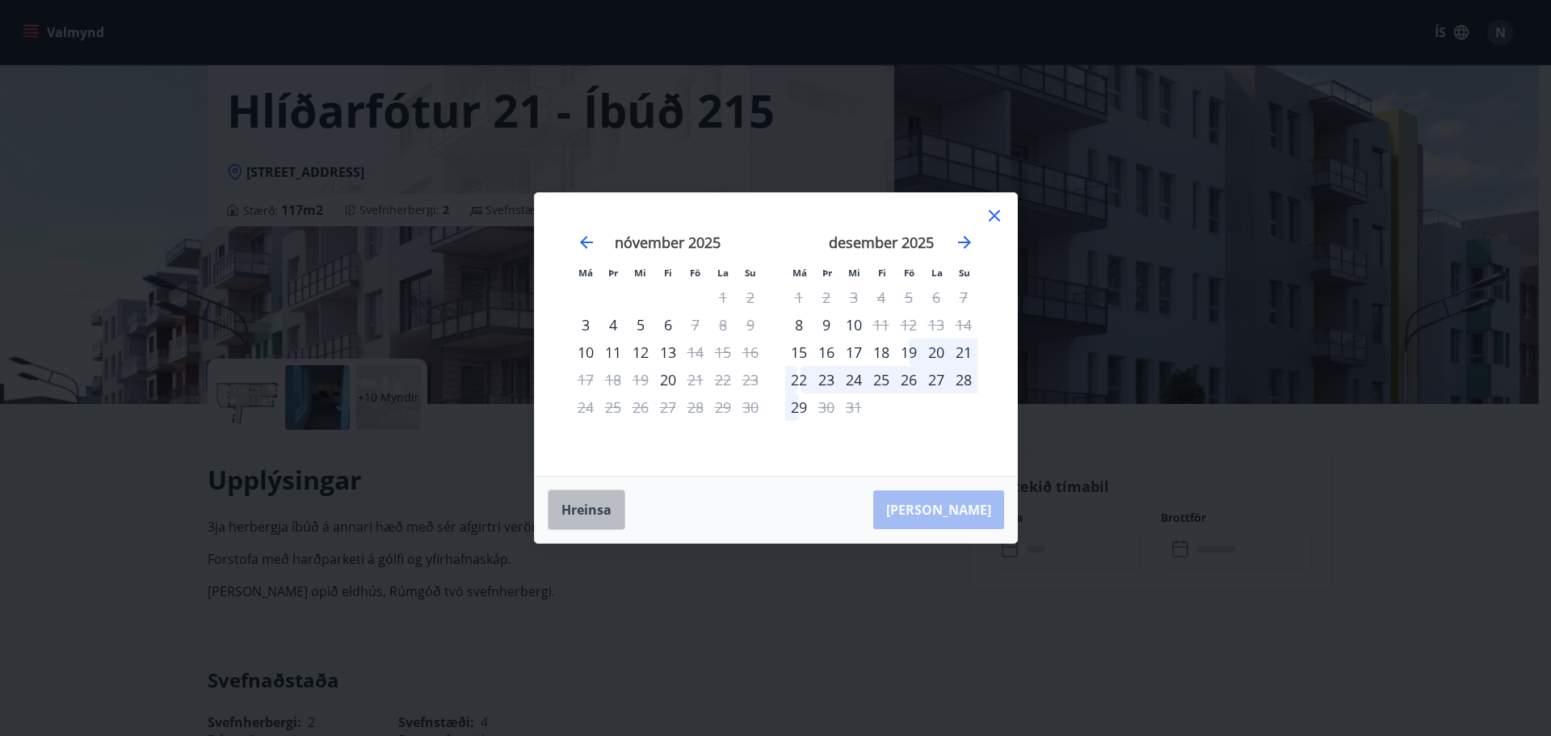
click at [603, 517] on button "Hreinsa" at bounding box center [587, 510] width 78 height 40
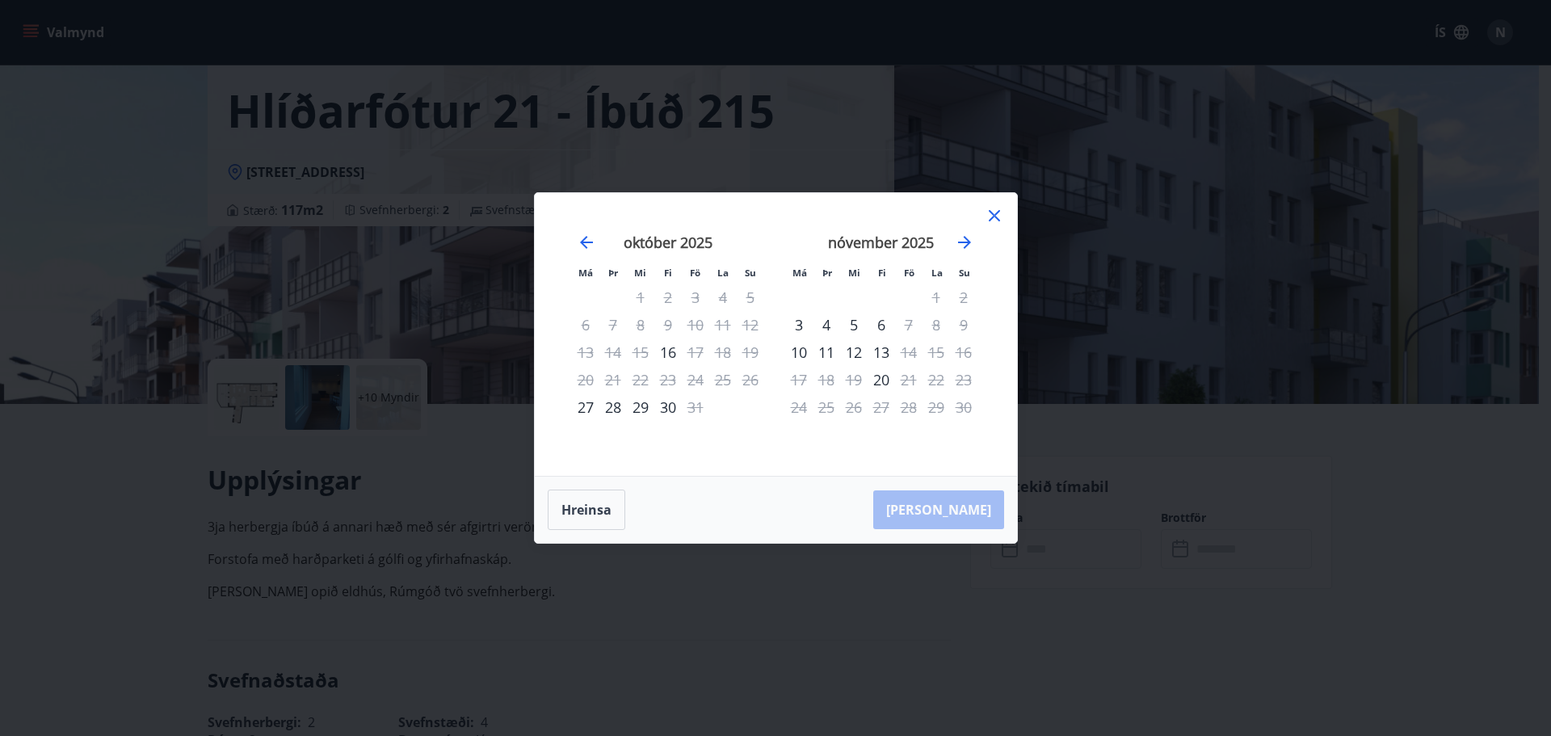
click at [998, 210] on icon at bounding box center [994, 215] width 19 height 19
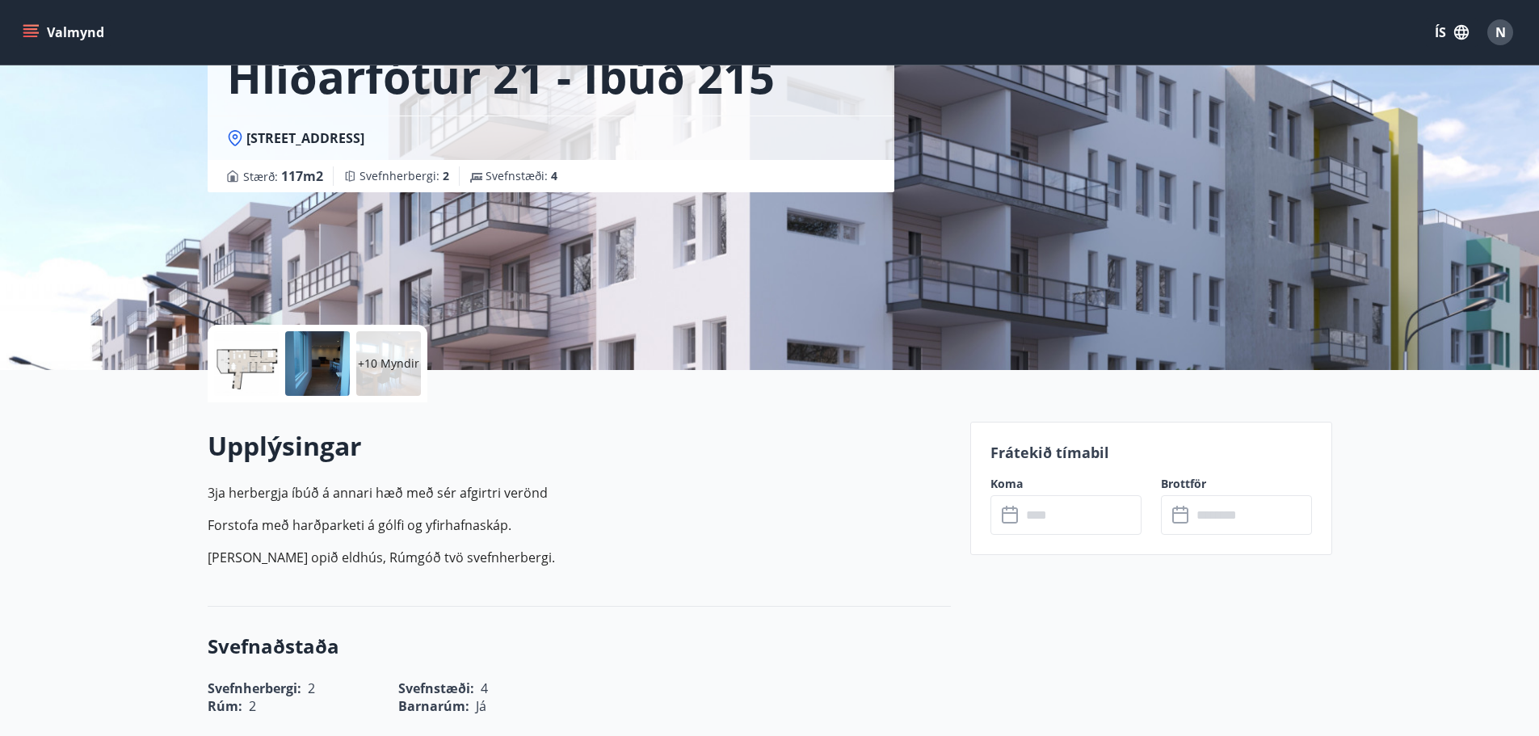
scroll to position [100, 0]
